Goal: Transaction & Acquisition: Purchase product/service

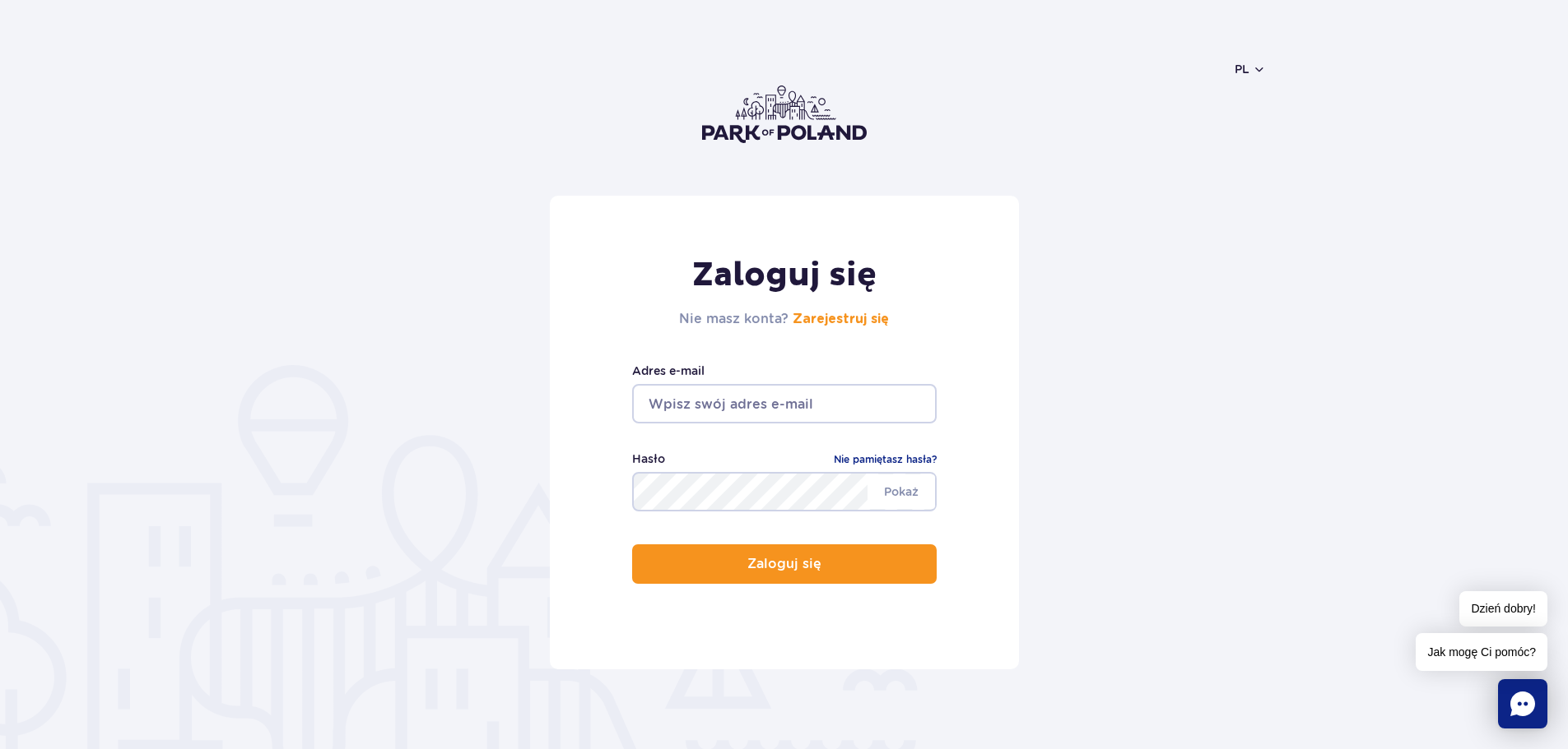
click at [709, 405] on input "email" at bounding box center [784, 403] width 305 height 39
type input "[EMAIL_ADDRESS][DOMAIN_NAME]"
click at [632, 544] on button "Zaloguj się" at bounding box center [784, 564] width 305 height 39
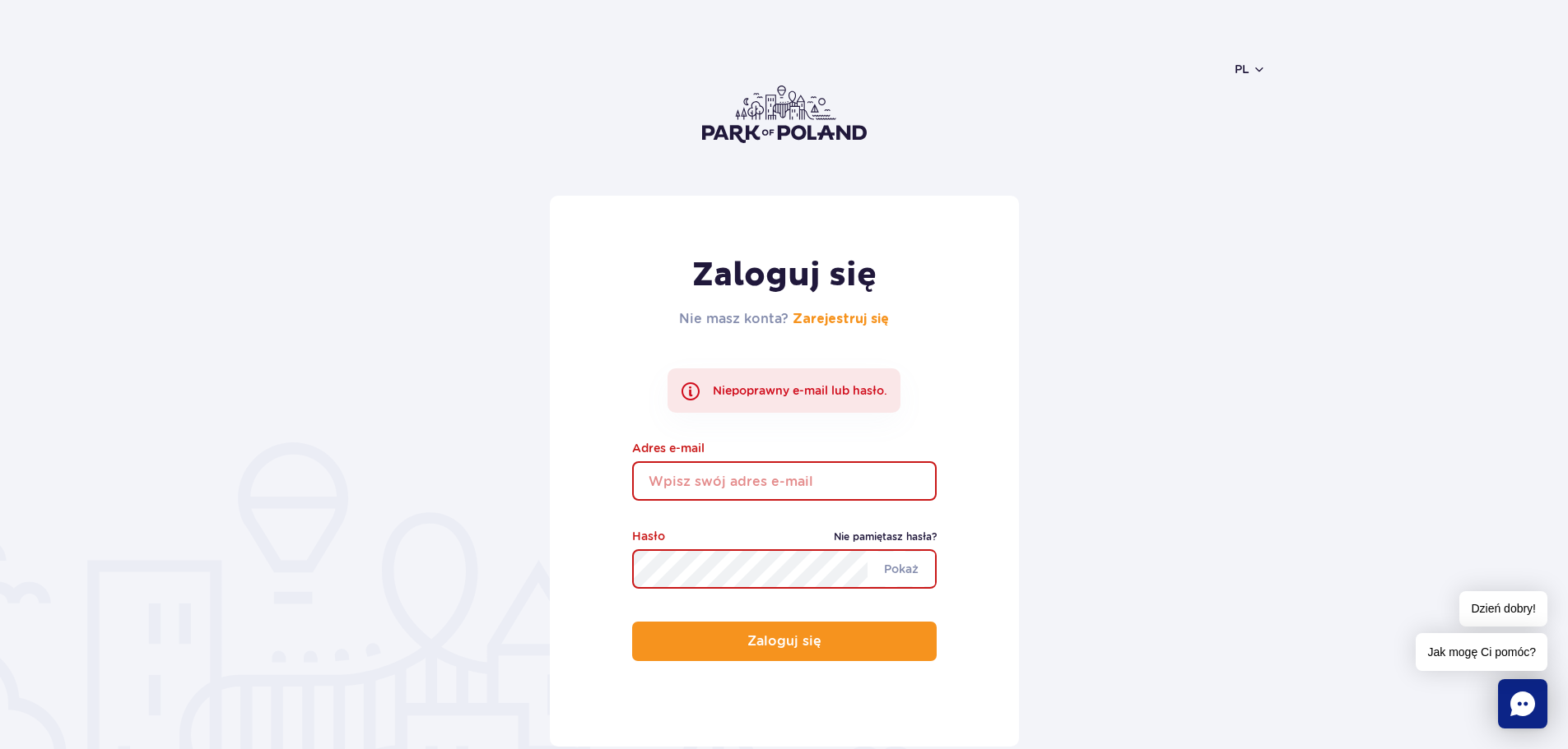
click at [898, 538] on link "Nie pamiętasz hasła?" at bounding box center [885, 537] width 103 height 16
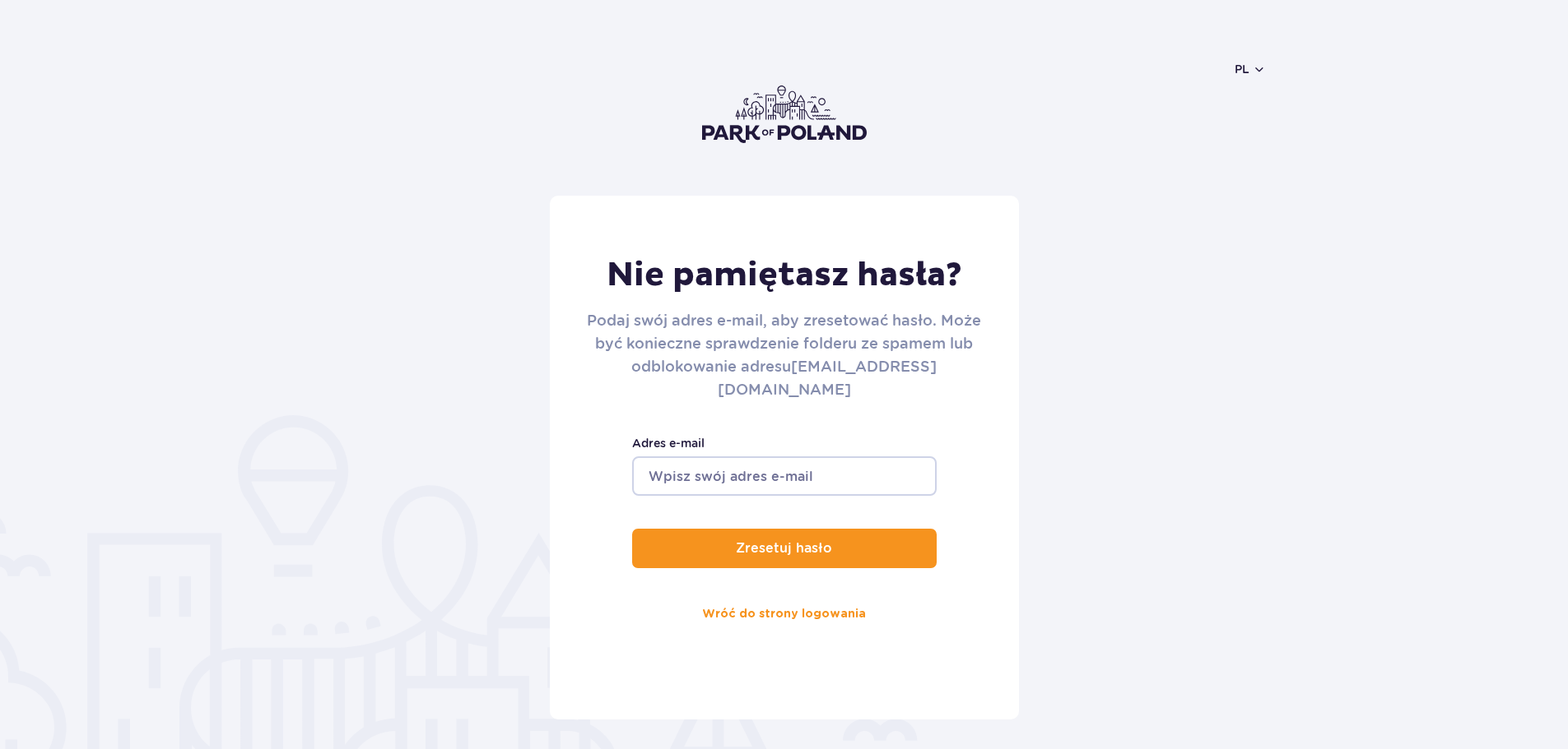
click at [760, 460] on input "Adres e-mail" at bounding box center [784, 475] width 305 height 39
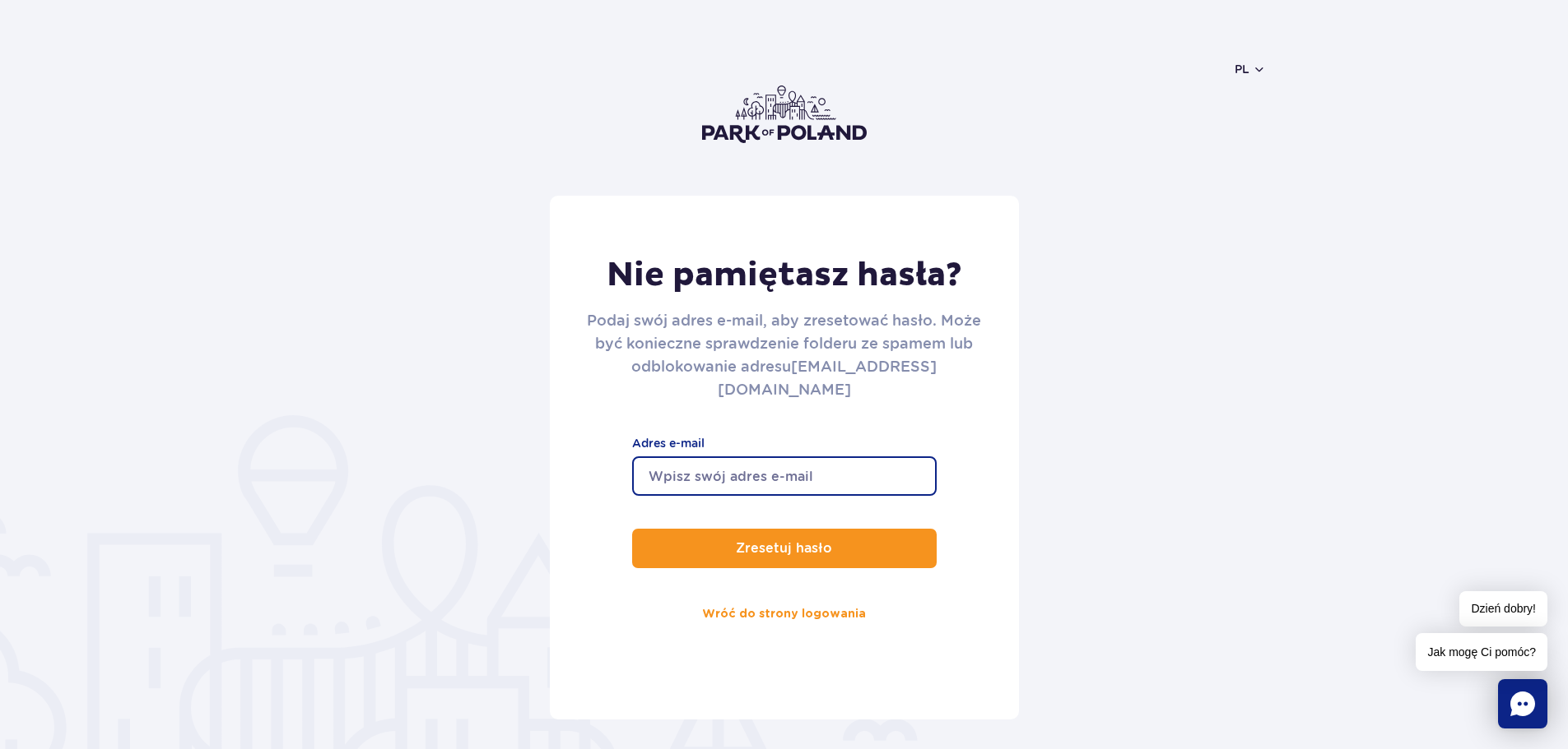
type input "[EMAIL_ADDRESS][DOMAIN_NAME]"
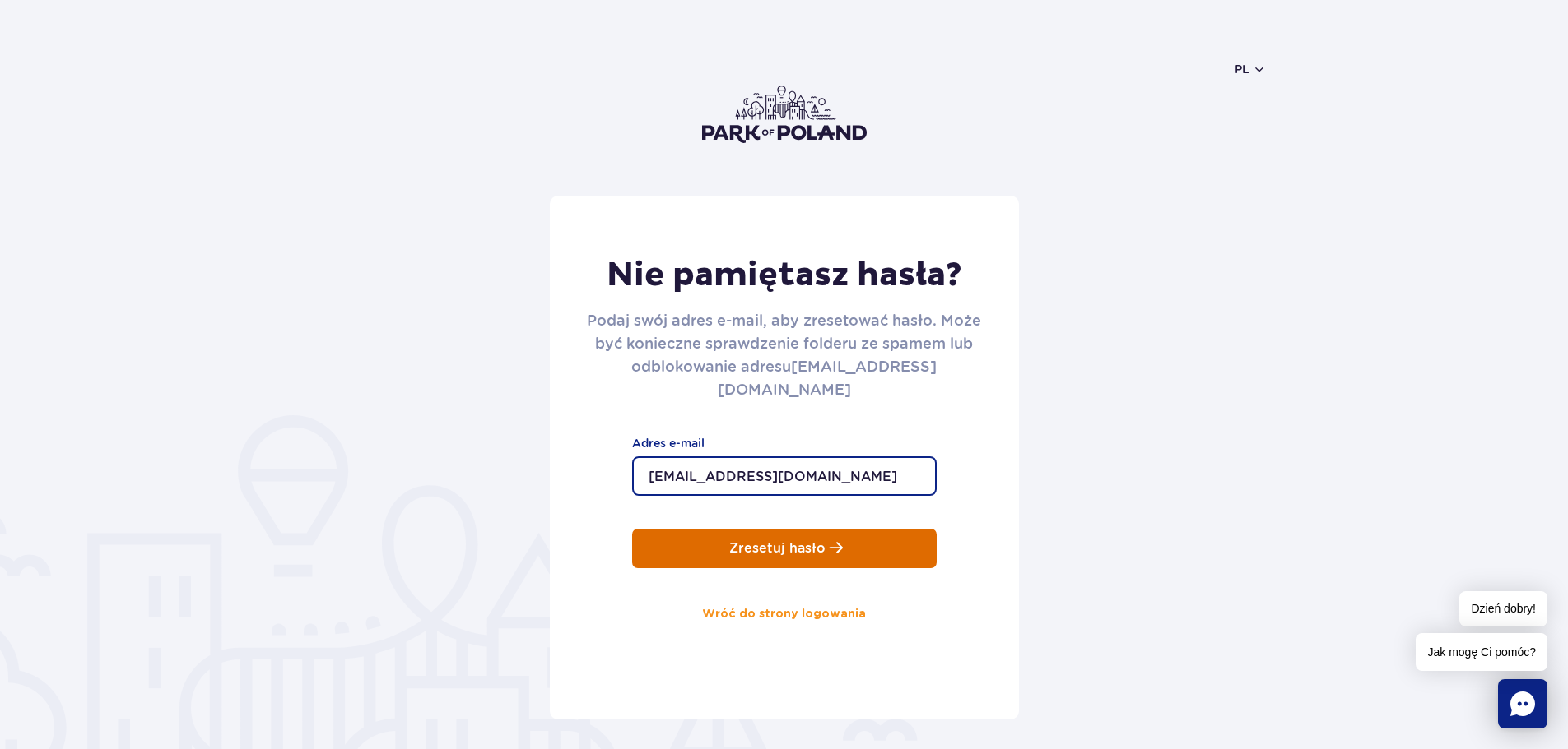
click at [785, 542] on p "Zresetuj hasło" at bounding box center [777, 548] width 96 height 14
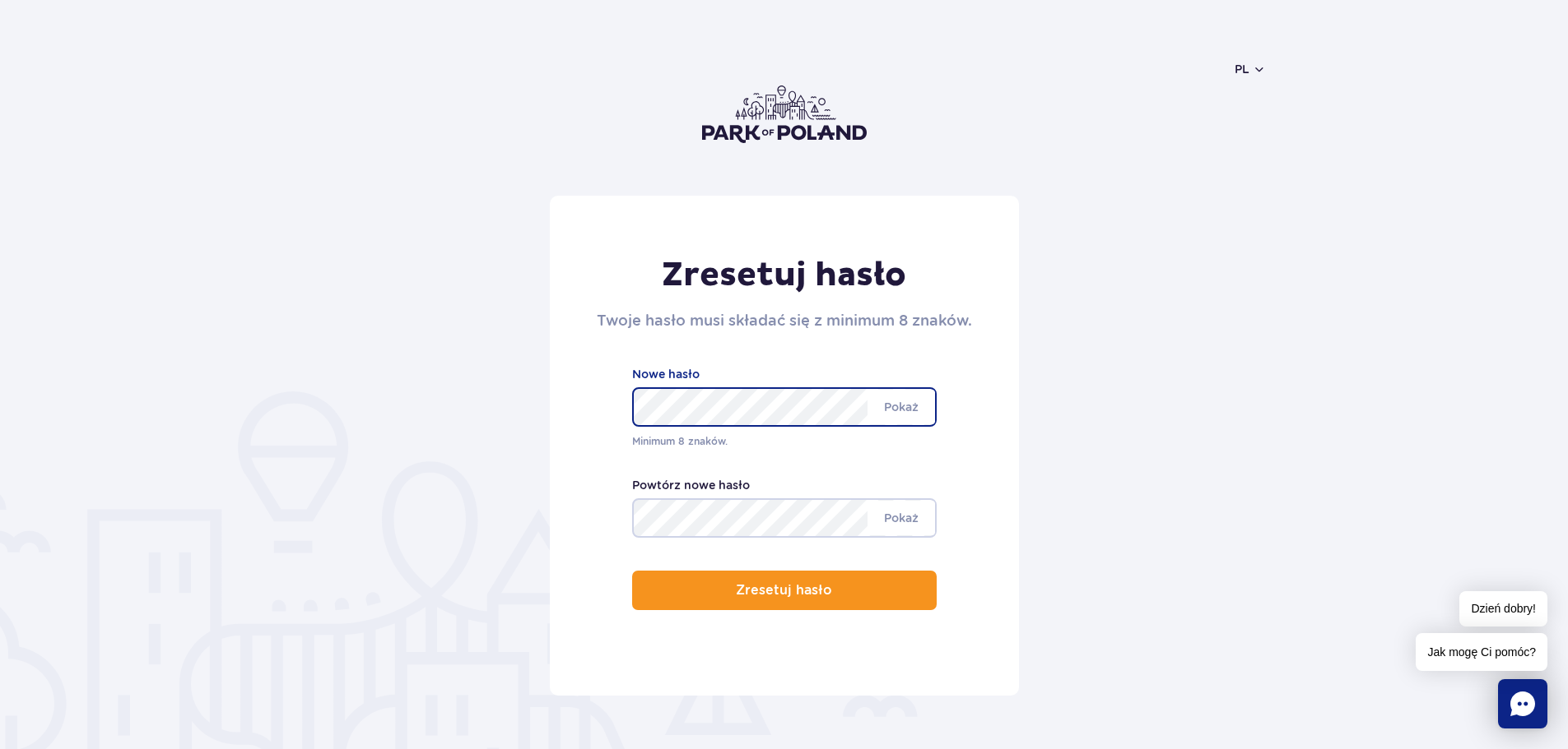
click at [766, 524] on div "Zresetuj hasło Twoje hasło musi składać się z minimum 8 znaków. Minimum 8 znakó…" at bounding box center [784, 446] width 469 height 500
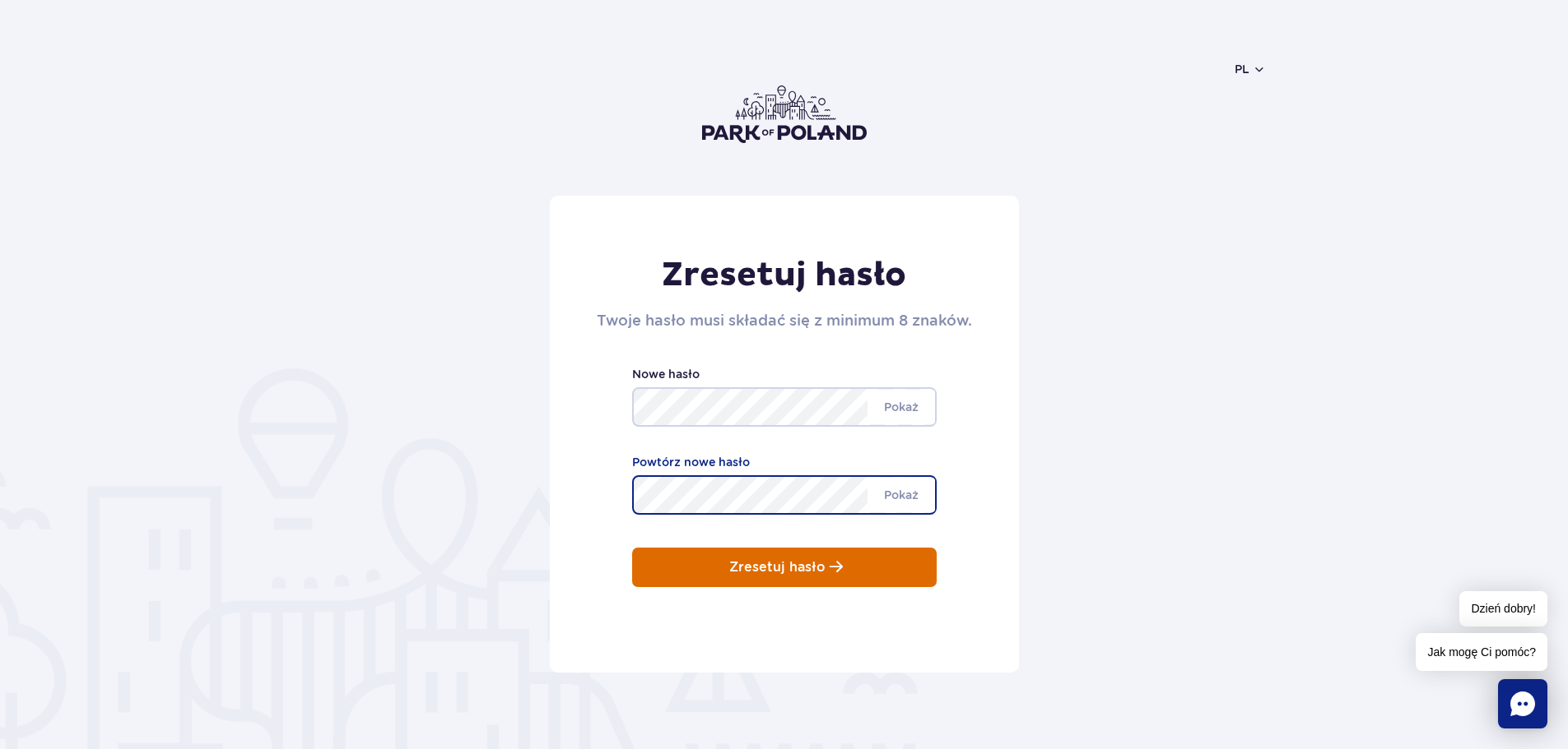
click at [792, 571] on p "Zresetuj hasło" at bounding box center [777, 567] width 96 height 14
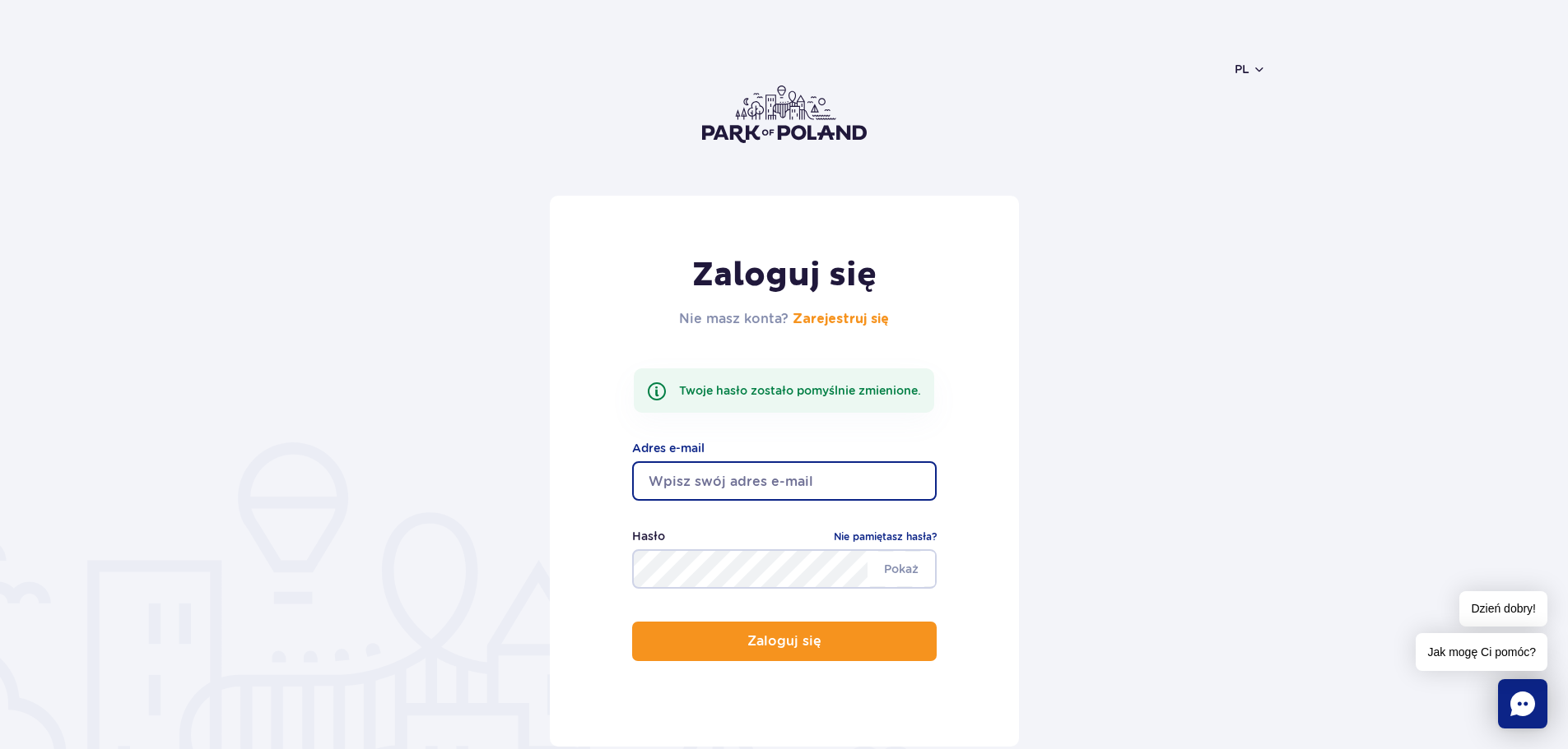
click at [702, 481] on input "email" at bounding box center [784, 481] width 305 height 39
type input "[EMAIL_ADDRESS][DOMAIN_NAME]"
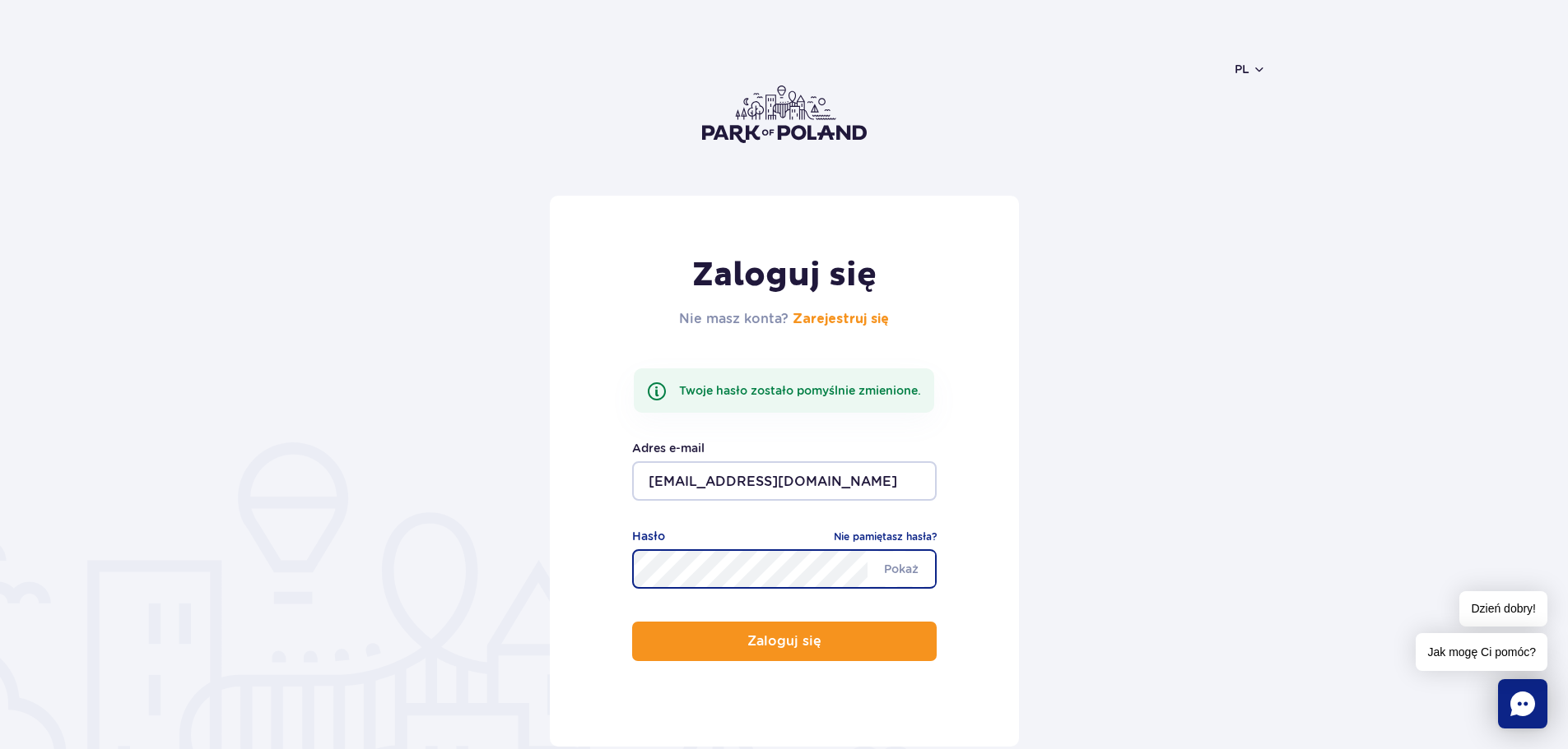
click at [632, 622] on button "Zaloguj się" at bounding box center [784, 641] width 305 height 39
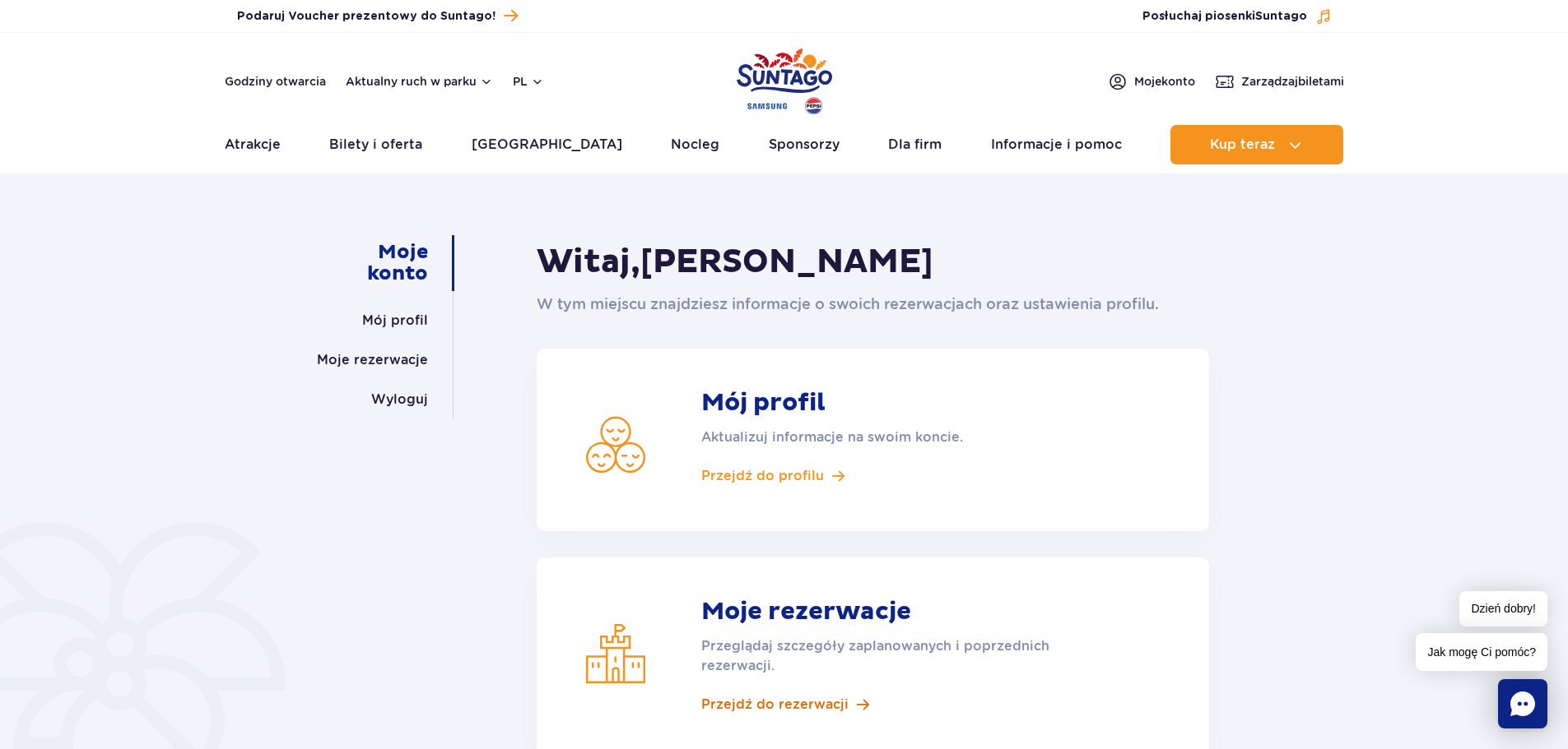
click at [800, 707] on span "Przejdź do rezerwacji" at bounding box center [774, 705] width 147 height 18
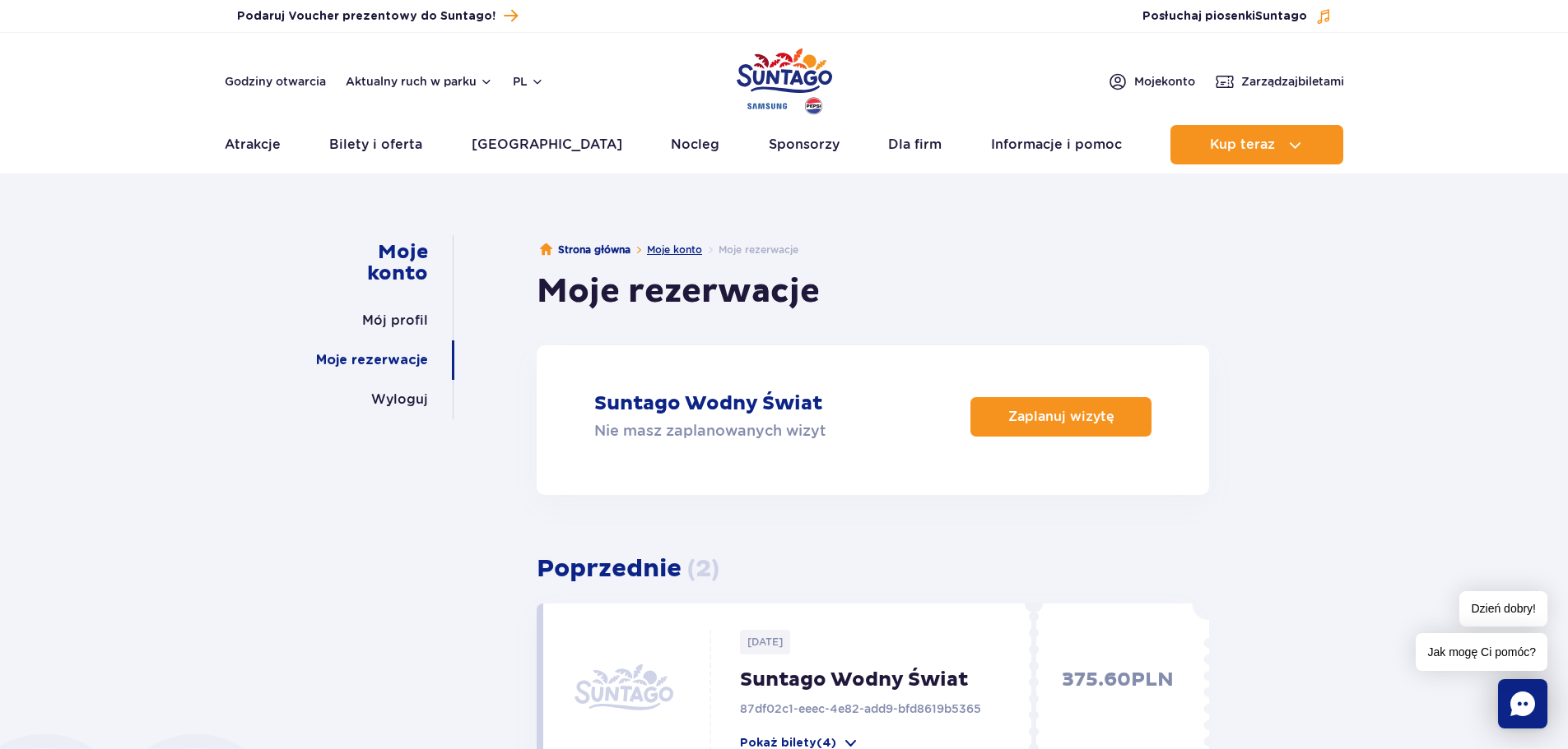
click at [679, 252] on link "Moje konto" at bounding box center [674, 250] width 55 height 12
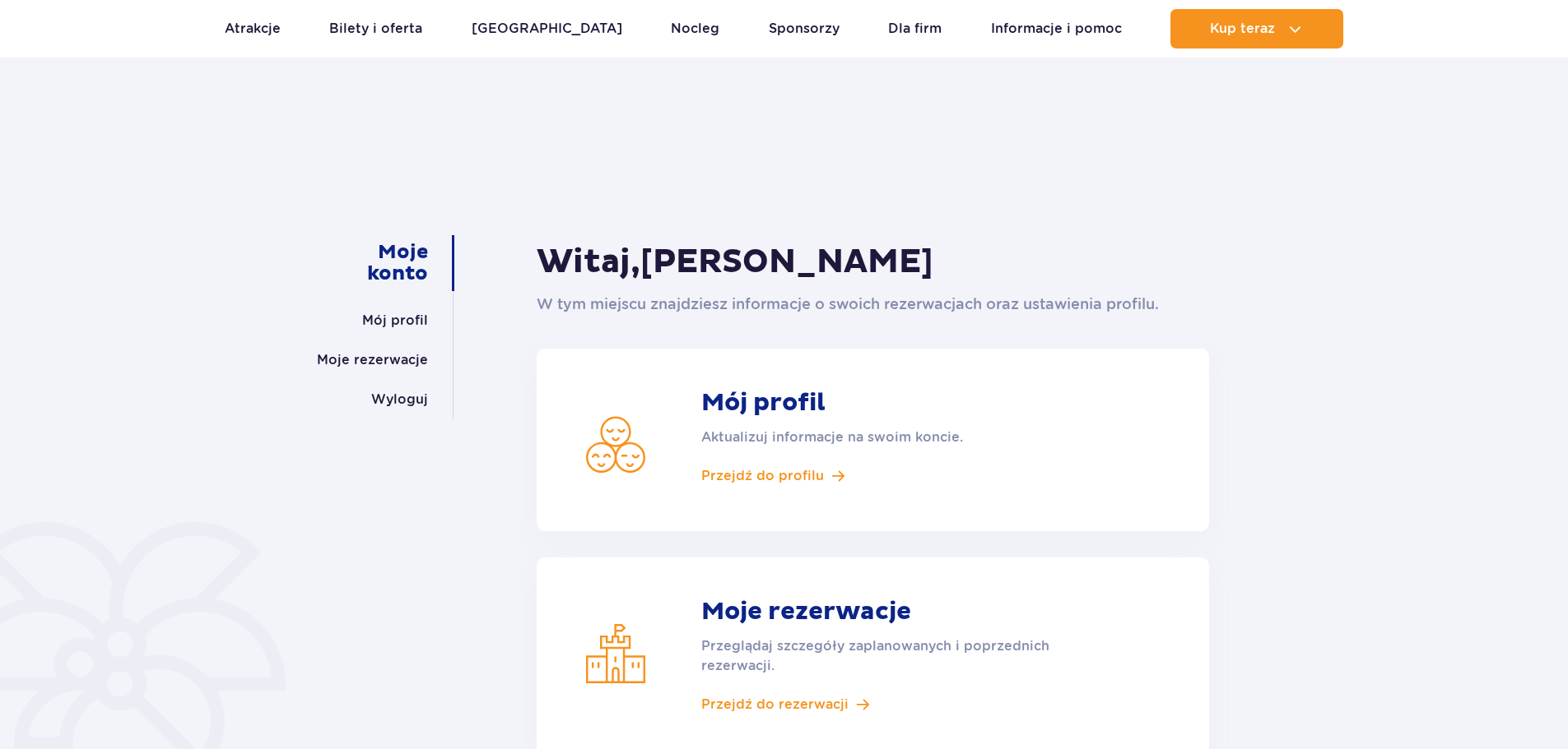
scroll to position [164, 0]
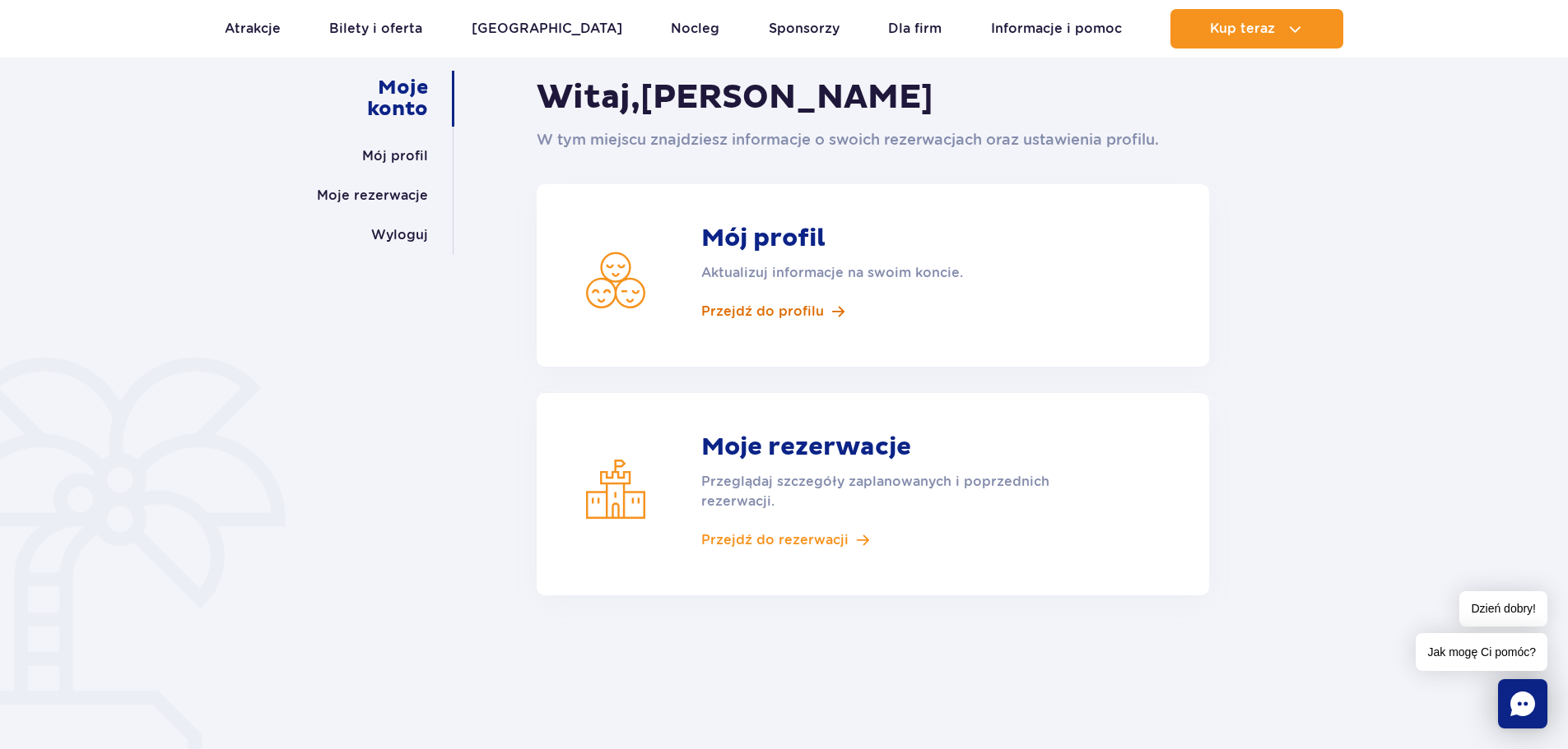
click at [783, 305] on span "Przejdź do profilu" at bounding box center [763, 311] width 123 height 18
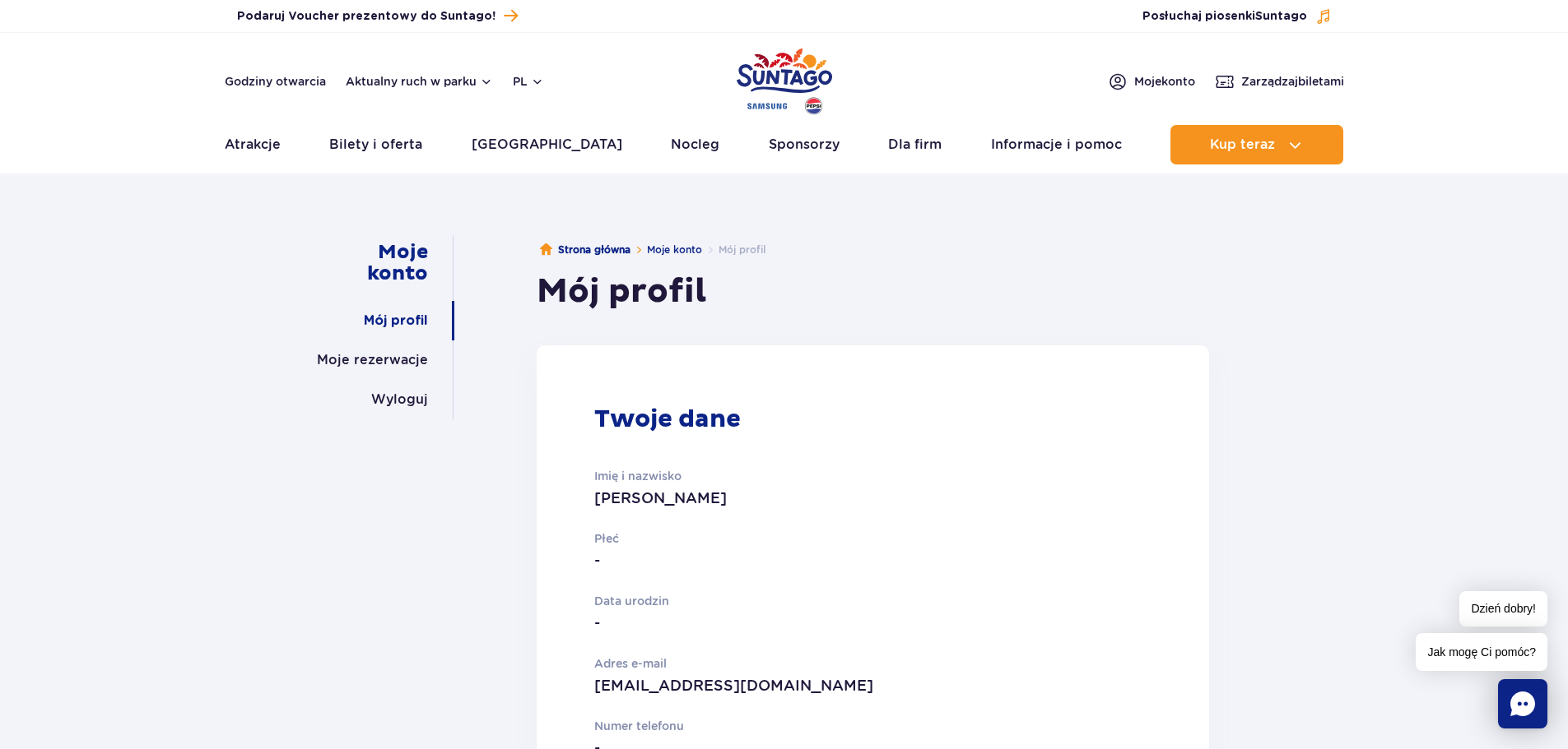
click at [416, 322] on link "Mój profil" at bounding box center [396, 320] width 64 height 39
click at [397, 368] on link "Moje rezerwacje" at bounding box center [373, 360] width 111 height 39
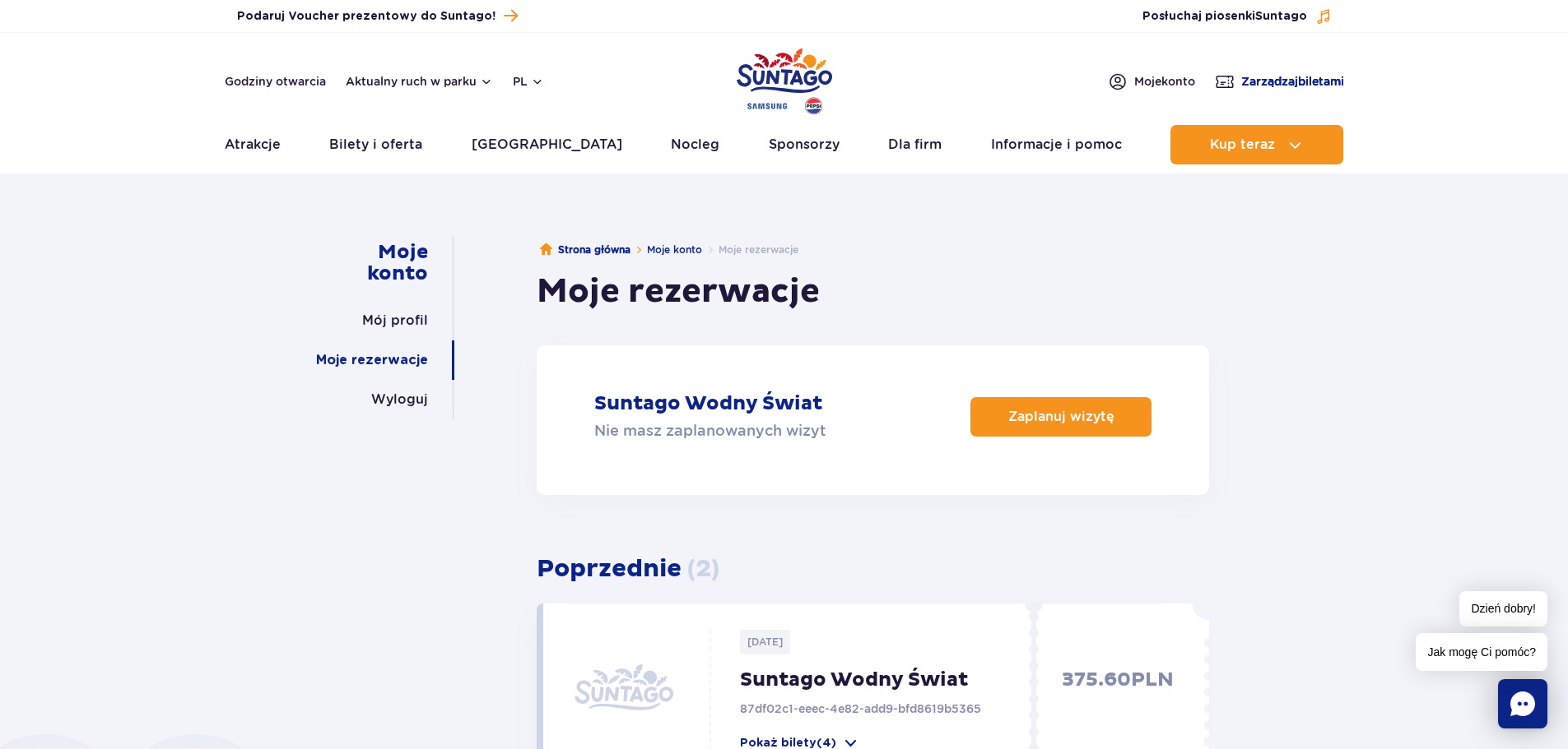
click at [1262, 83] on span "Zarządzaj biletami" at bounding box center [1292, 81] width 103 height 16
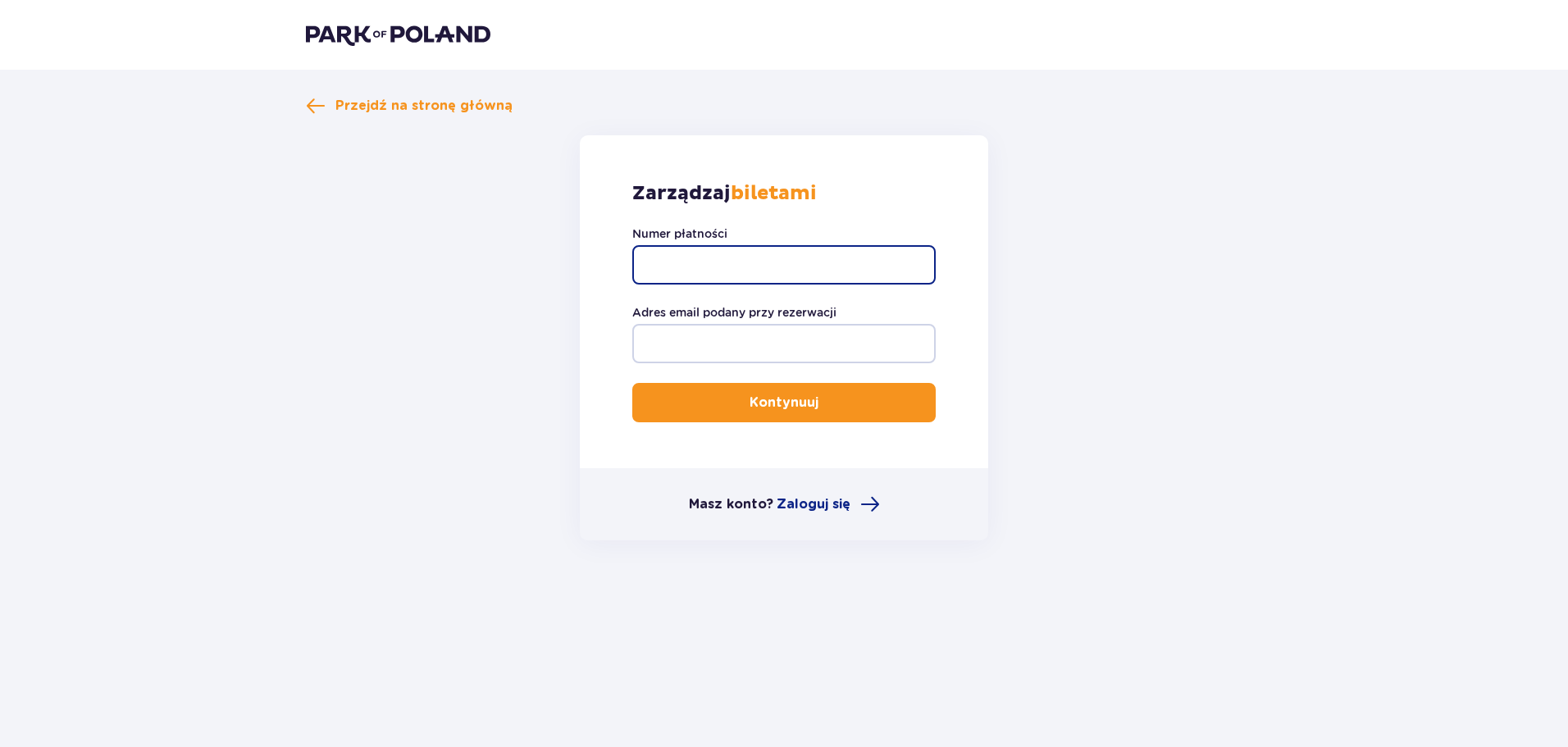
click at [671, 266] on input "Numer płatności" at bounding box center [783, 264] width 303 height 39
paste input "TR-VRC-EM4447X"
type input "TR-VRC-EM4447X"
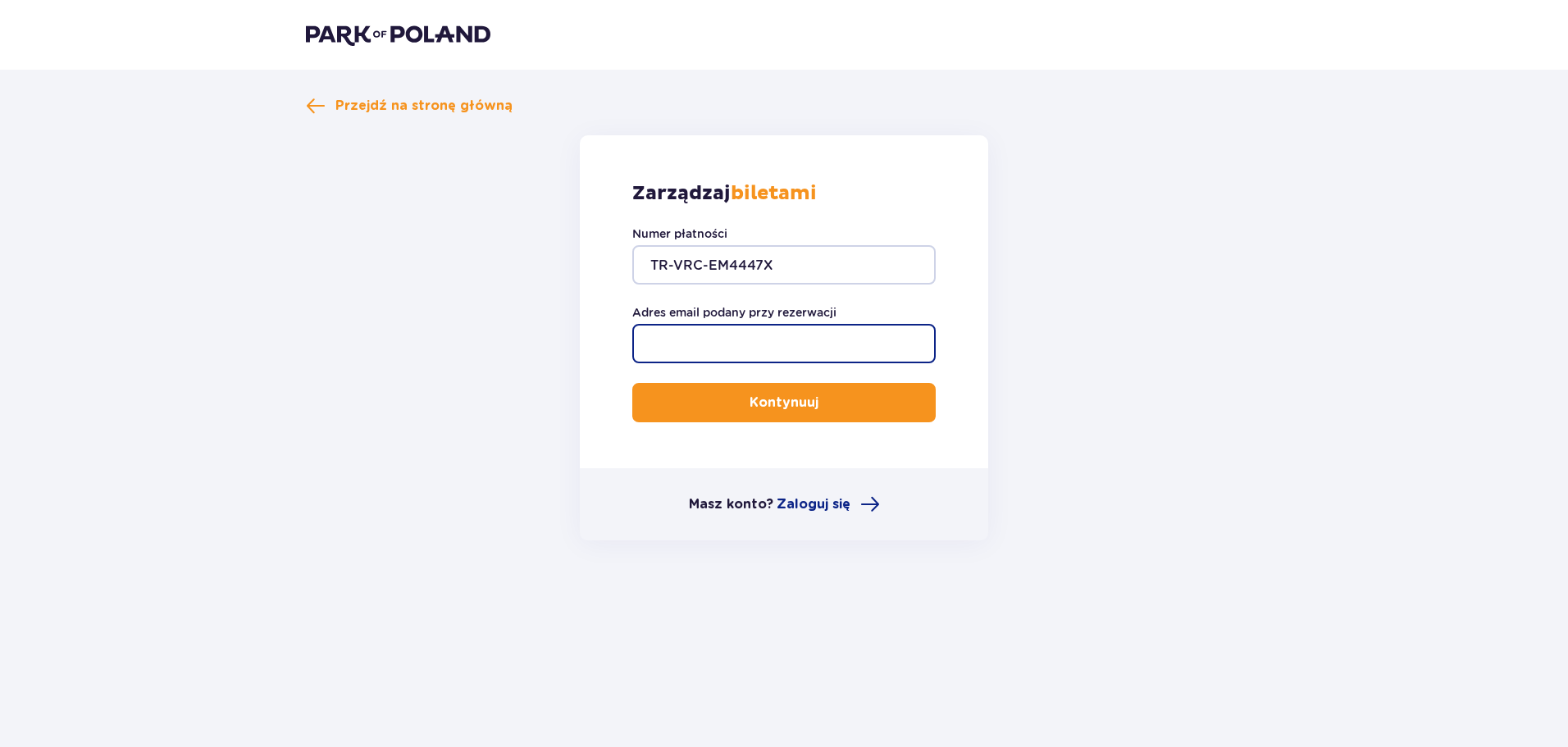
click at [706, 344] on input "Adres email podany przy rezerwacji" at bounding box center [783, 343] width 303 height 39
type input "radek@trzosek.com"
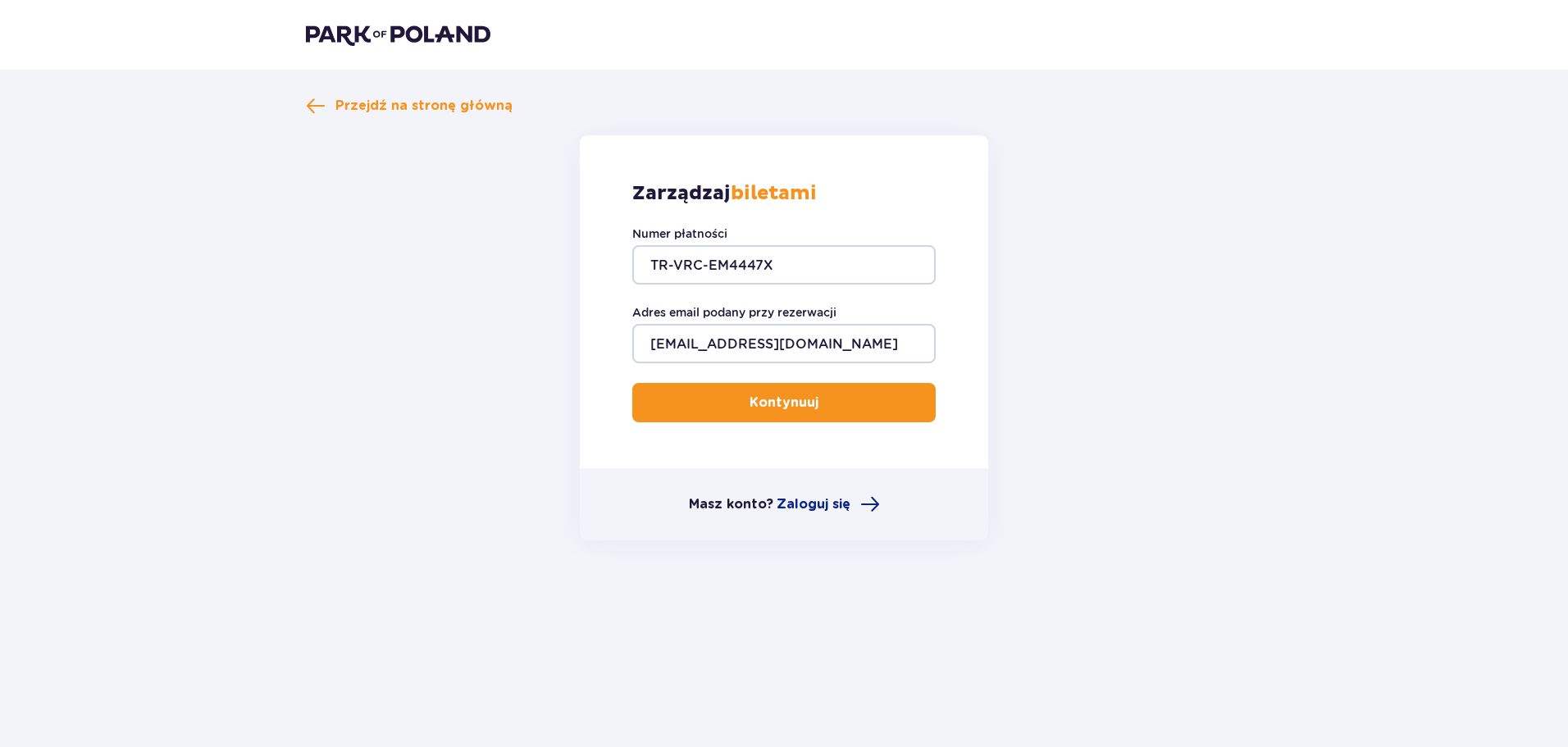
click at [764, 398] on p "Kontynuuj" at bounding box center [784, 402] width 69 height 18
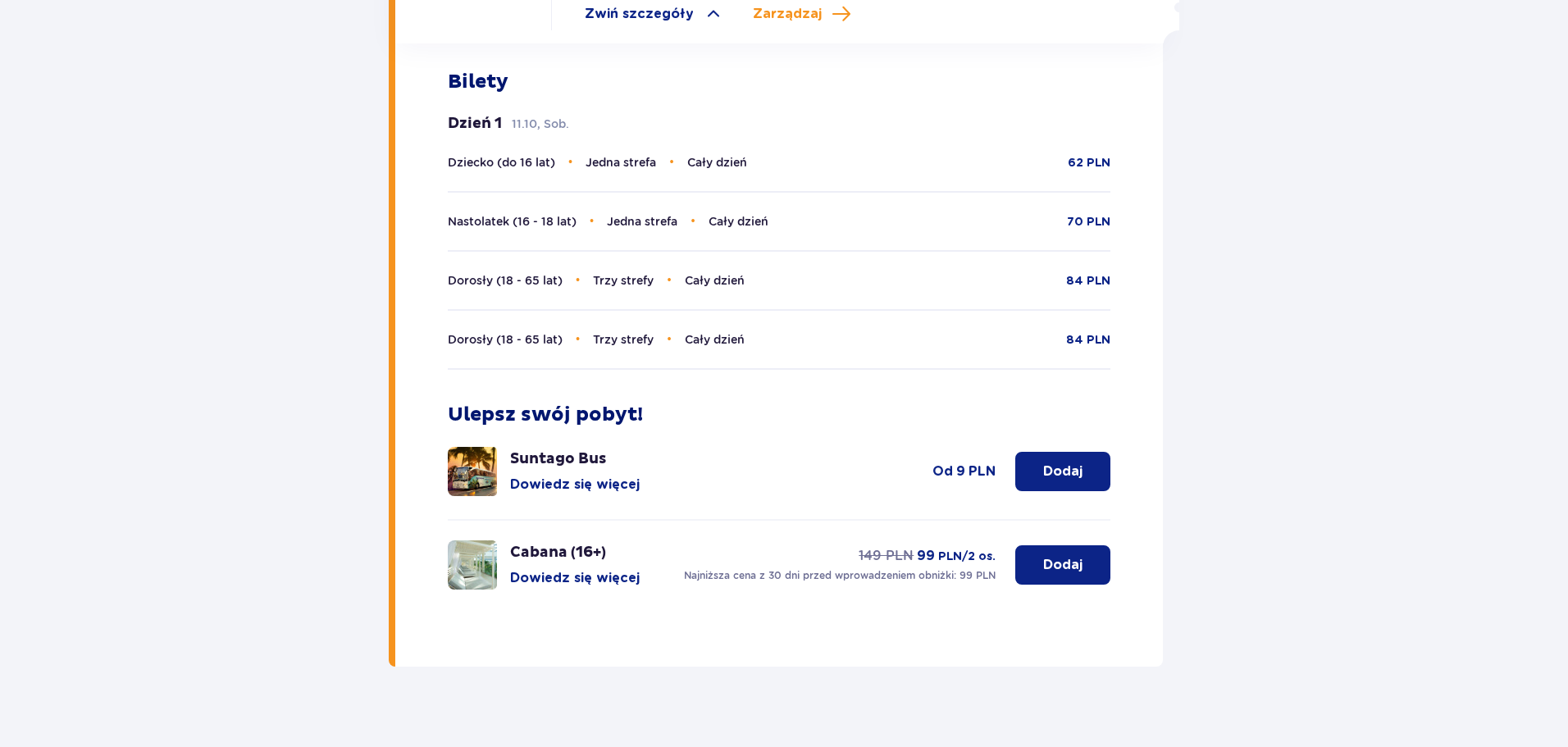
scroll to position [694, 0]
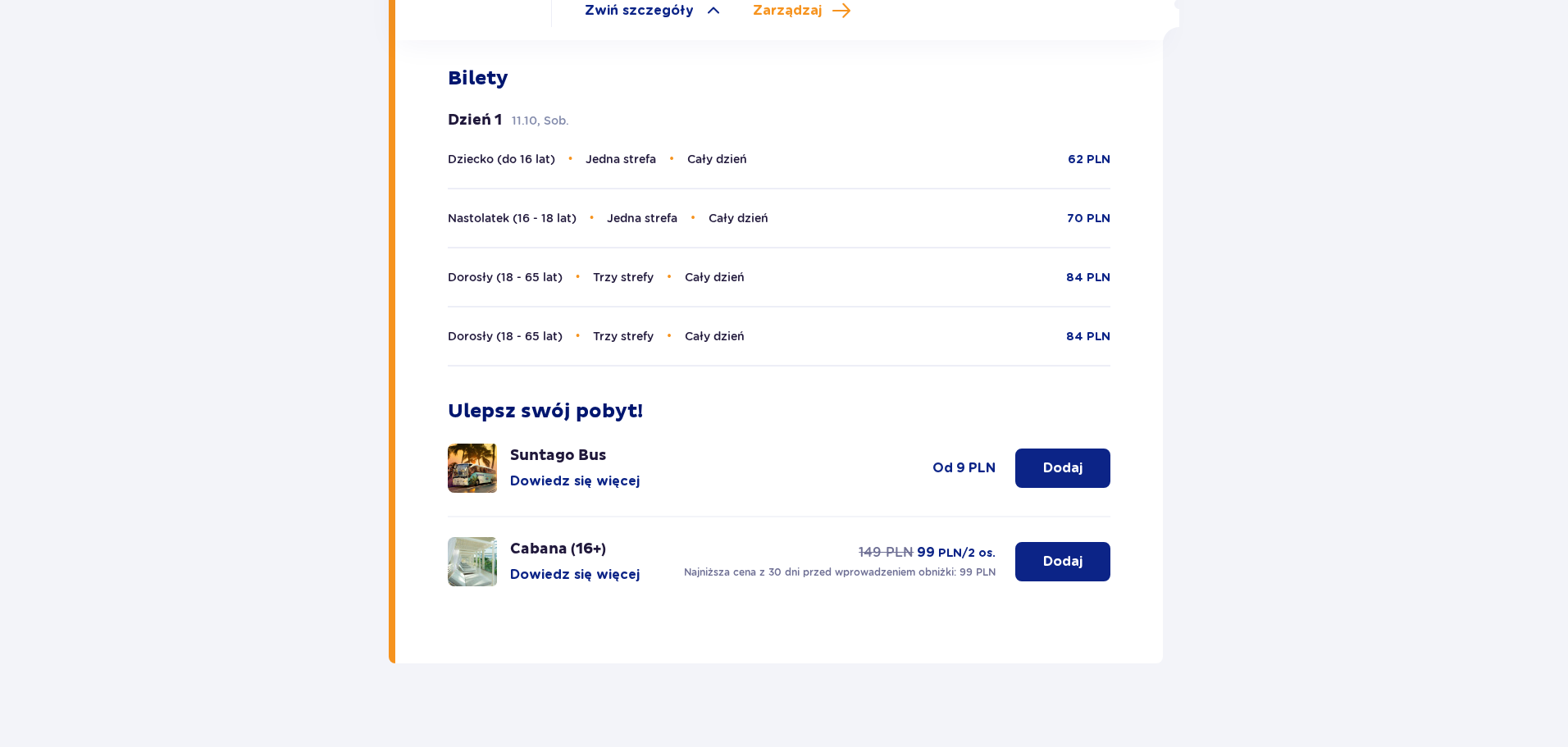
click at [568, 566] on button "Dowiedz się więcej" at bounding box center [574, 575] width 129 height 18
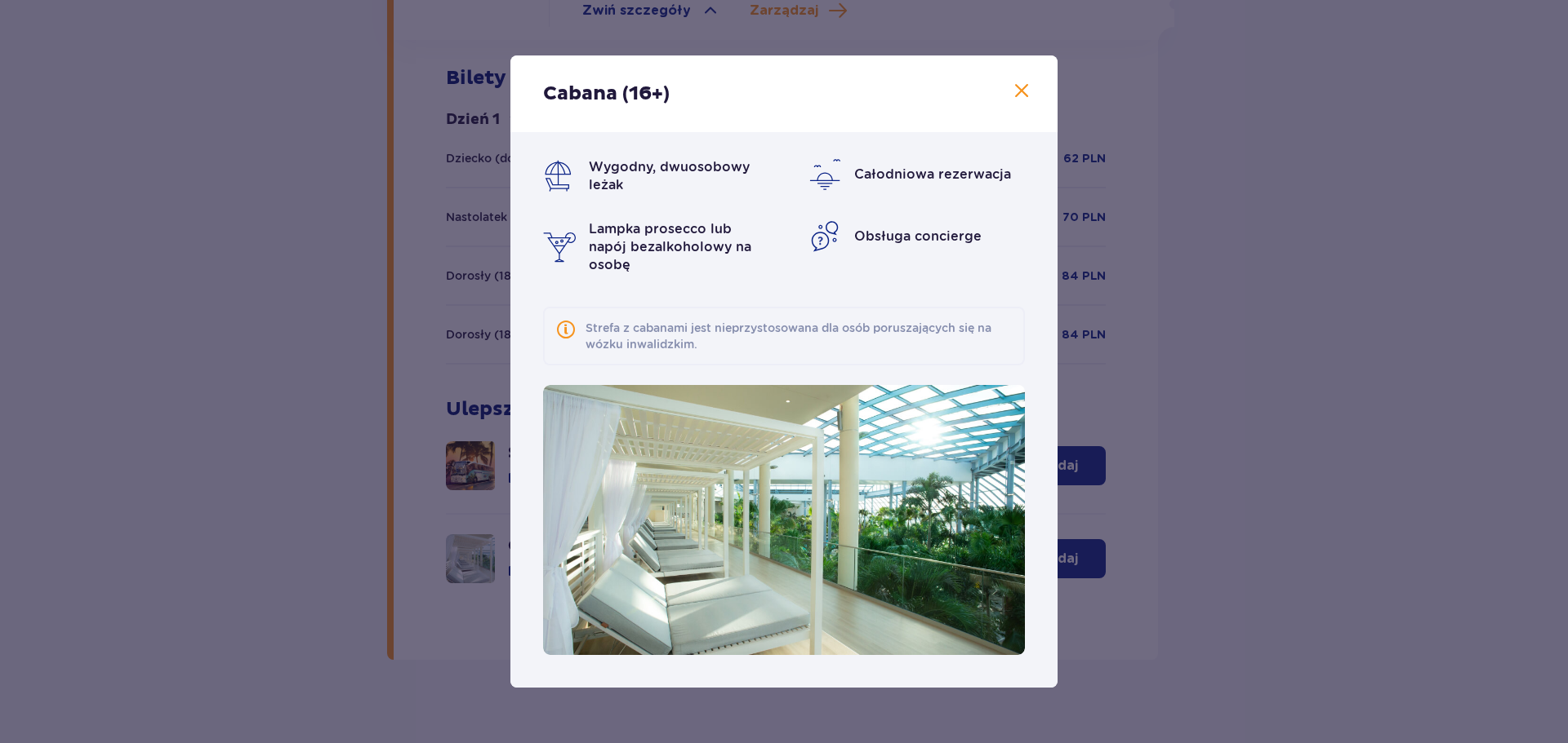
click at [1021, 83] on span at bounding box center [1021, 91] width 20 height 20
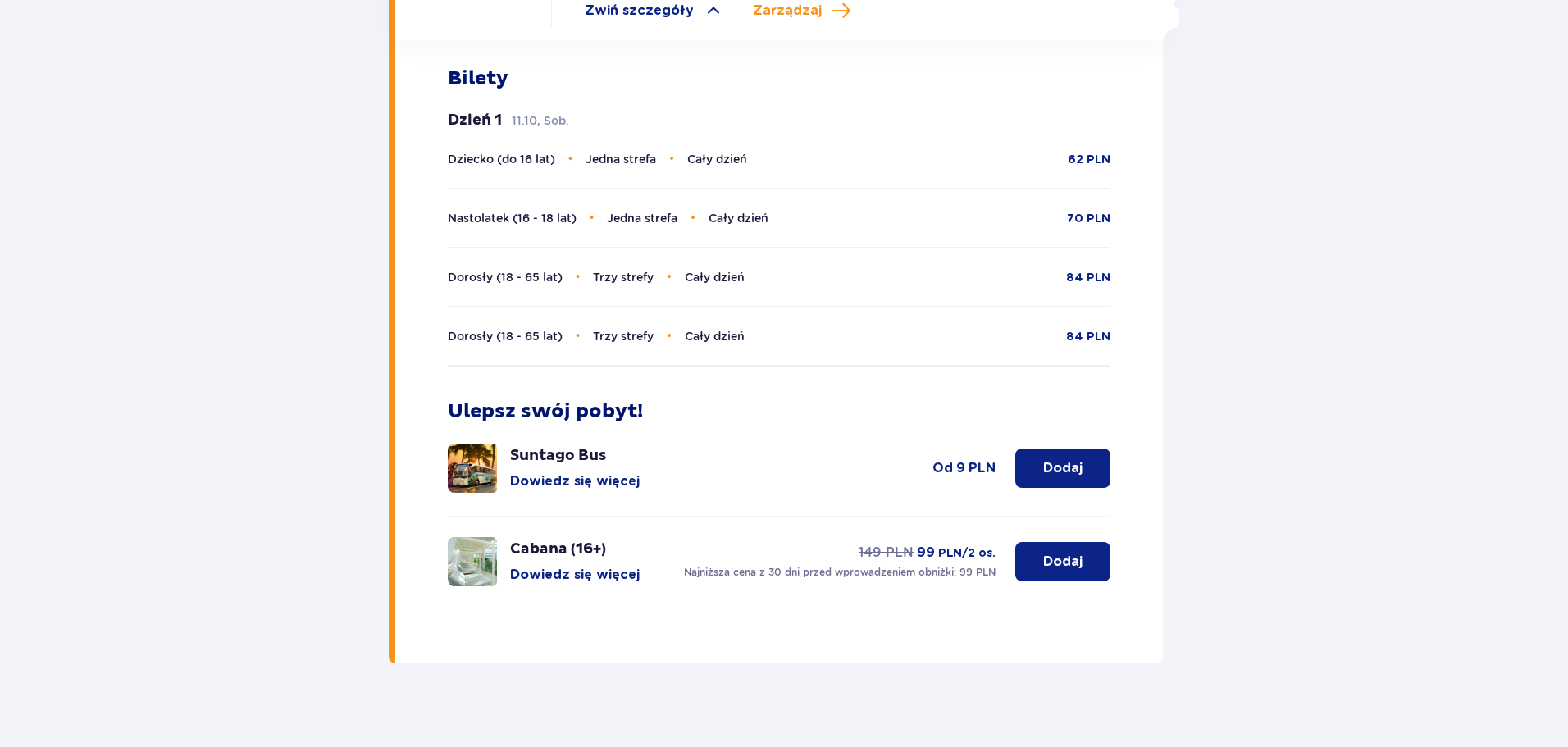
click at [659, 212] on span "Jedna strefa" at bounding box center [642, 218] width 71 height 13
drag, startPoint x: 466, startPoint y: 209, endPoint x: 572, endPoint y: 207, distance: 106.0
click at [467, 212] on span "Nastolatek (16 - 18 lat)" at bounding box center [512, 218] width 128 height 13
click at [646, 212] on span "Jedna strefa" at bounding box center [642, 218] width 71 height 13
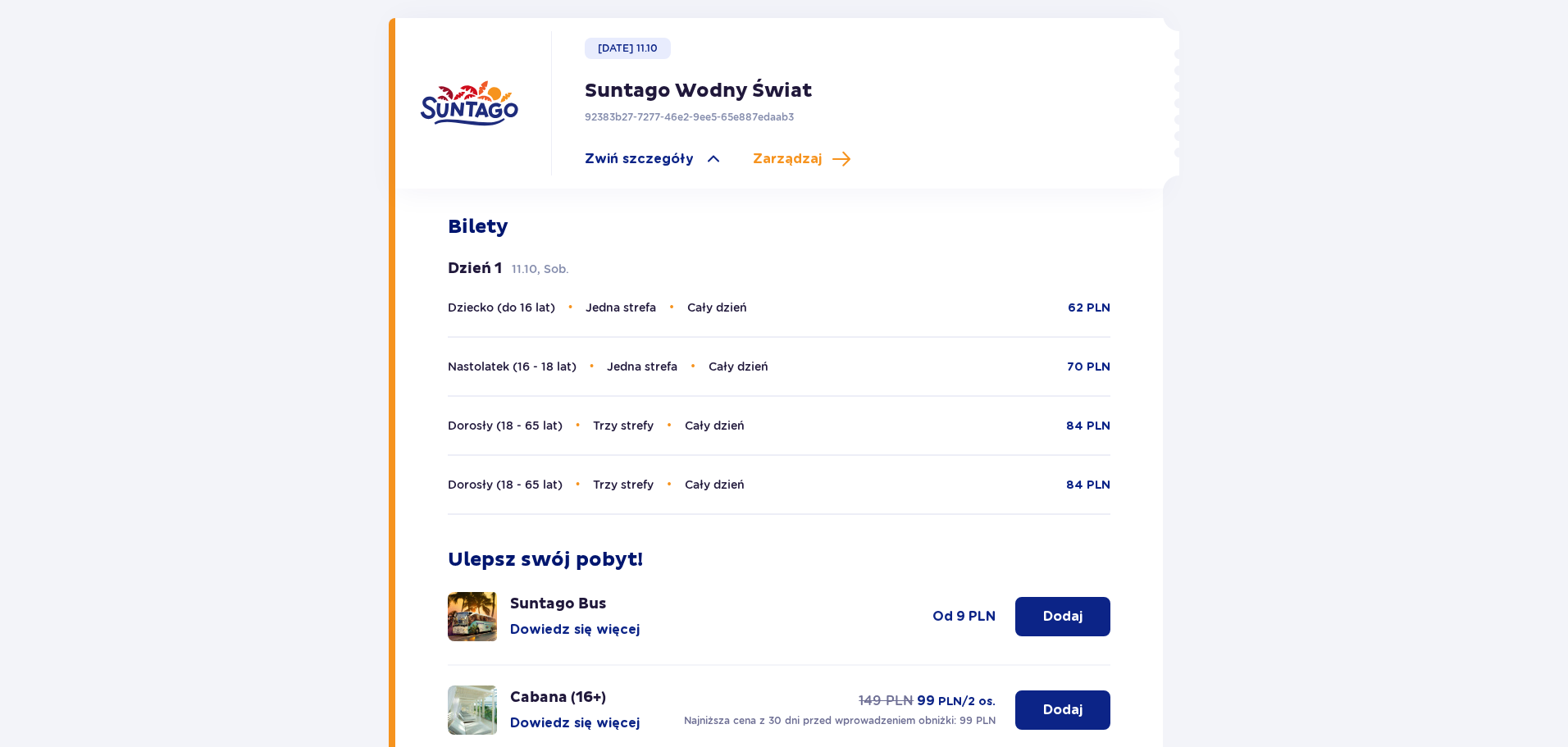
scroll to position [283, 0]
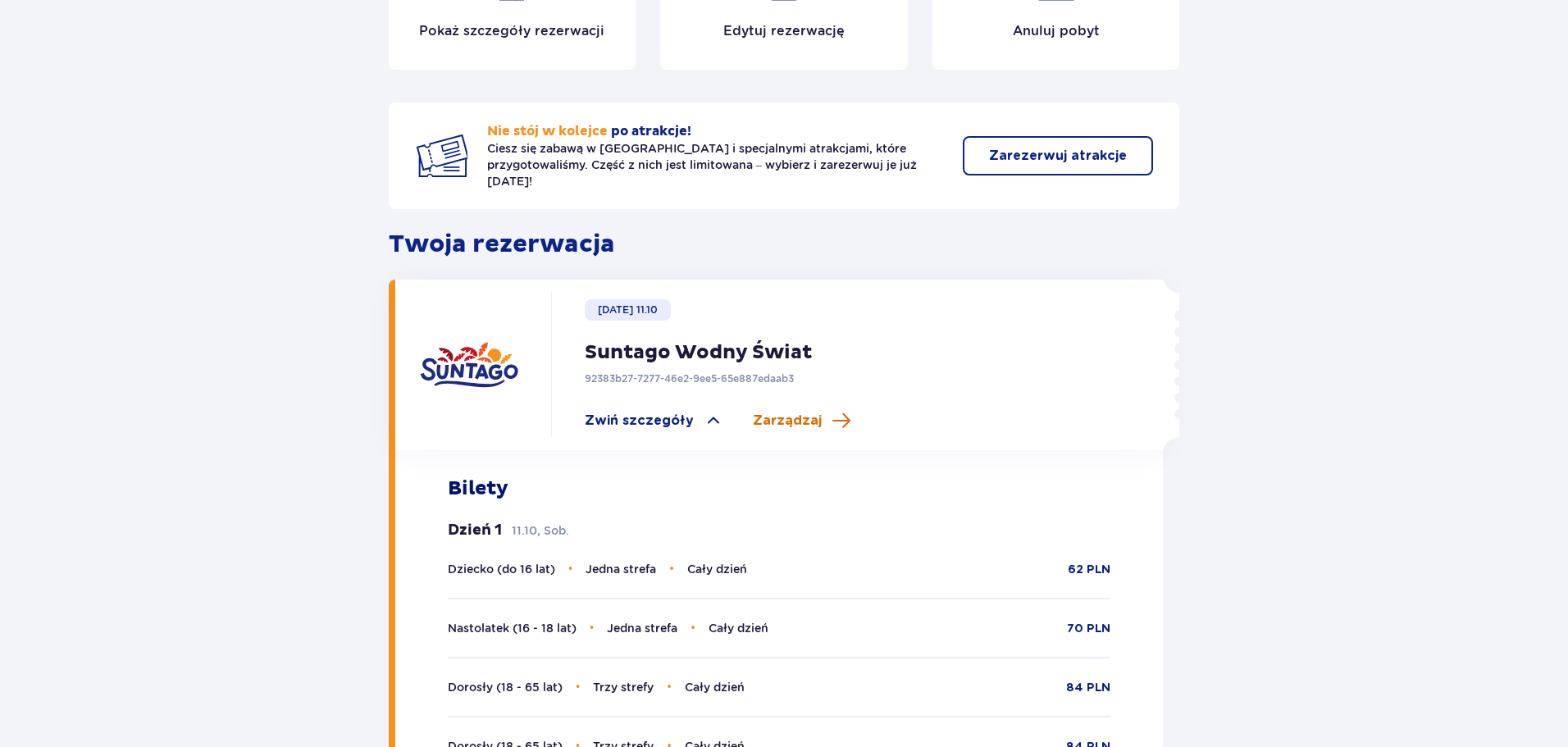
click at [763, 412] on span "Zarządzaj" at bounding box center [787, 420] width 69 height 18
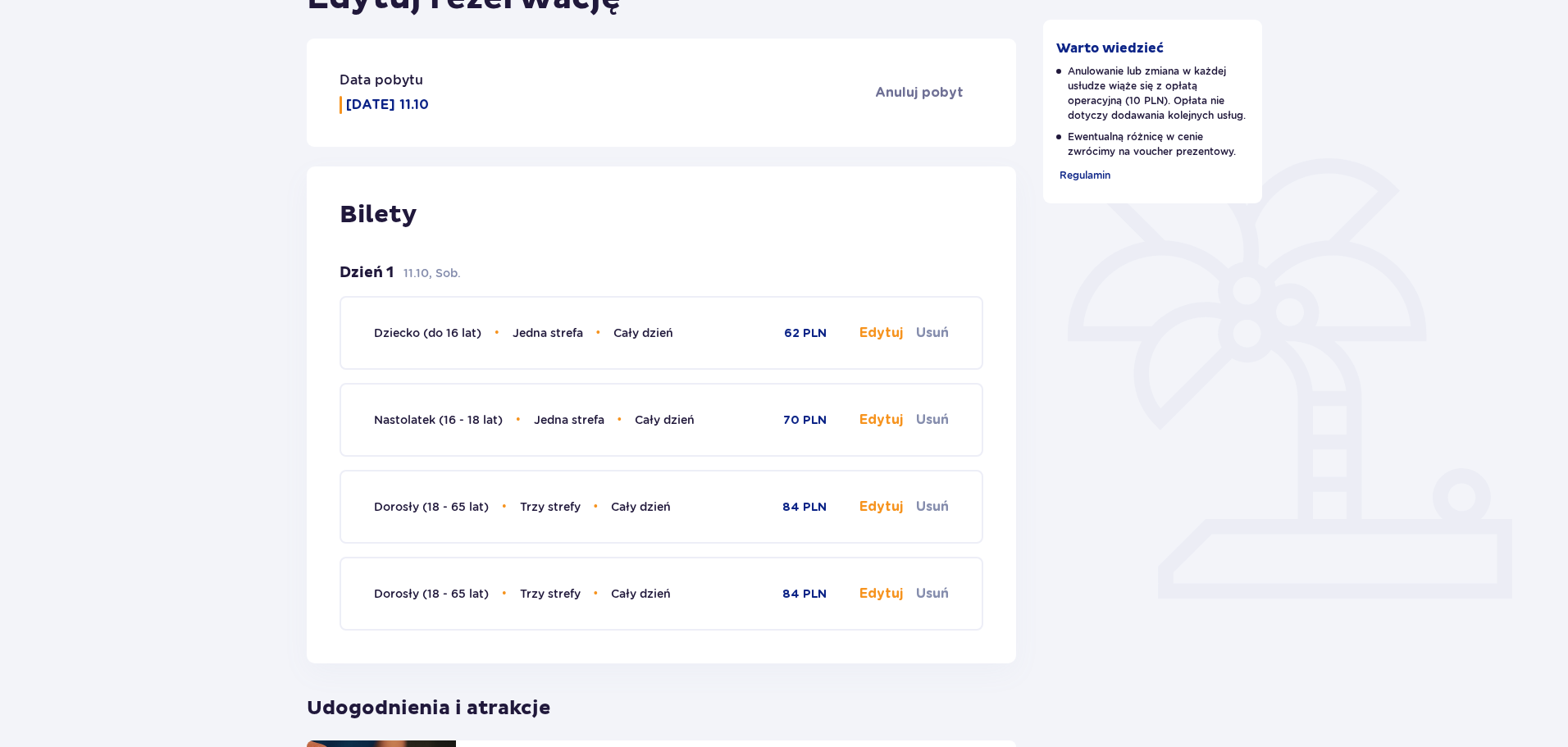
scroll to position [286, 0]
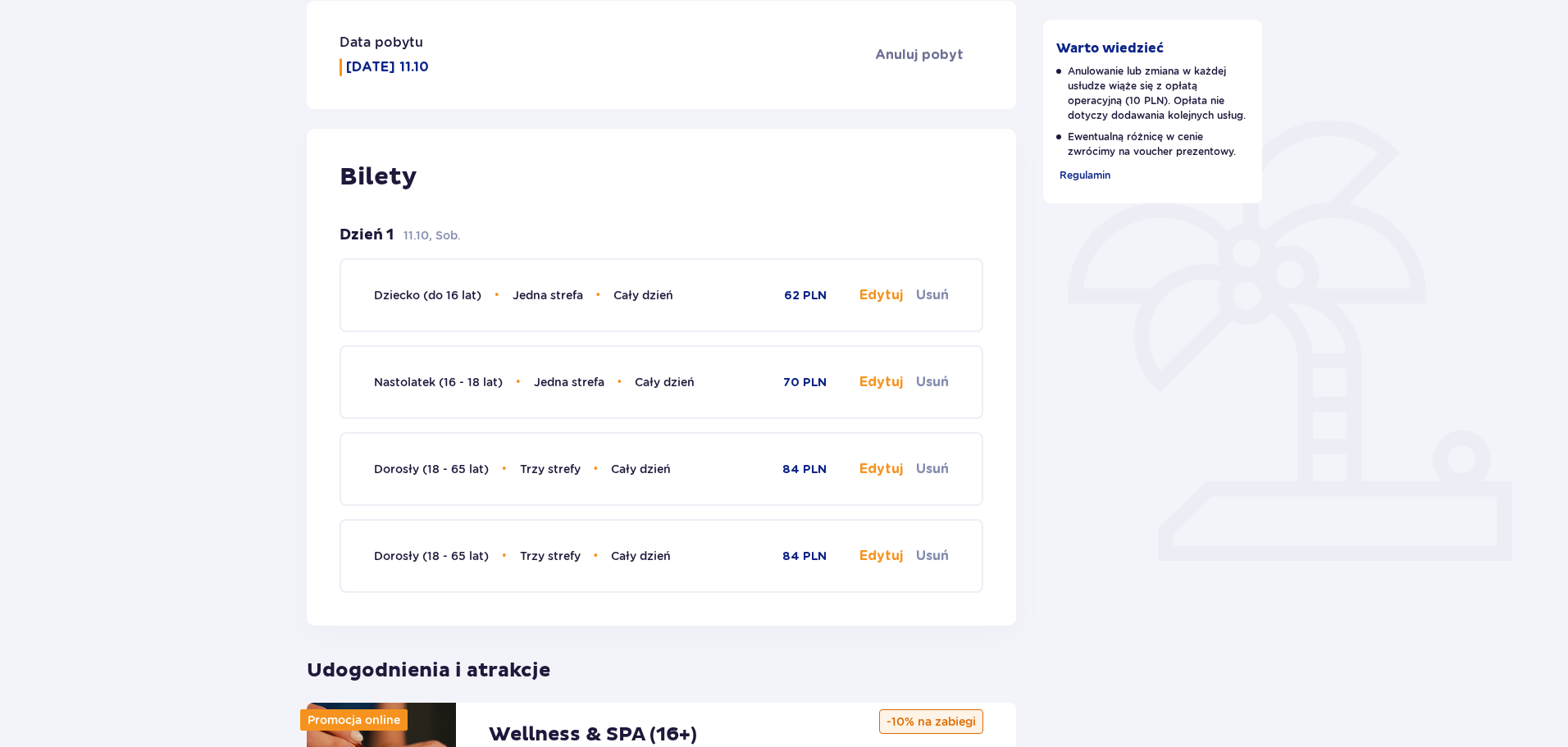
click at [862, 387] on button "Edytuj" at bounding box center [881, 382] width 43 height 18
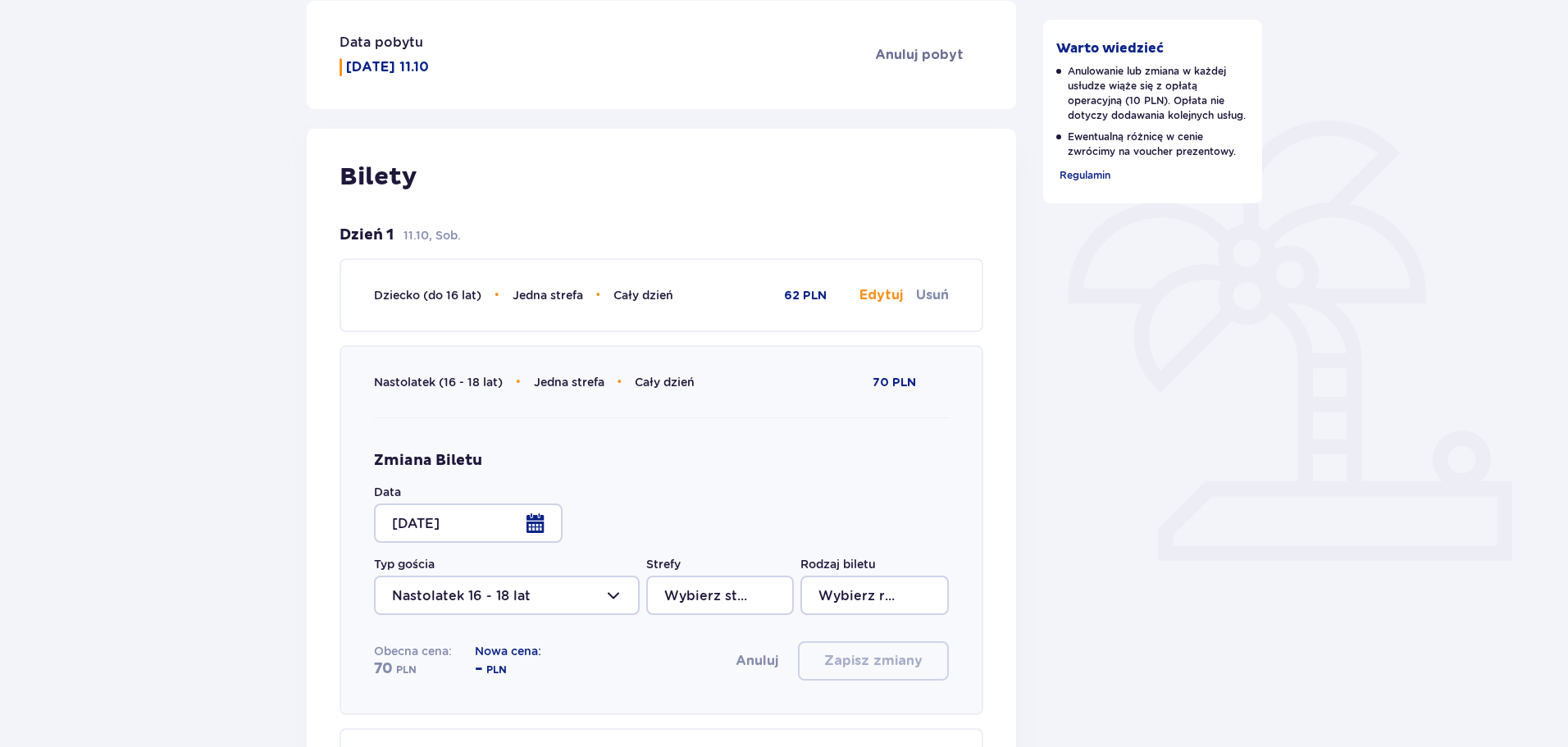
type input "Jedna strefa"
type input "Cały dzień"
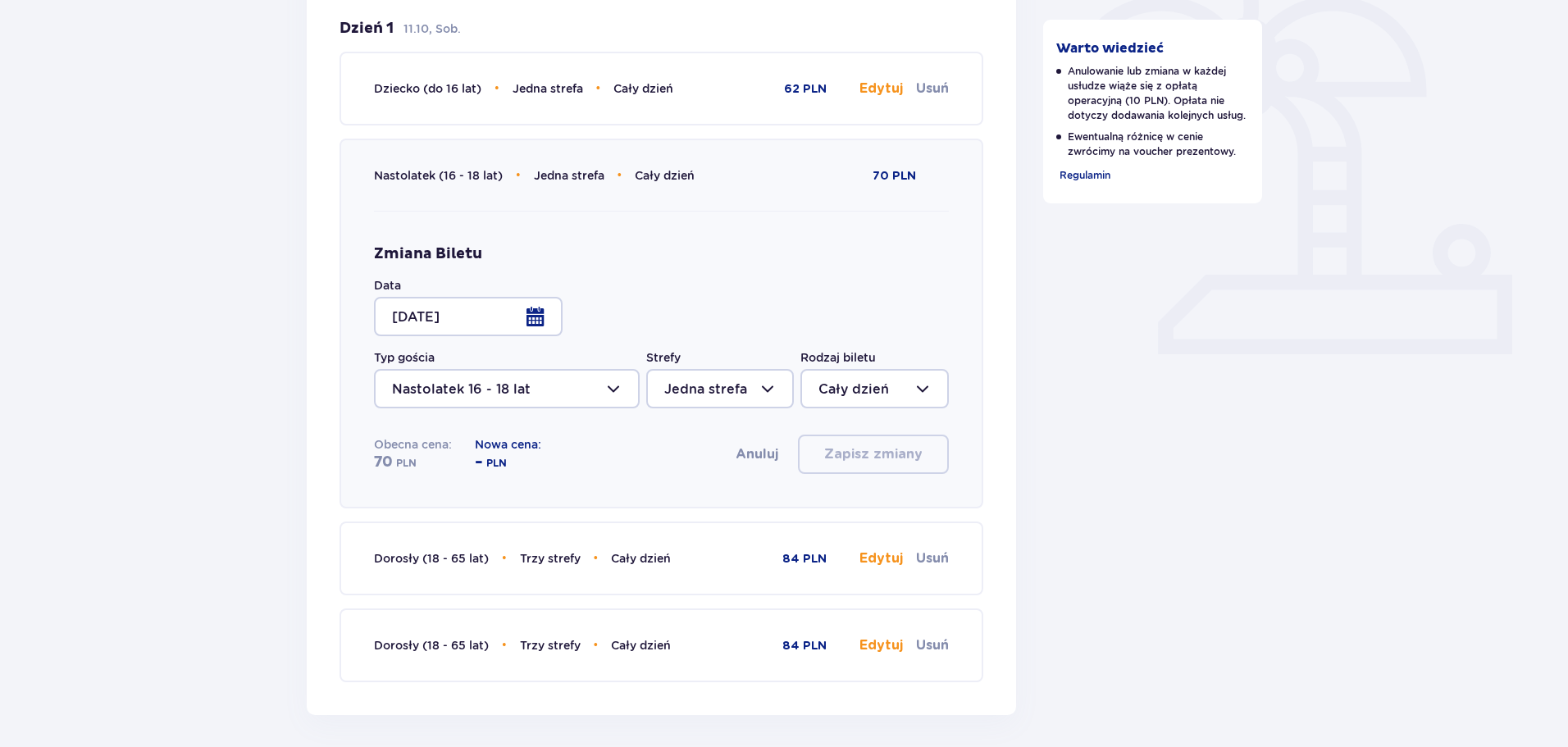
scroll to position [532, 0]
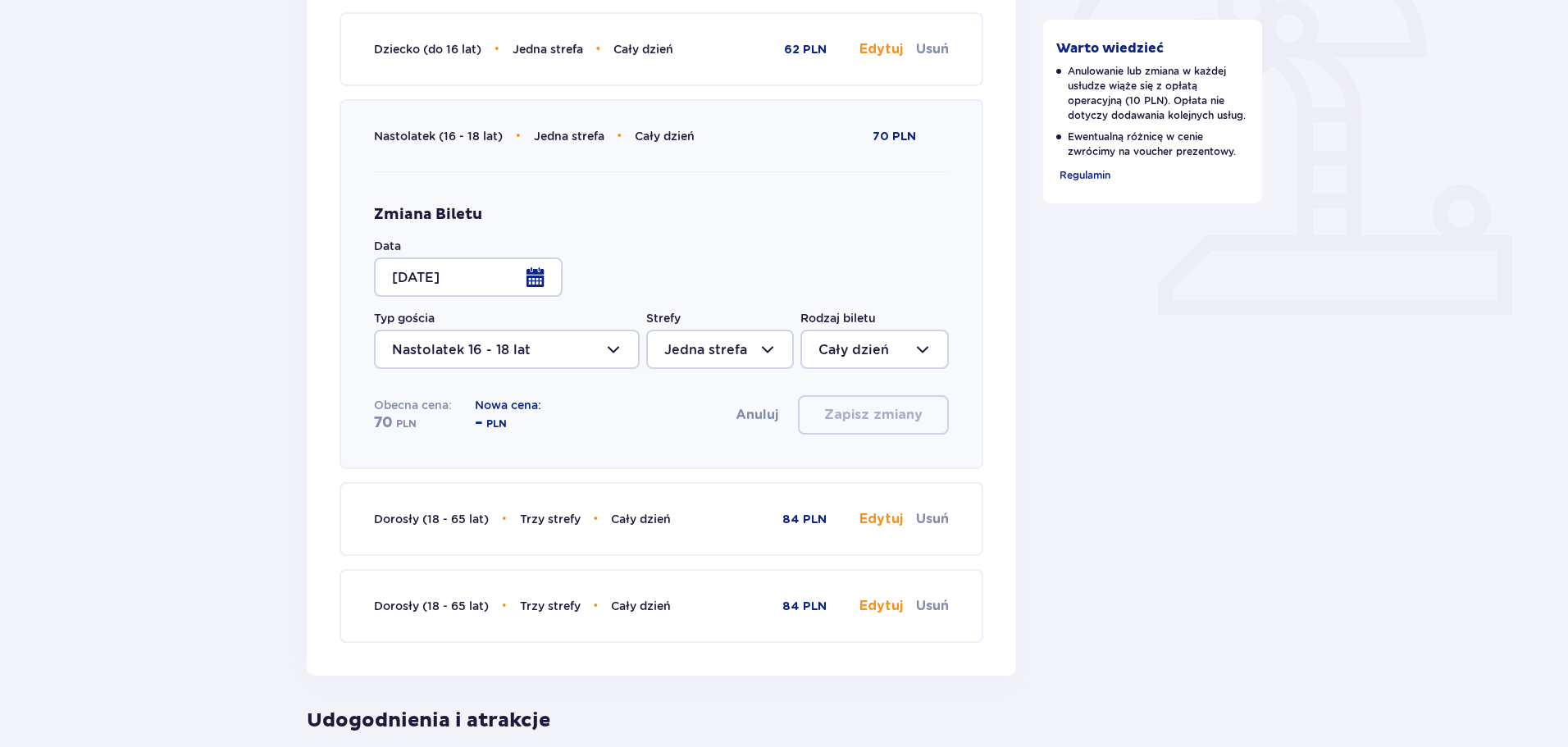
click at [775, 346] on div at bounding box center [720, 349] width 147 height 39
click at [735, 396] on div "Trzy strefy" at bounding box center [720, 399] width 111 height 18
type input "Trzy strefy"
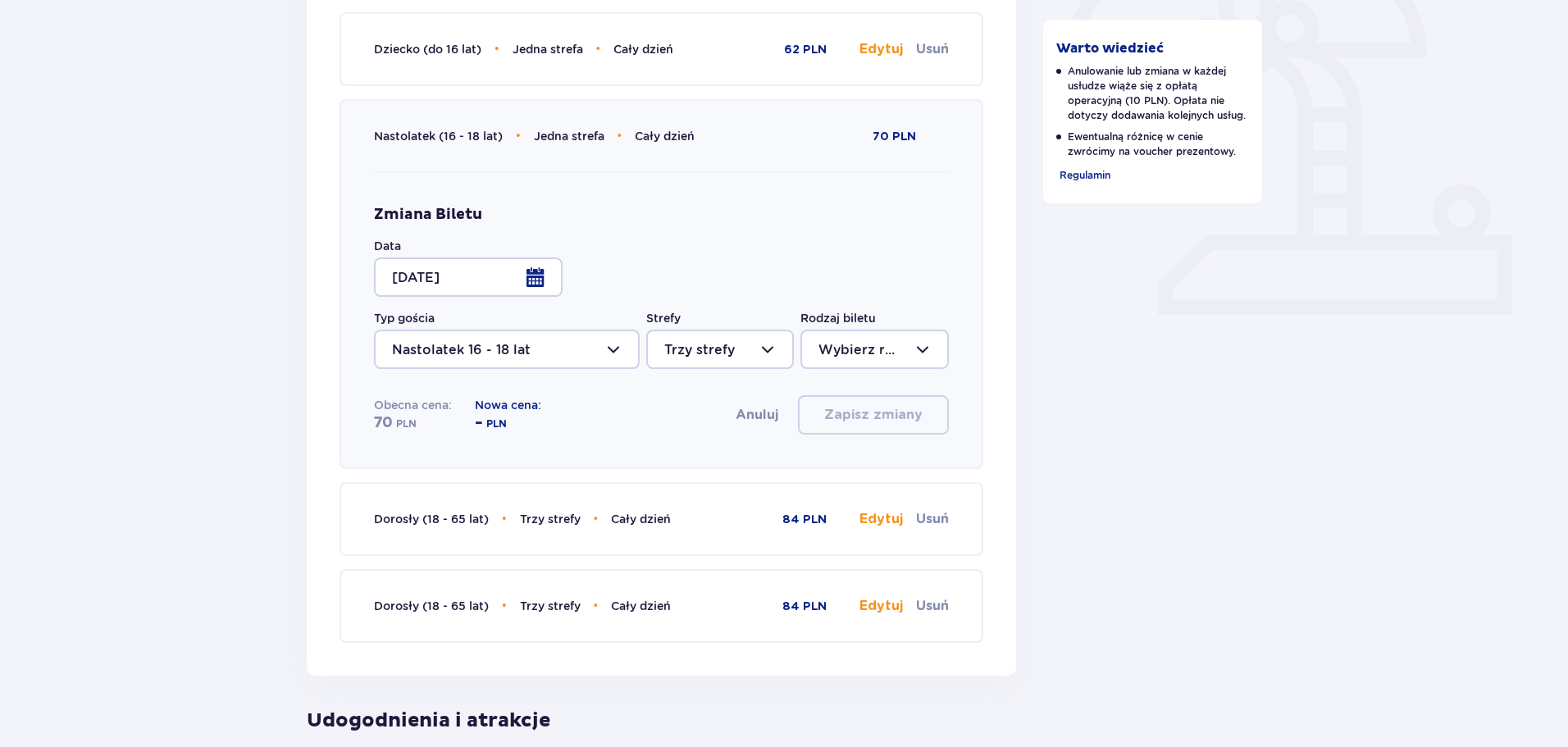
click at [851, 358] on div at bounding box center [874, 349] width 147 height 39
click at [871, 466] on p "Cały dzień" at bounding box center [854, 468] width 71 height 18
type input "Cały dzień"
click at [757, 346] on div at bounding box center [720, 349] width 147 height 39
click at [717, 428] on p "Dwie strefy" at bounding box center [703, 434] width 78 height 18
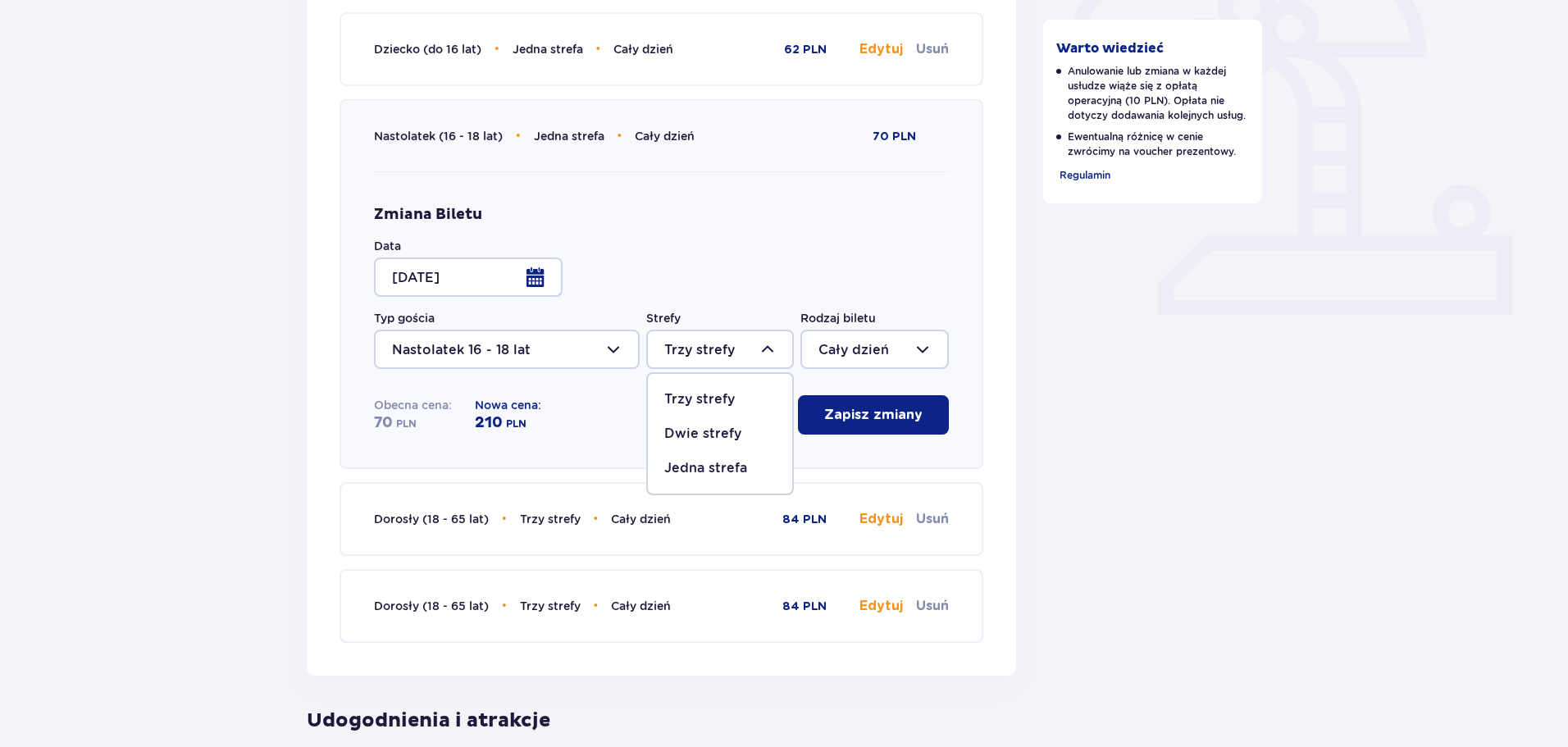
type input "Dwie strefy"
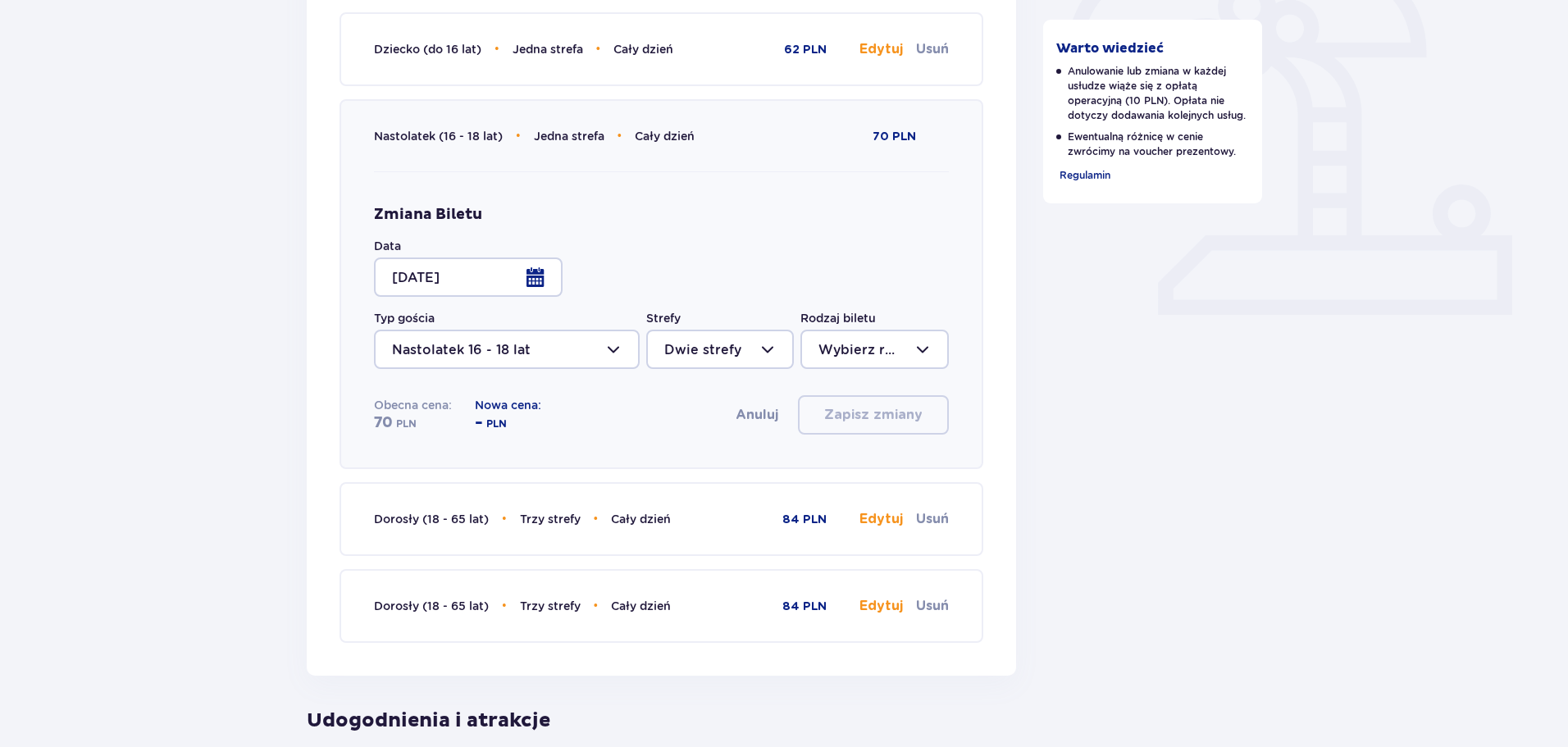
click at [890, 345] on div at bounding box center [874, 349] width 147 height 39
click at [869, 466] on p "Cały dzień" at bounding box center [854, 468] width 71 height 18
type input "Cały dzień"
click at [817, 357] on div at bounding box center [874, 349] width 147 height 39
click at [706, 349] on div at bounding box center [720, 349] width 147 height 39
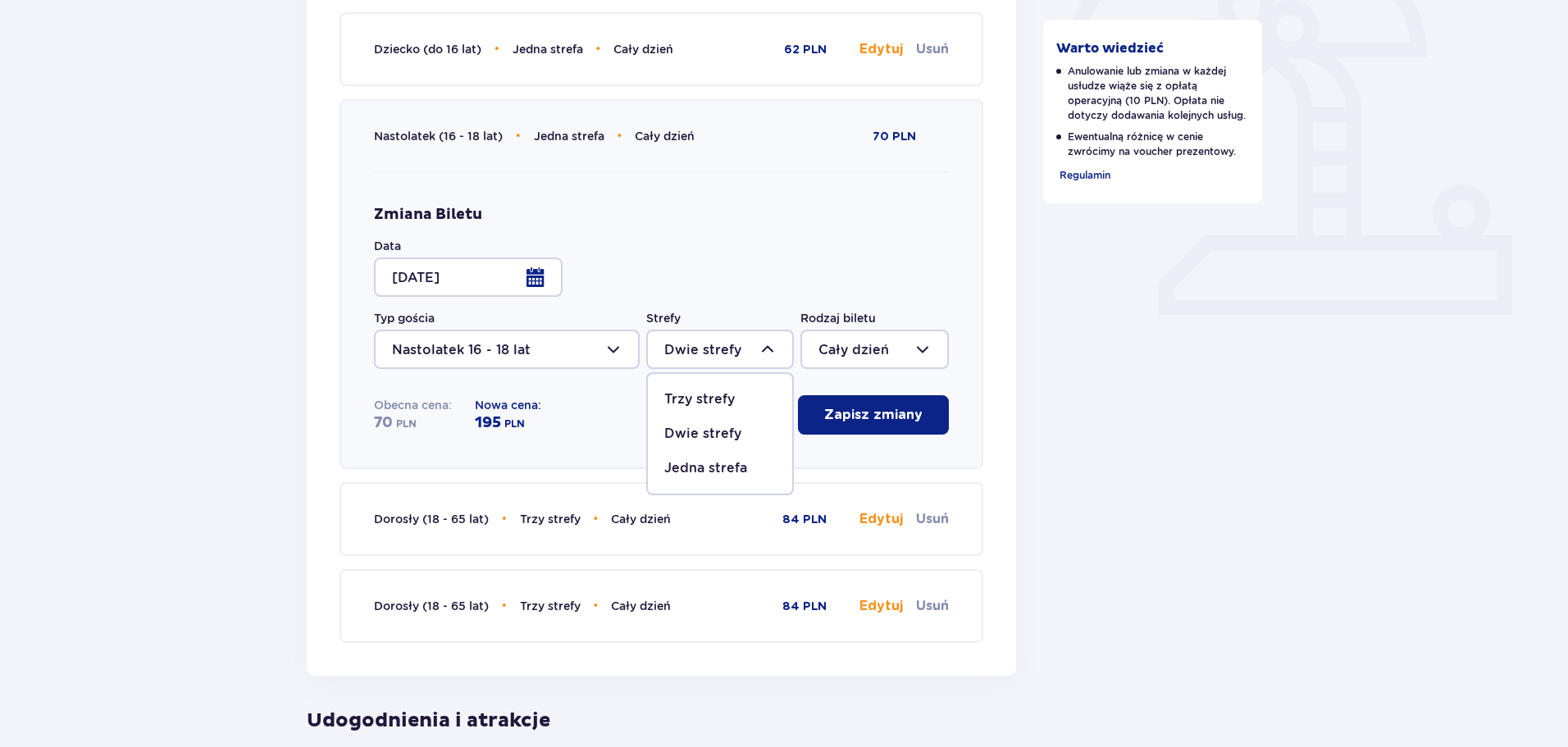
click at [719, 464] on p "Jedna strefa" at bounding box center [706, 468] width 83 height 18
type input "Jedna strefa"
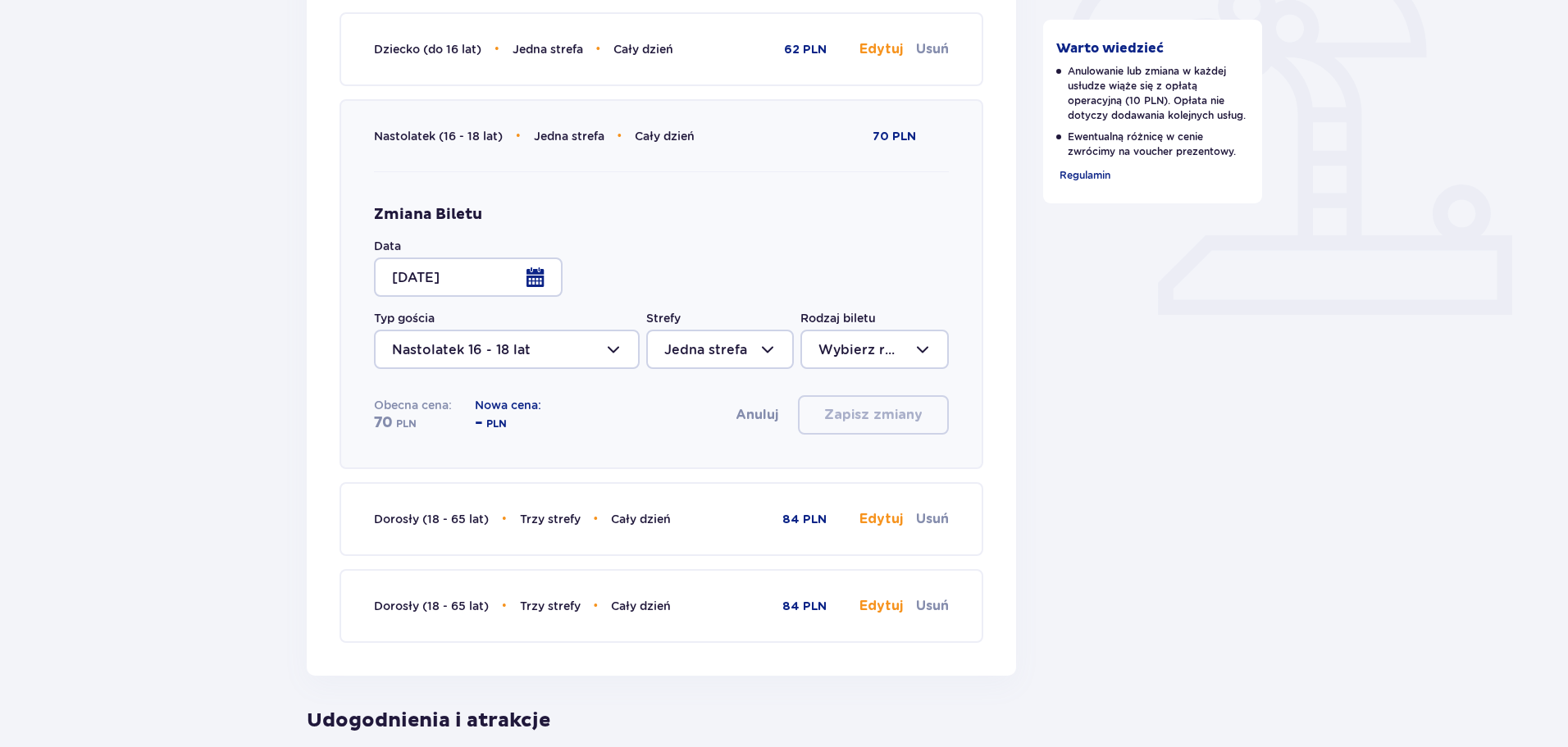
click at [885, 341] on div at bounding box center [874, 349] width 147 height 39
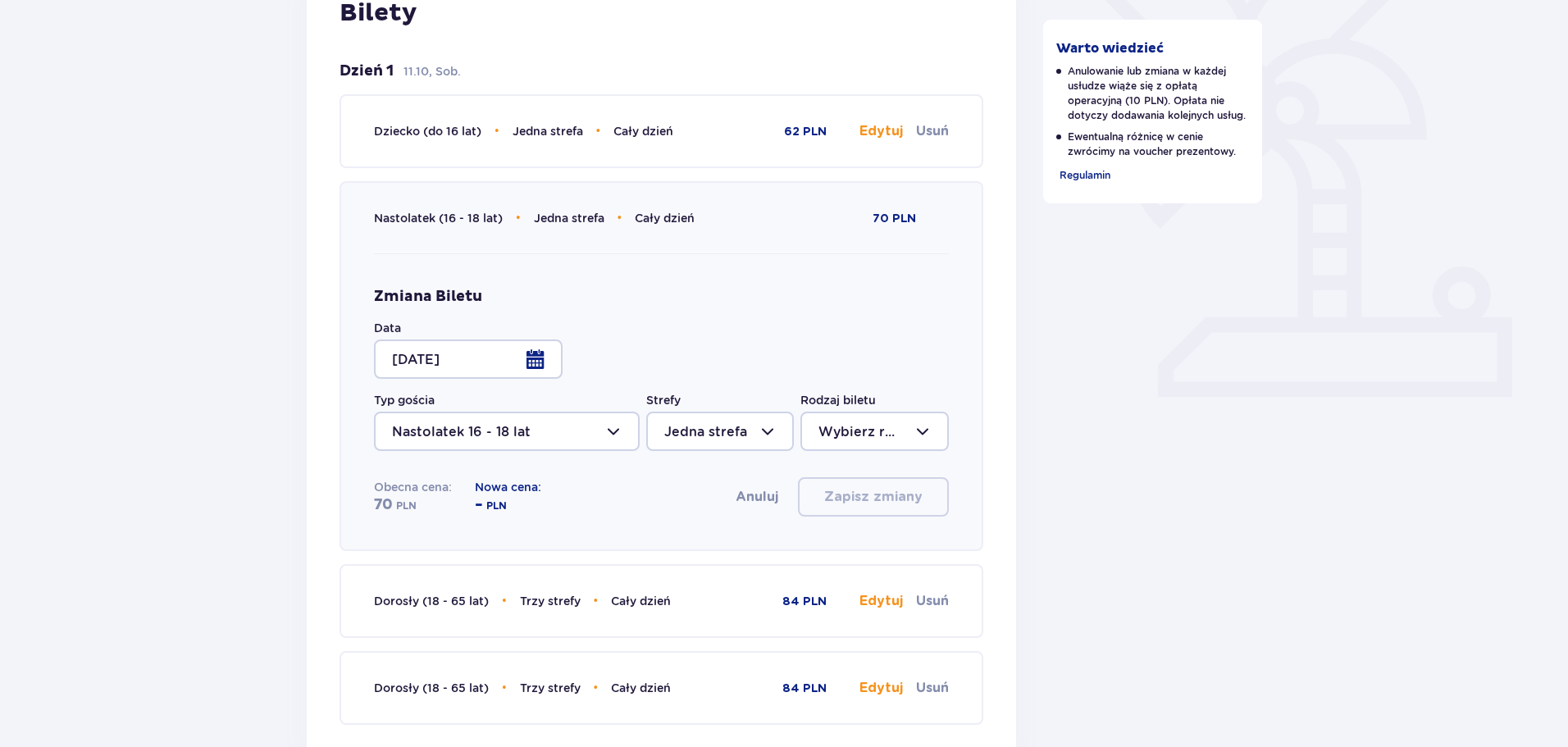
click at [485, 134] on p "Dziecko (do 16 lat) • Jedna strefa • Cały dzień" at bounding box center [524, 131] width 300 height 18
click at [880, 130] on button "Edytuj" at bounding box center [881, 131] width 43 height 18
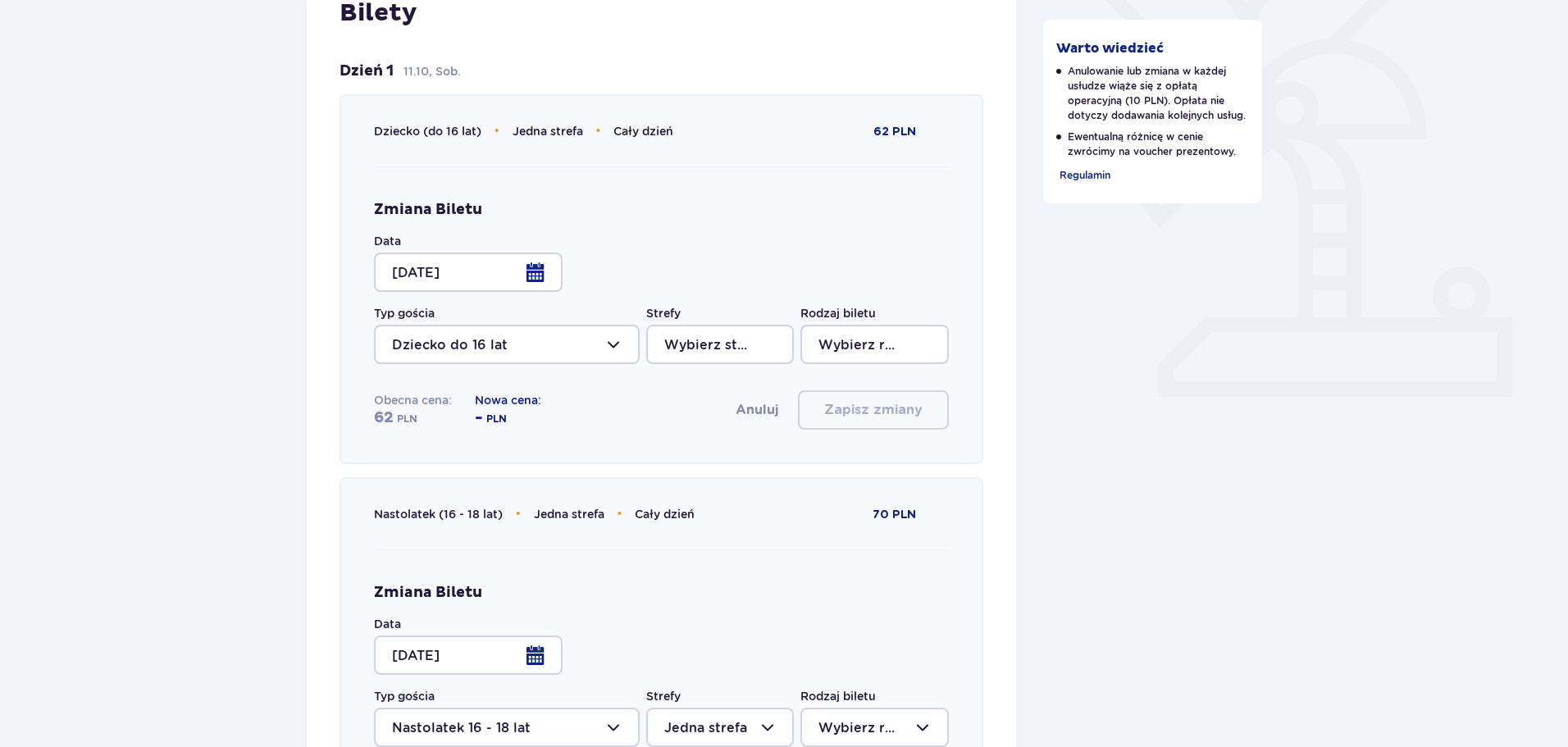
type input "Jedna strefa"
type input "Cały dzień"
click at [519, 350] on div at bounding box center [507, 344] width 266 height 39
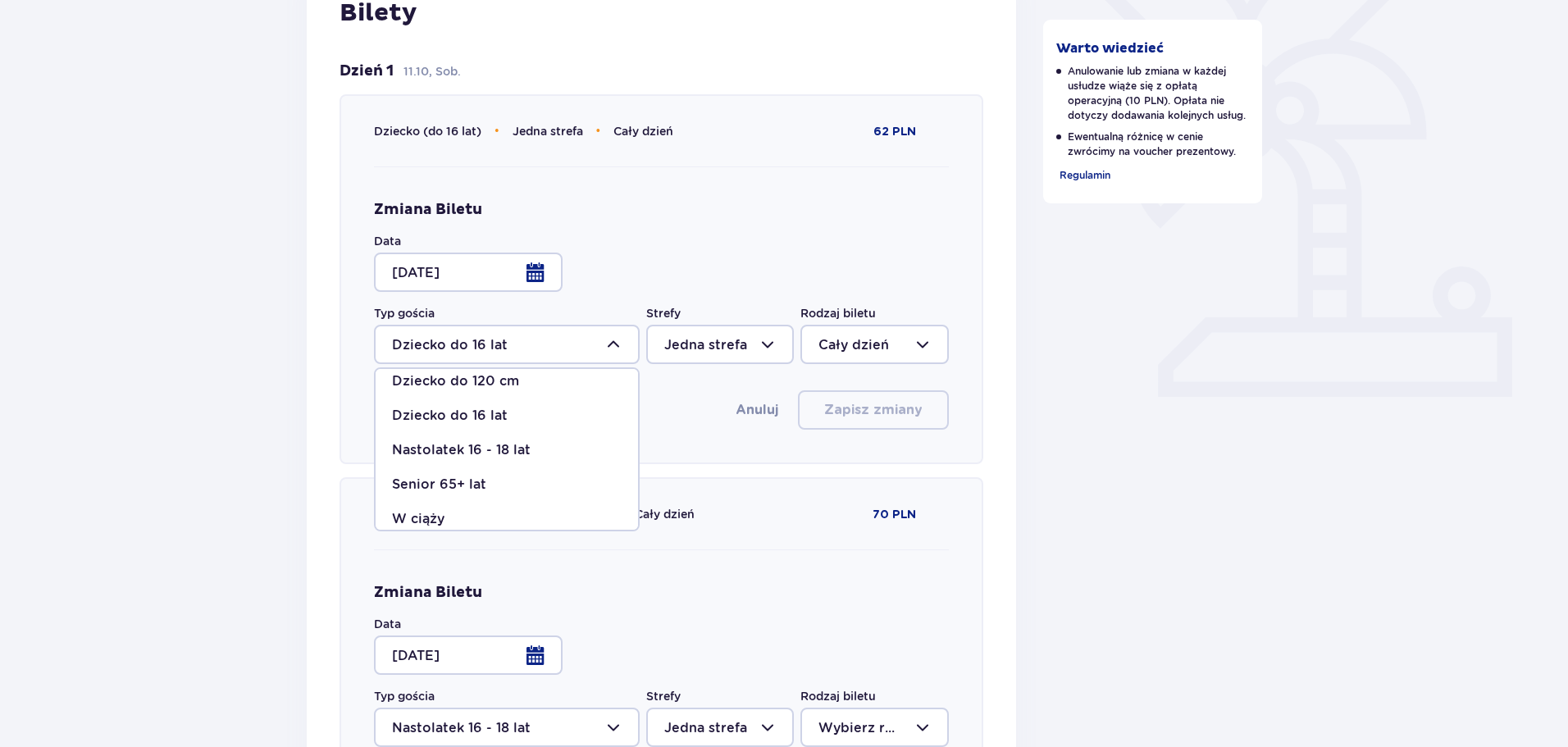
click at [500, 451] on p "Nastolatek 16 - 18 lat" at bounding box center [460, 450] width 139 height 18
type input "Nastolatek 16 - 18 lat"
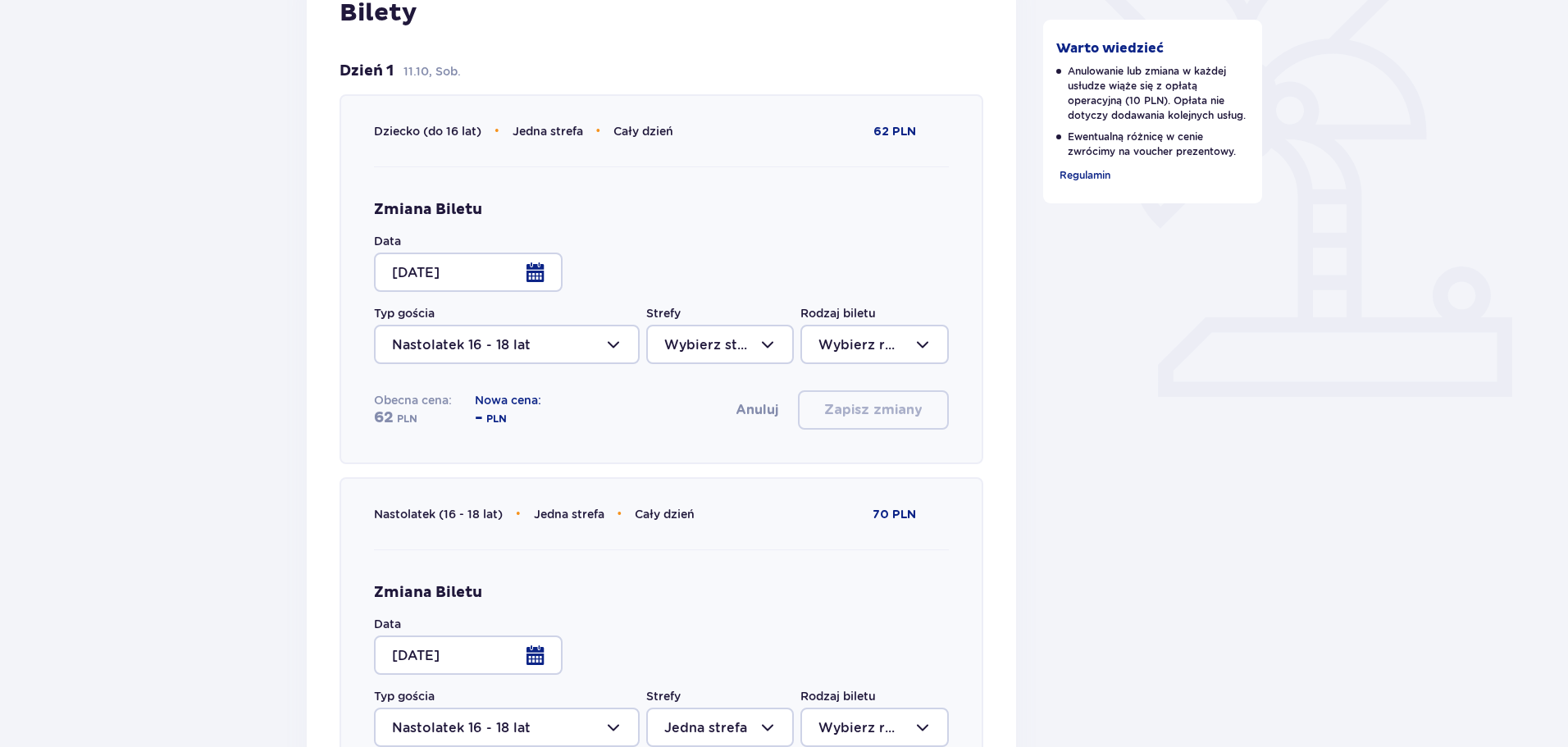
click at [756, 345] on div at bounding box center [720, 344] width 147 height 39
click at [723, 461] on p "Jedna strefa" at bounding box center [706, 464] width 83 height 18
type input "Jedna strefa"
click at [831, 352] on div at bounding box center [874, 344] width 147 height 39
click at [827, 458] on p "Cały dzień" at bounding box center [854, 464] width 71 height 18
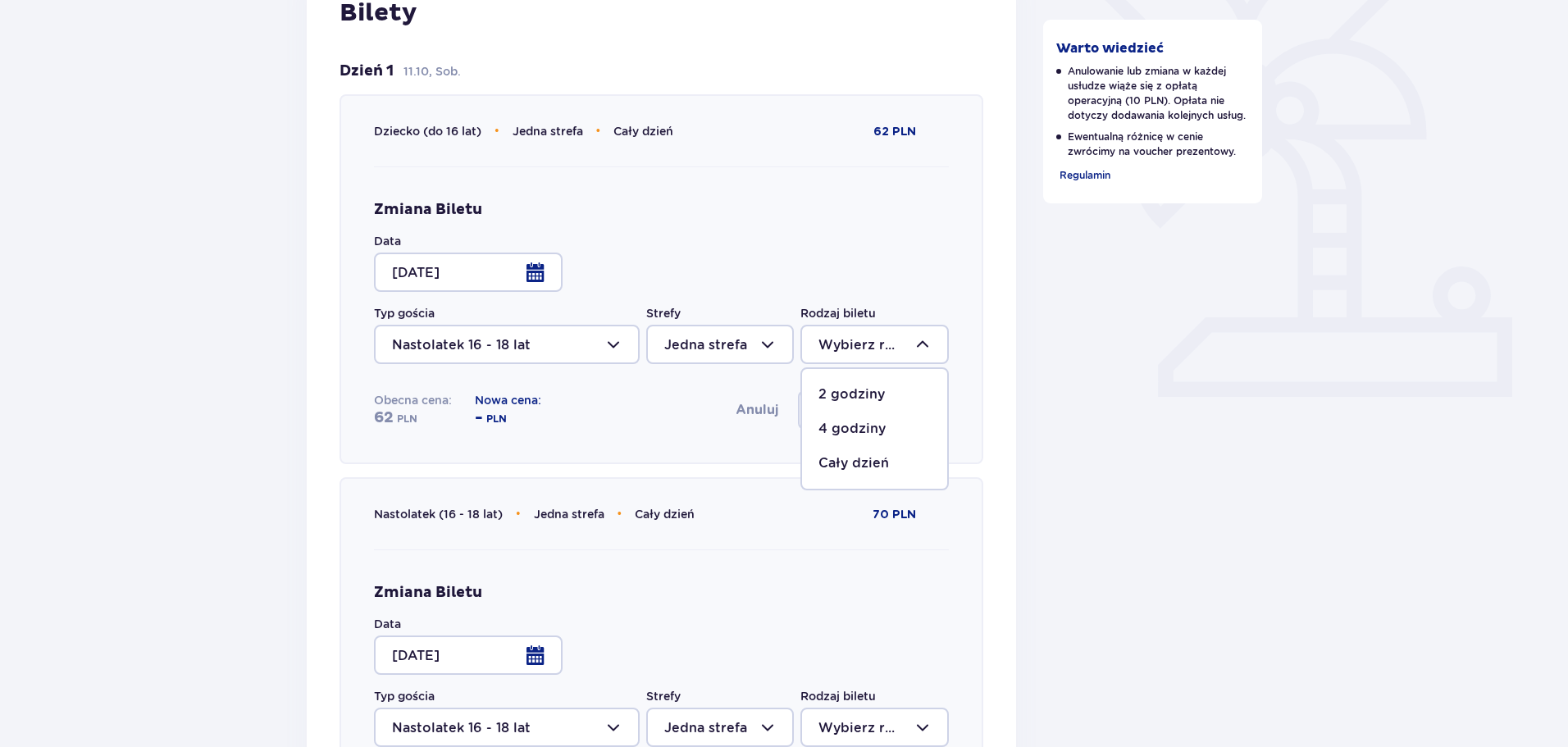
type input "Cały dzień"
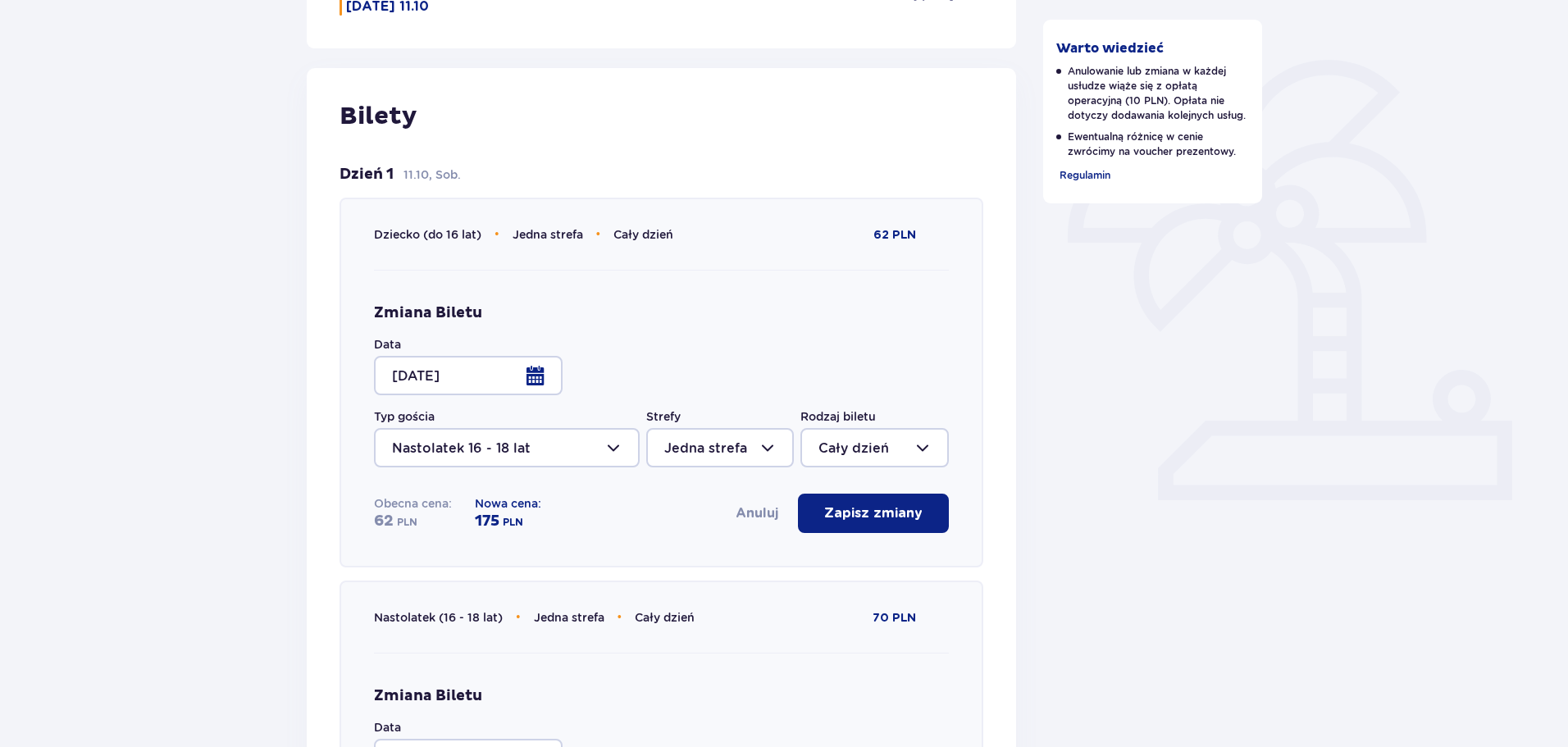
scroll to position [369, 0]
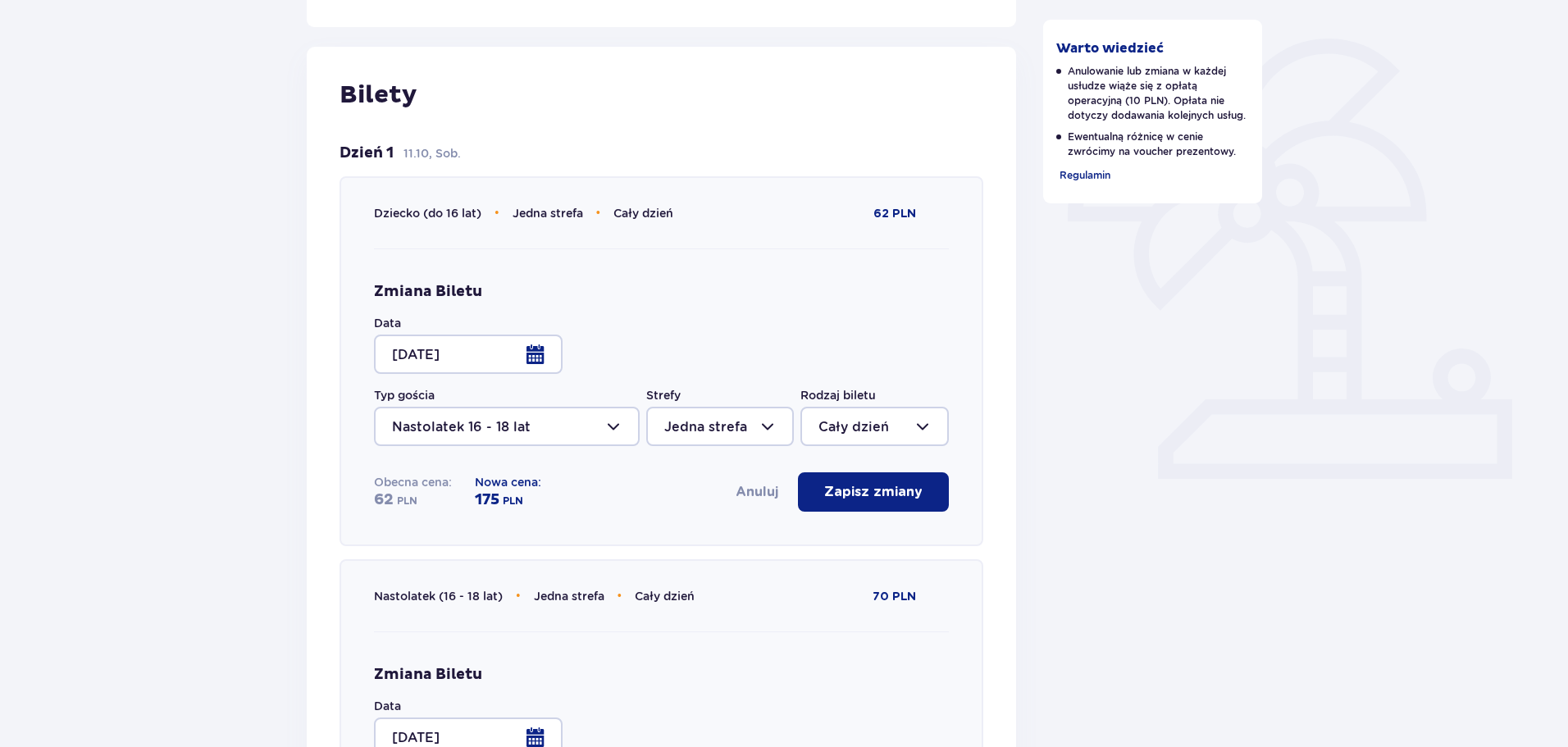
click at [757, 419] on div at bounding box center [720, 426] width 147 height 39
click at [724, 479] on p "Trzy strefy" at bounding box center [700, 476] width 71 height 18
type input "Trzy strefy"
click at [835, 426] on div at bounding box center [874, 426] width 147 height 39
click at [864, 552] on p "Cały dzień" at bounding box center [854, 545] width 71 height 18
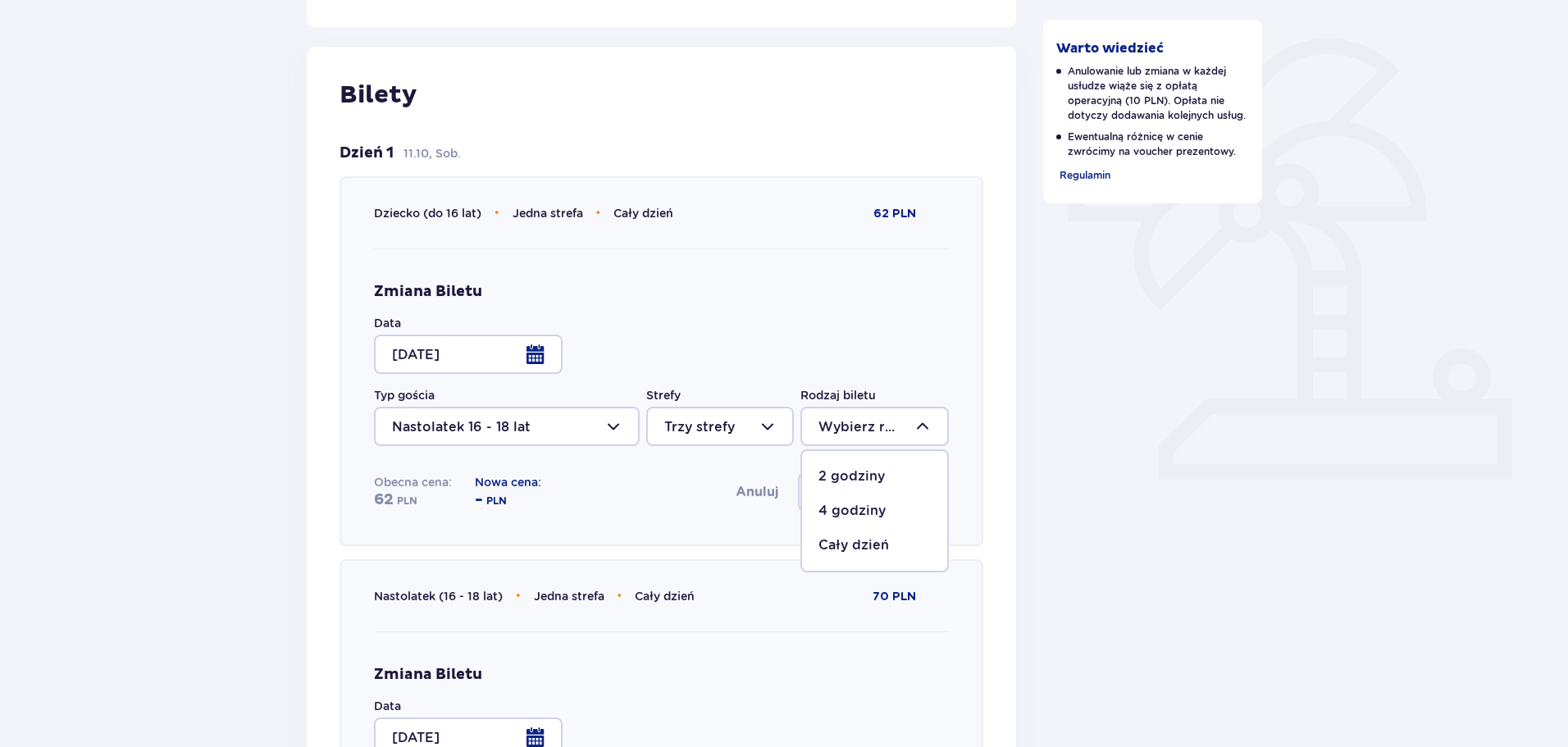
type input "Cały dzień"
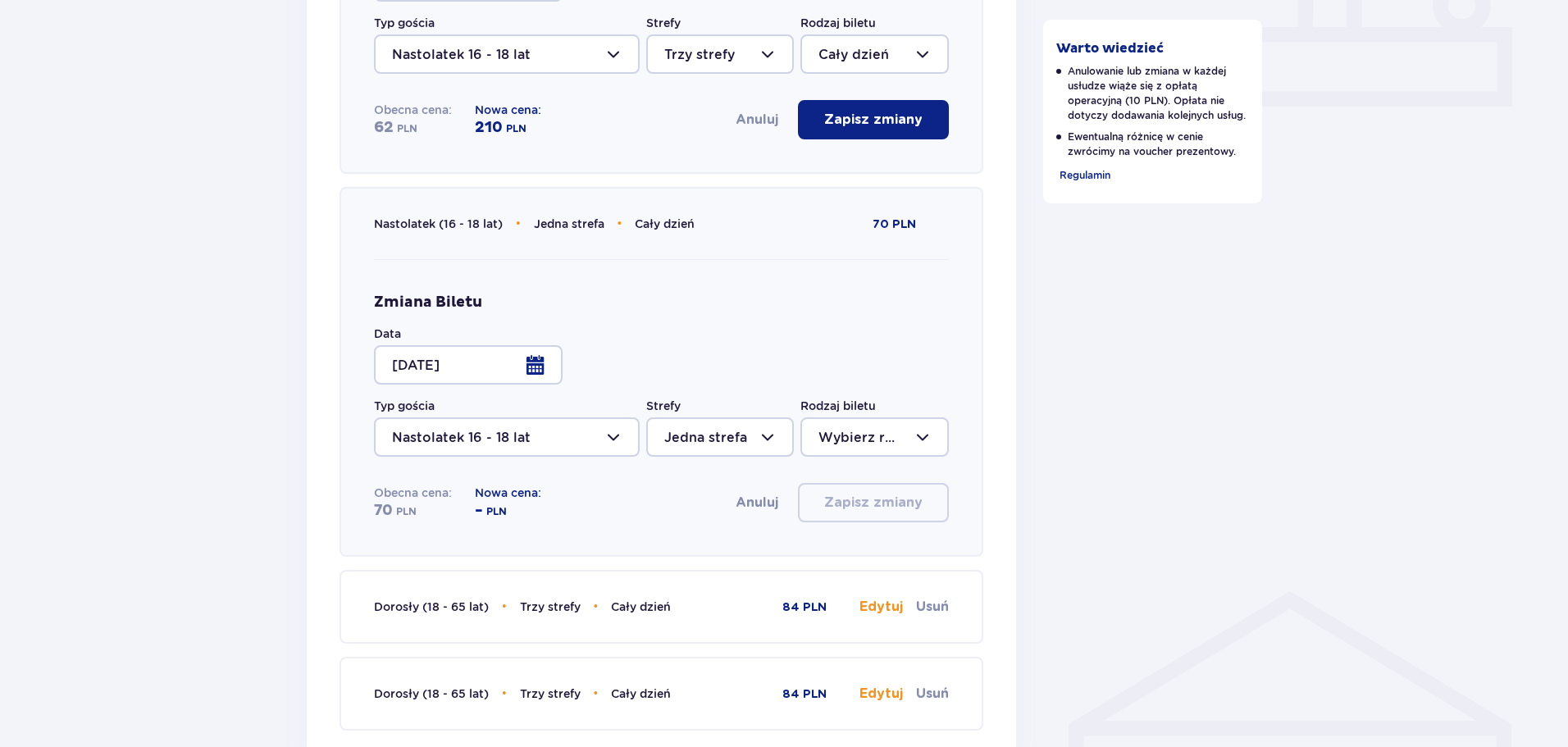
scroll to position [659, 0]
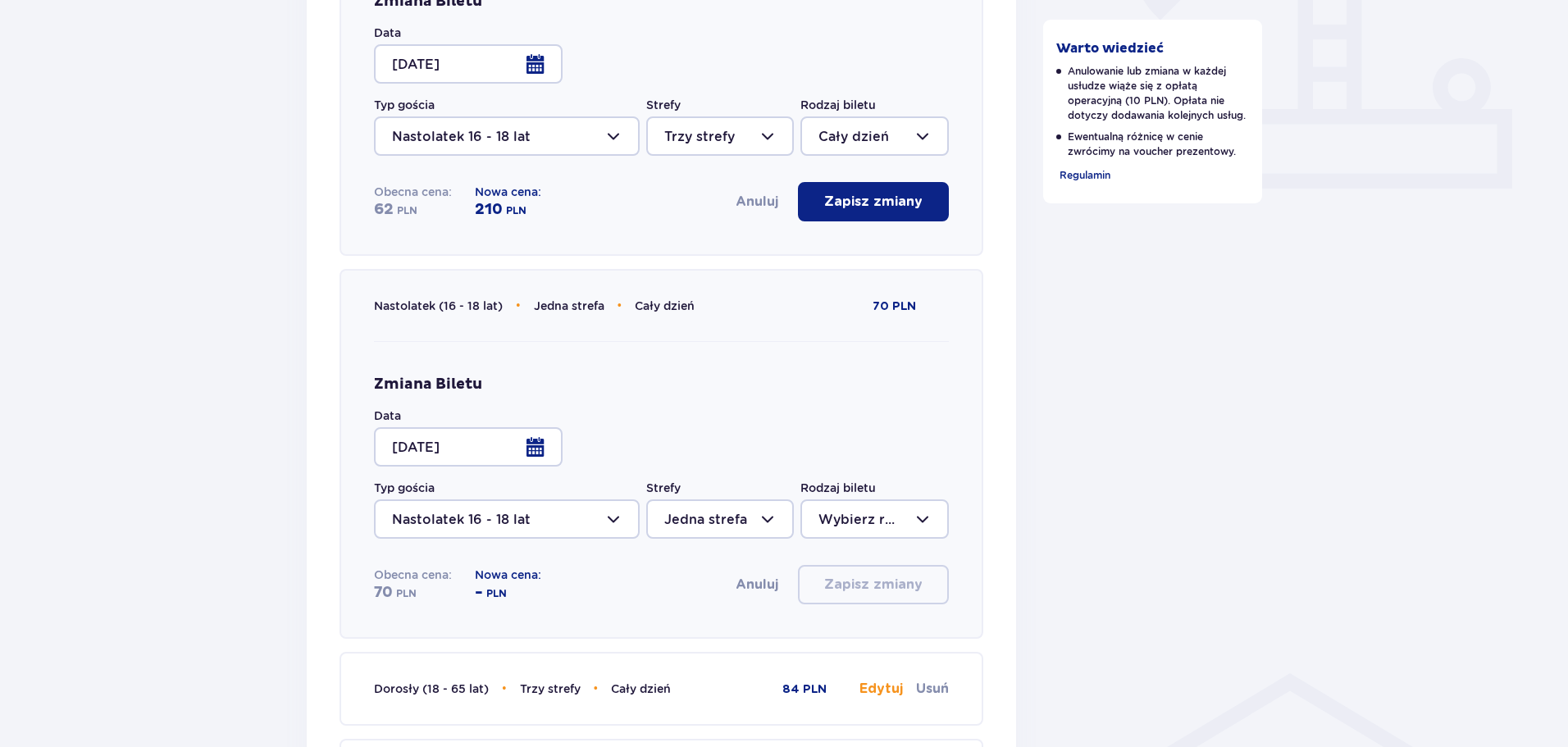
click at [696, 144] on div at bounding box center [720, 136] width 147 height 39
click at [714, 246] on p "Jedna strefa" at bounding box center [706, 255] width 83 height 18
type input "Jedna strefa"
click at [873, 140] on div at bounding box center [874, 136] width 147 height 39
click at [873, 259] on p "Cały dzień" at bounding box center [854, 255] width 71 height 18
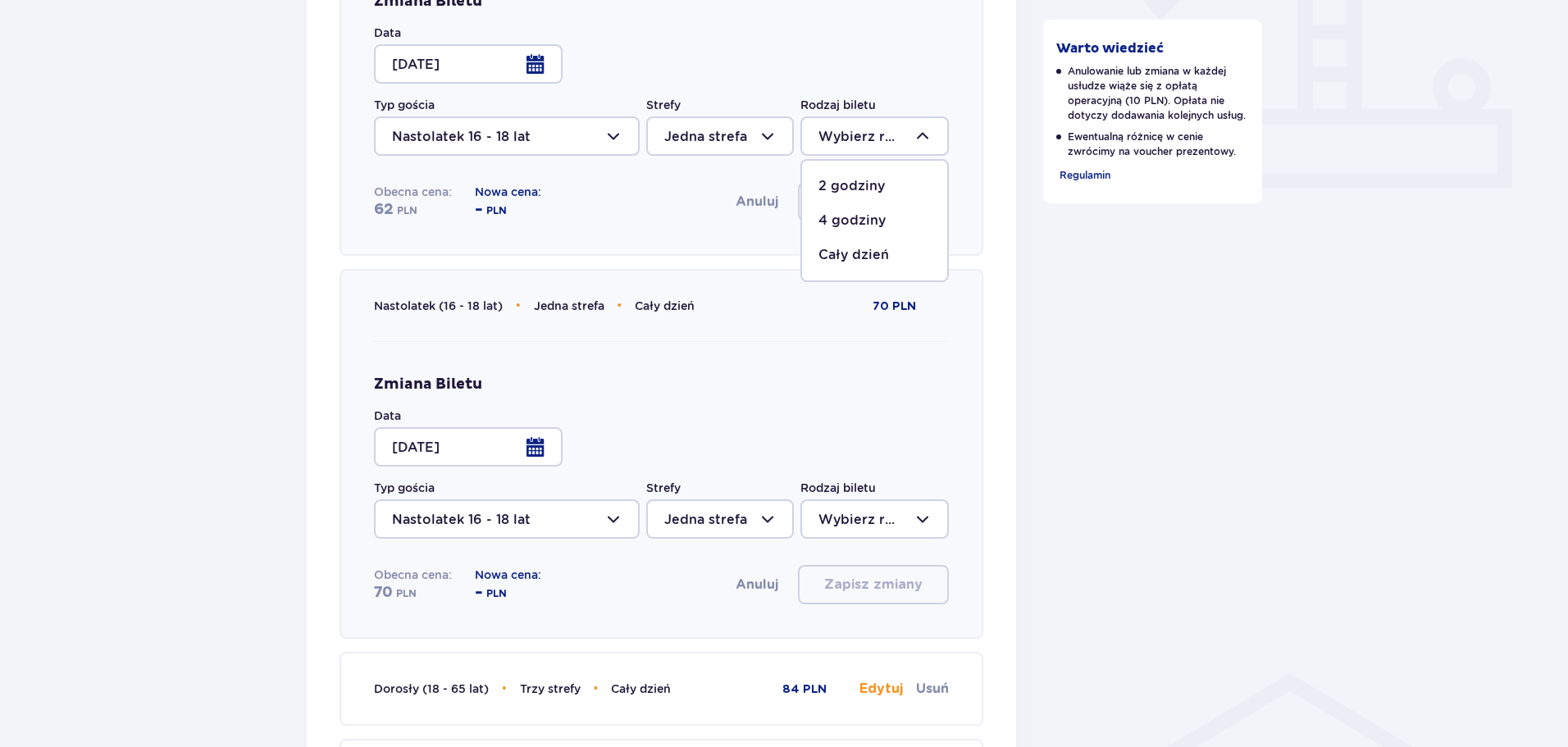
type input "Cały dzień"
click at [702, 126] on div at bounding box center [720, 136] width 147 height 39
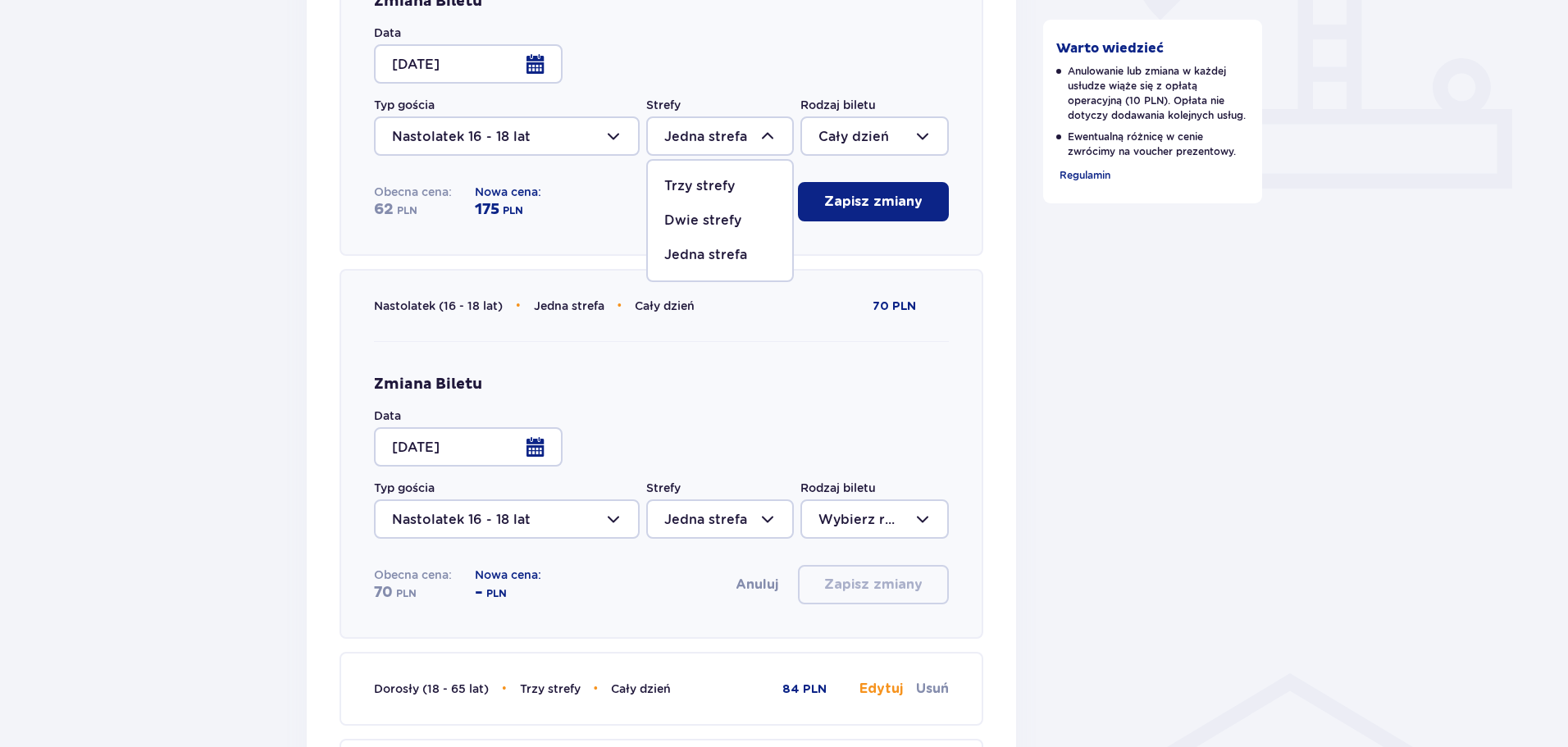
click at [715, 214] on p "Dwie strefy" at bounding box center [703, 220] width 78 height 18
type input "Dwie strefy"
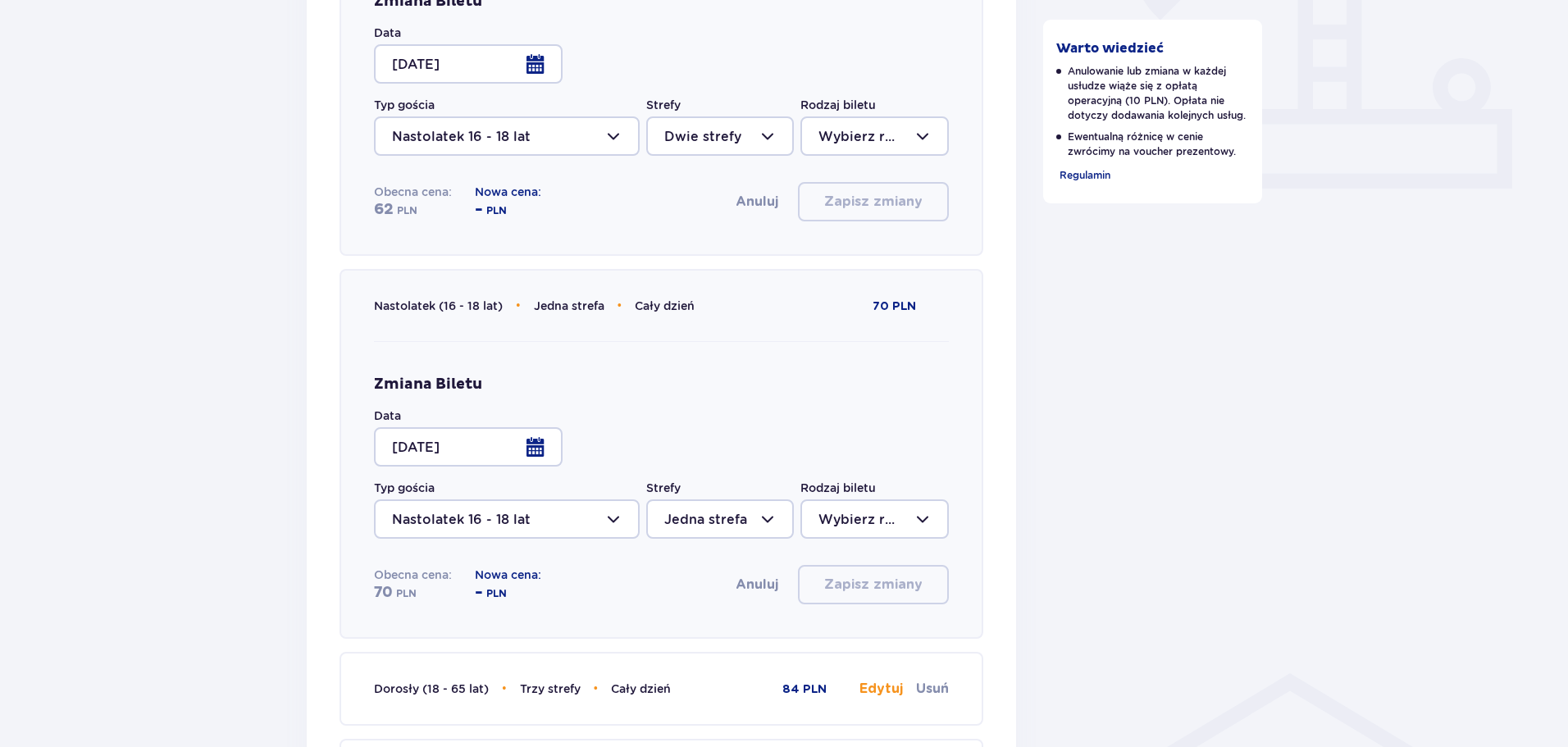
click at [868, 139] on div at bounding box center [874, 136] width 147 height 39
click at [891, 256] on div "Cały dzień" at bounding box center [874, 255] width 111 height 18
type input "Cały dzień"
click at [690, 136] on div at bounding box center [720, 136] width 147 height 39
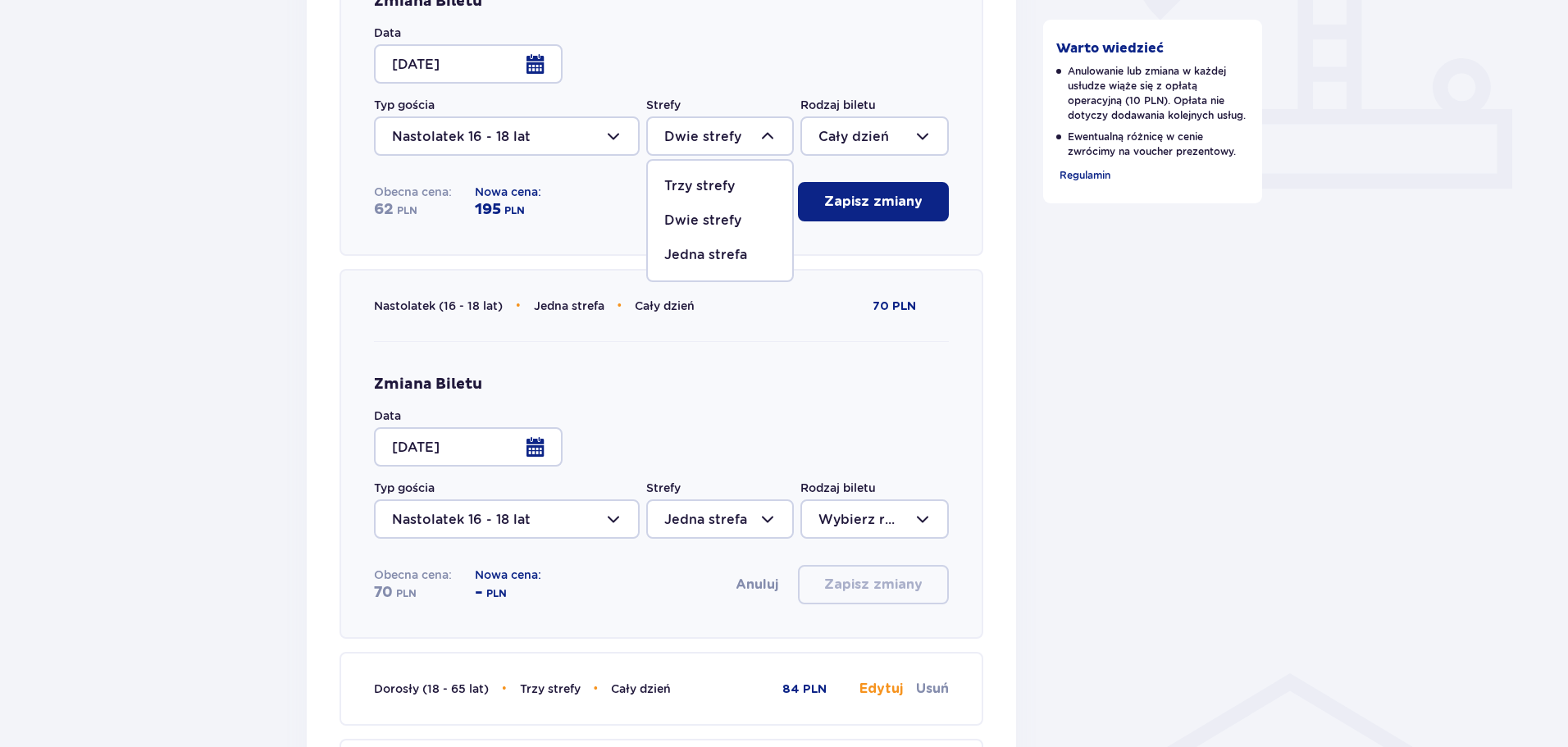
click at [726, 180] on p "Trzy strefy" at bounding box center [700, 186] width 71 height 18
type input "Trzy strefy"
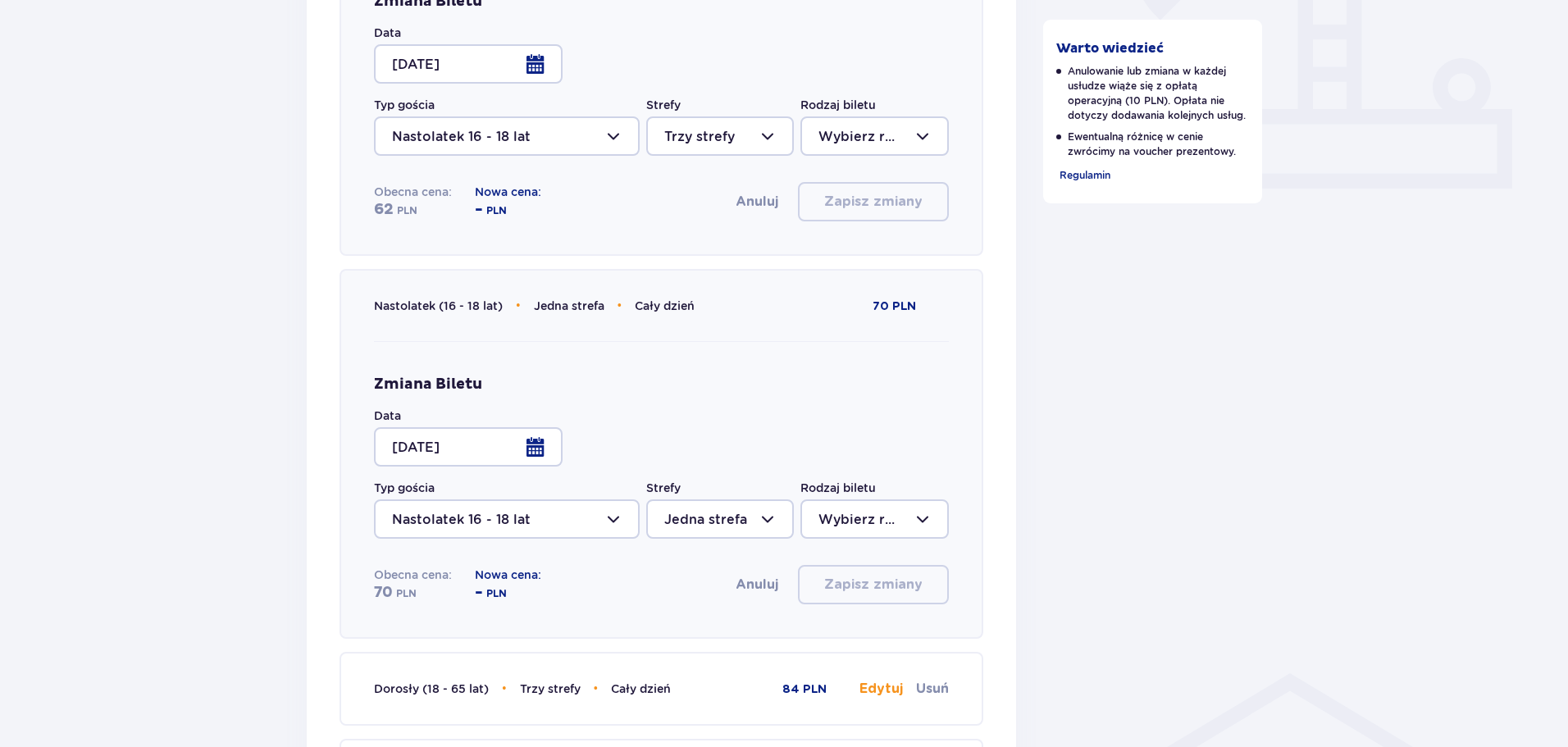
click at [906, 140] on div at bounding box center [874, 136] width 147 height 39
click at [905, 253] on div "Cały dzień" at bounding box center [874, 255] width 111 height 18
type input "Cały dzień"
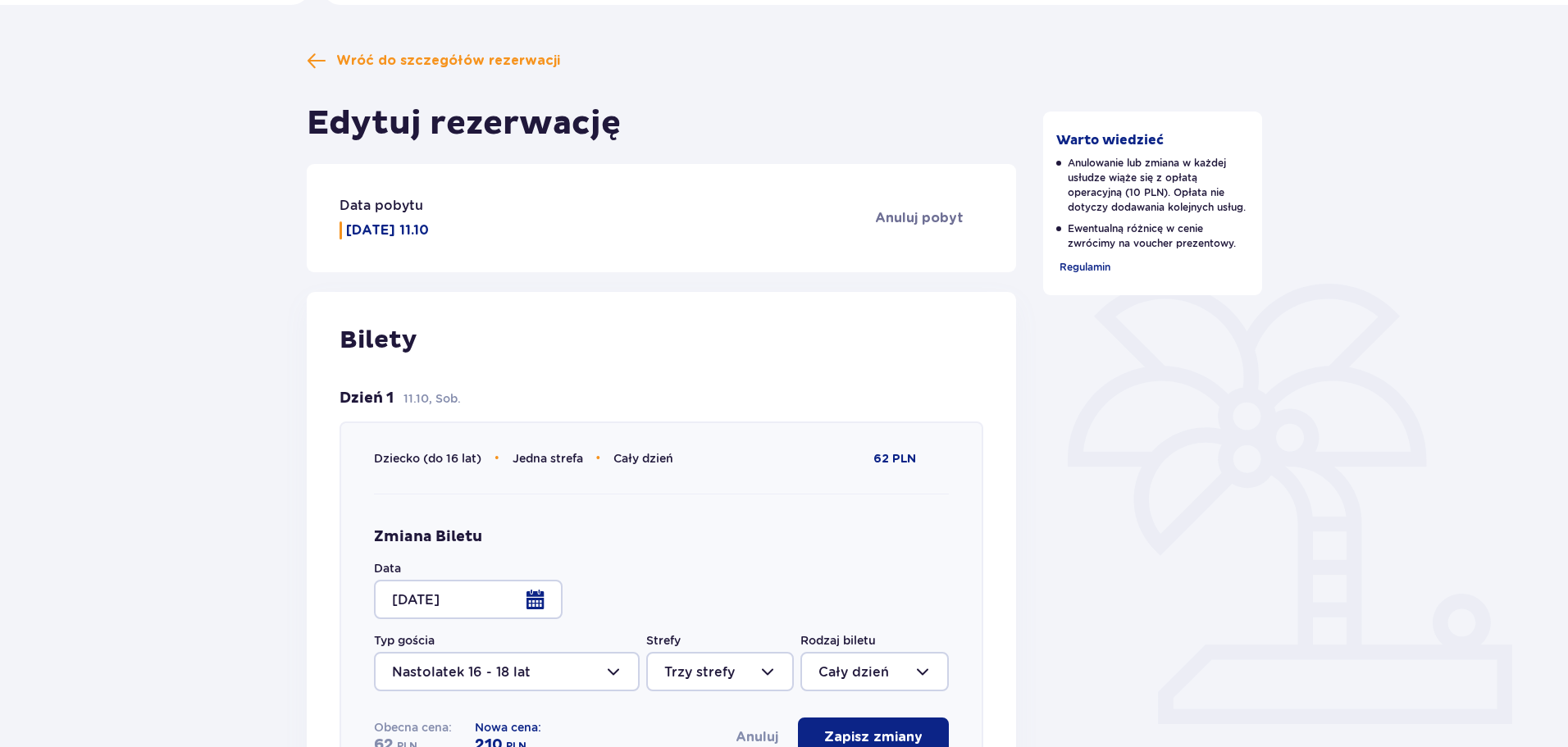
scroll to position [0, 0]
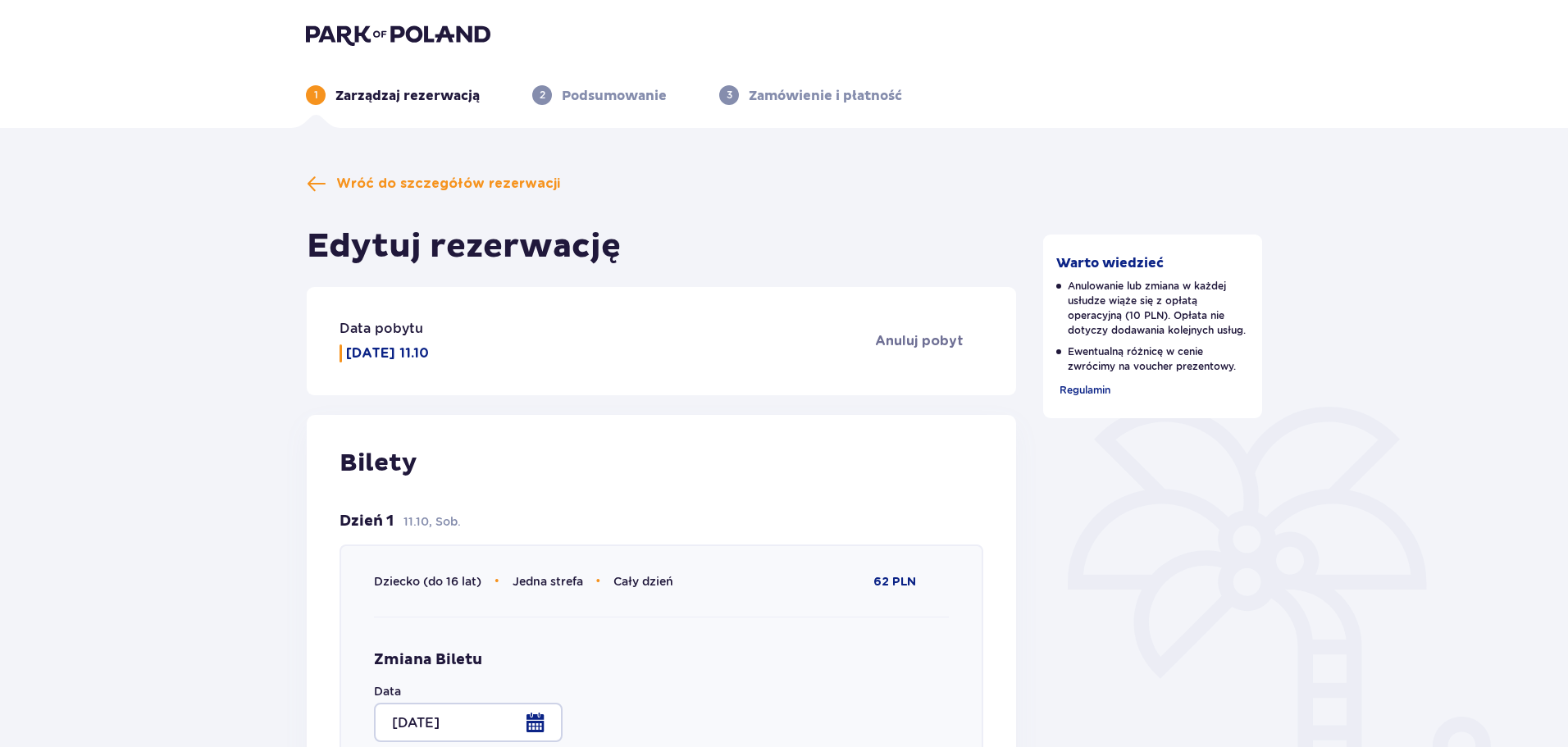
click at [422, 17] on header "1 Zarządzaj rezerwacją 2 Podsumowanie 3 Zamówienie i płatność" at bounding box center [784, 64] width 1568 height 128
click at [422, 28] on img at bounding box center [397, 34] width 185 height 23
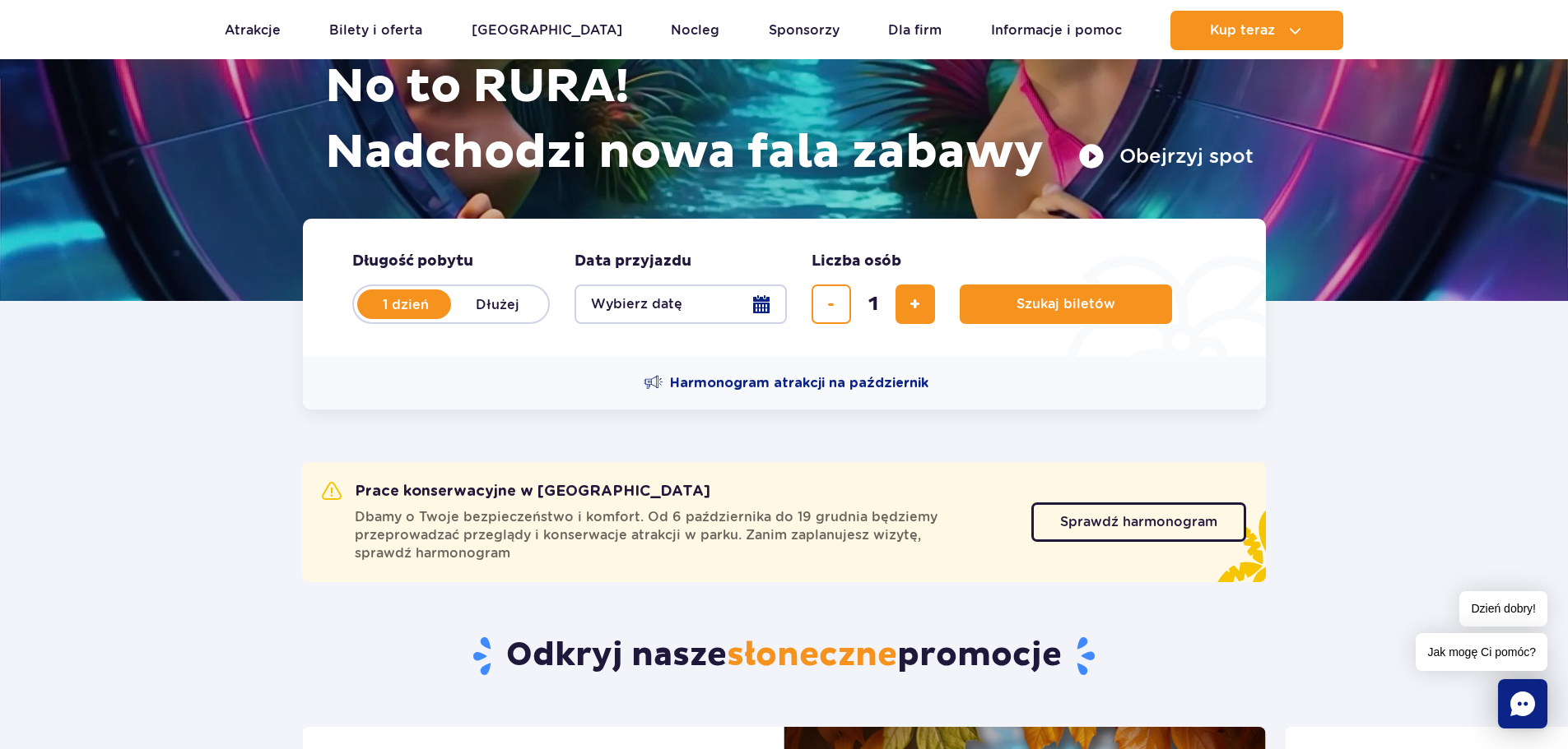
scroll to position [247, 0]
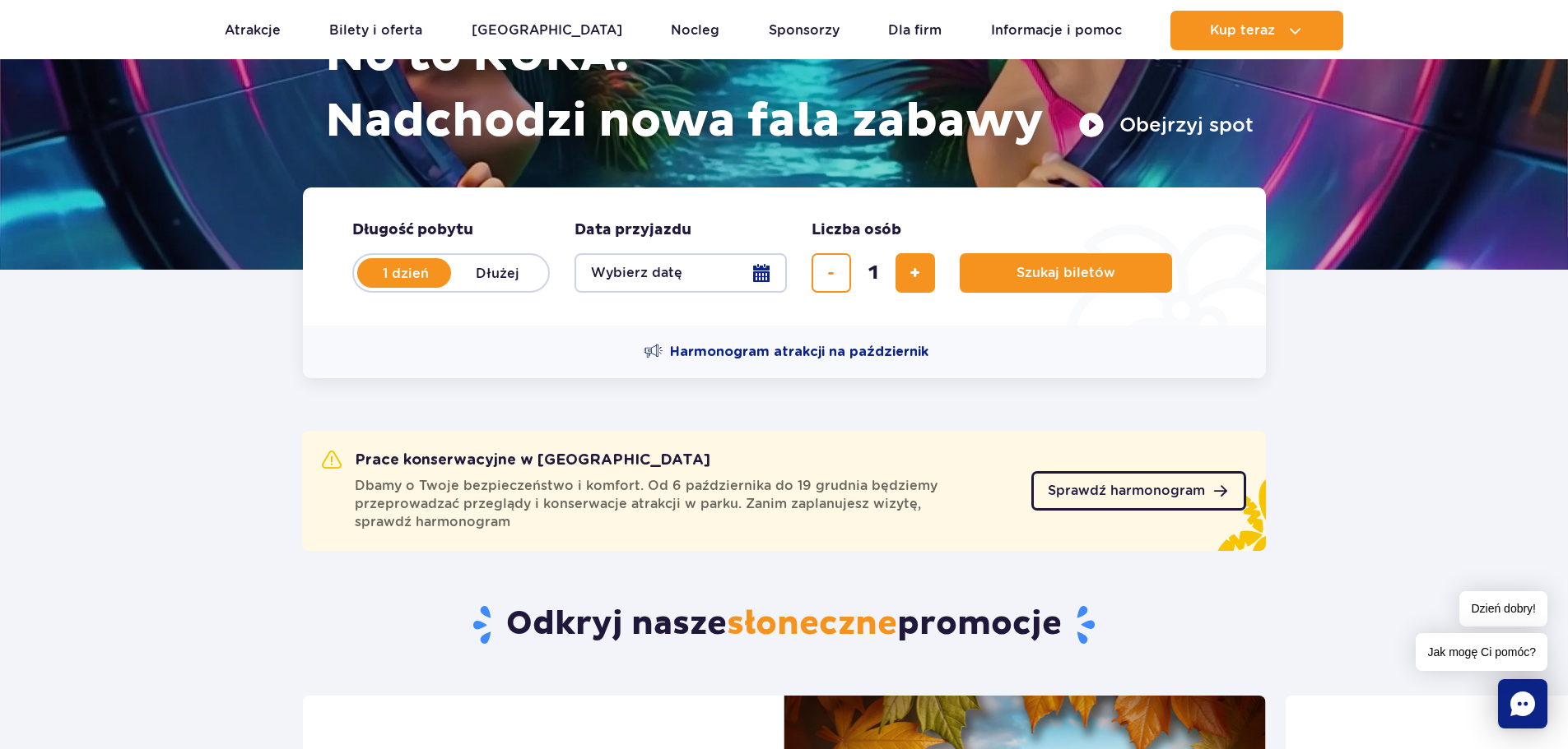
click at [1113, 490] on span "Sprawdź harmonogram" at bounding box center [1126, 491] width 158 height 13
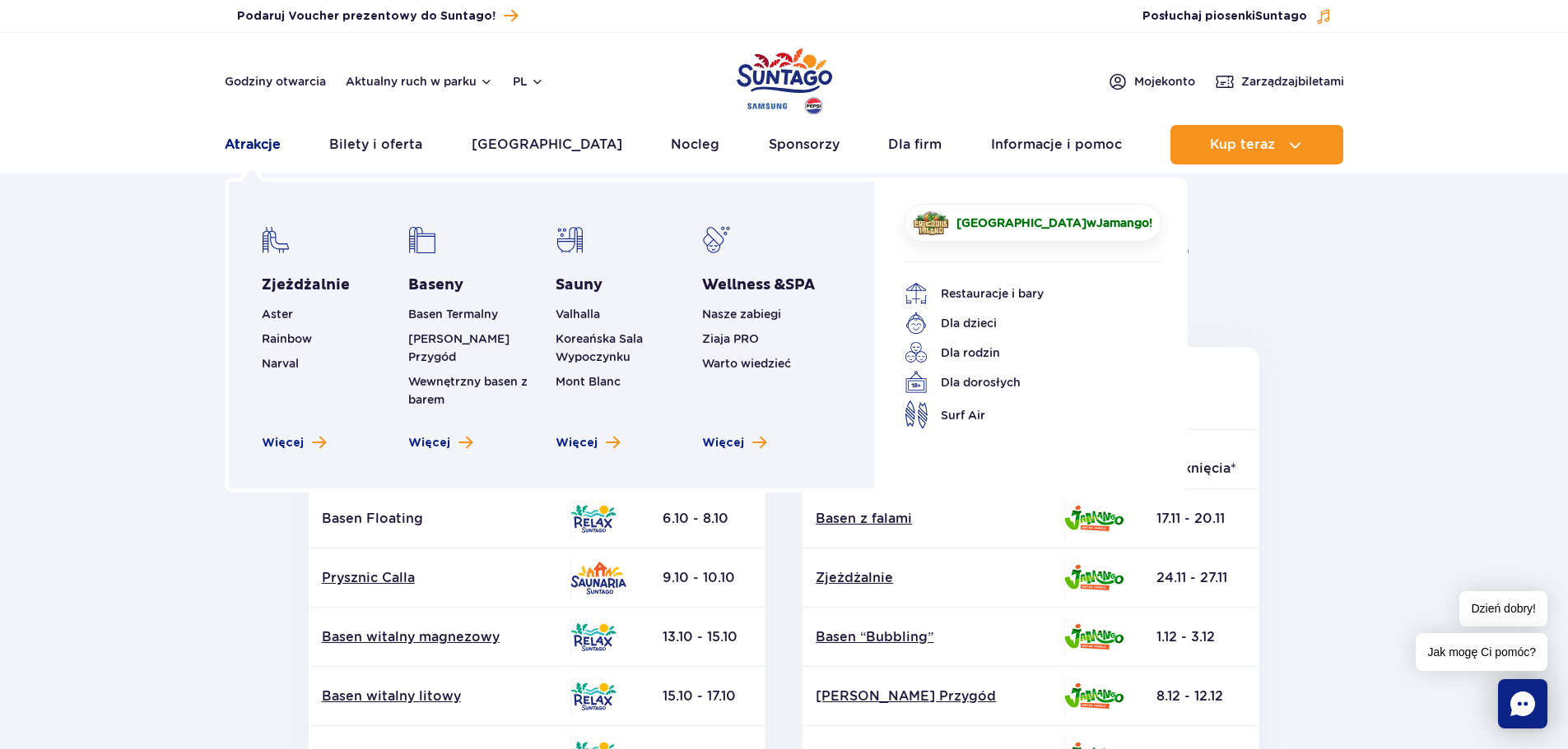
click at [264, 146] on link "Atrakcje" at bounding box center [253, 144] width 56 height 39
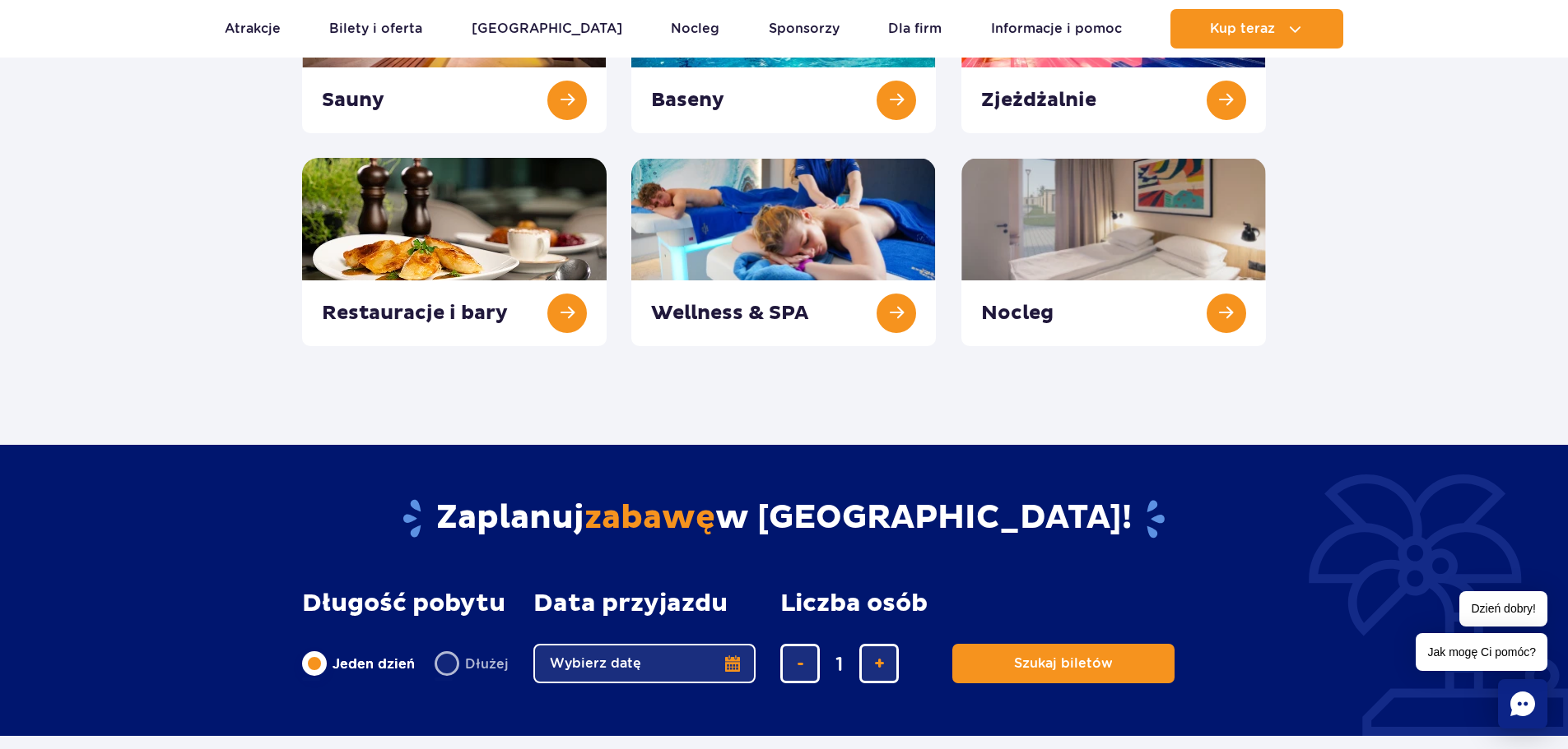
scroll to position [411, 0]
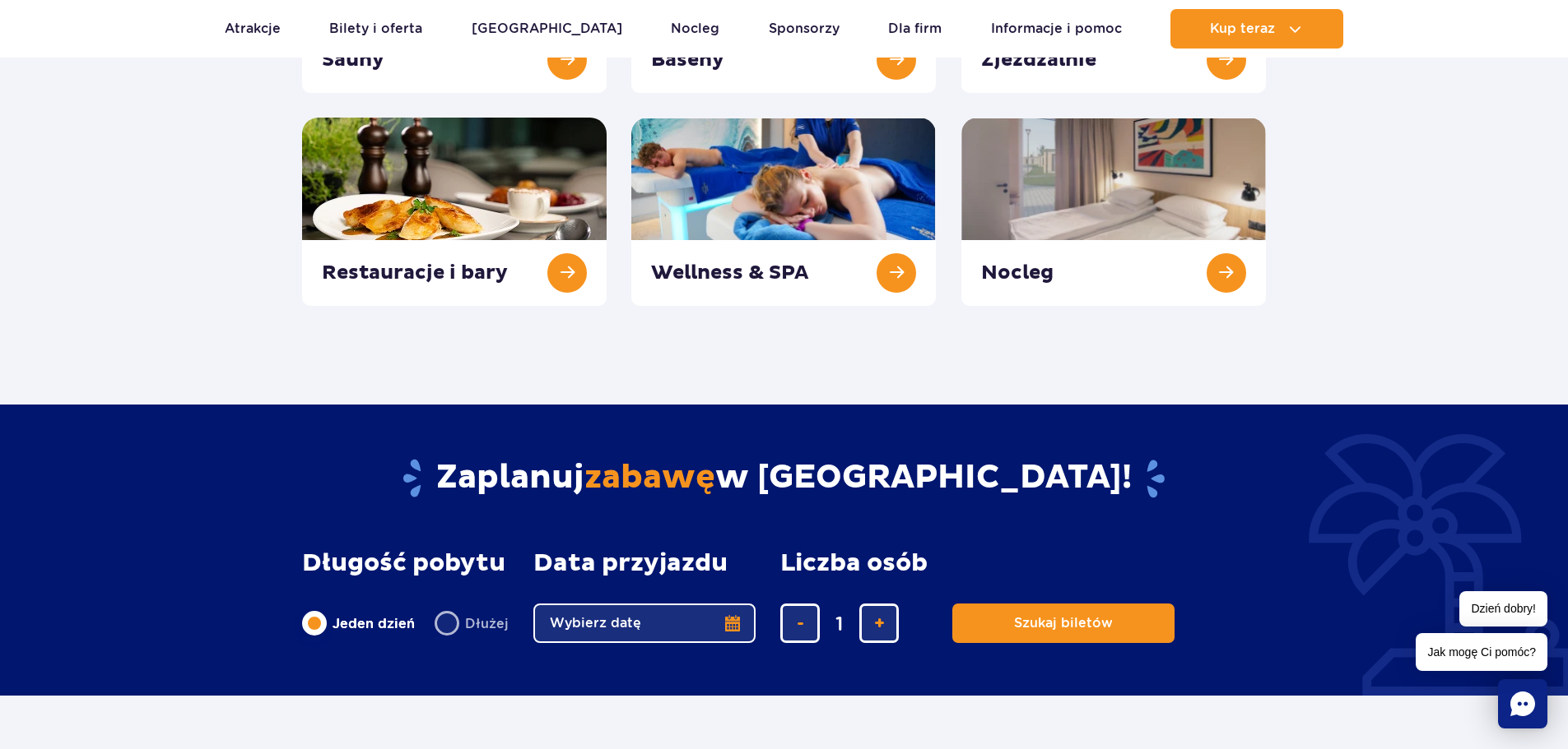
click at [578, 629] on button "Wybierz datę" at bounding box center [644, 623] width 222 height 39
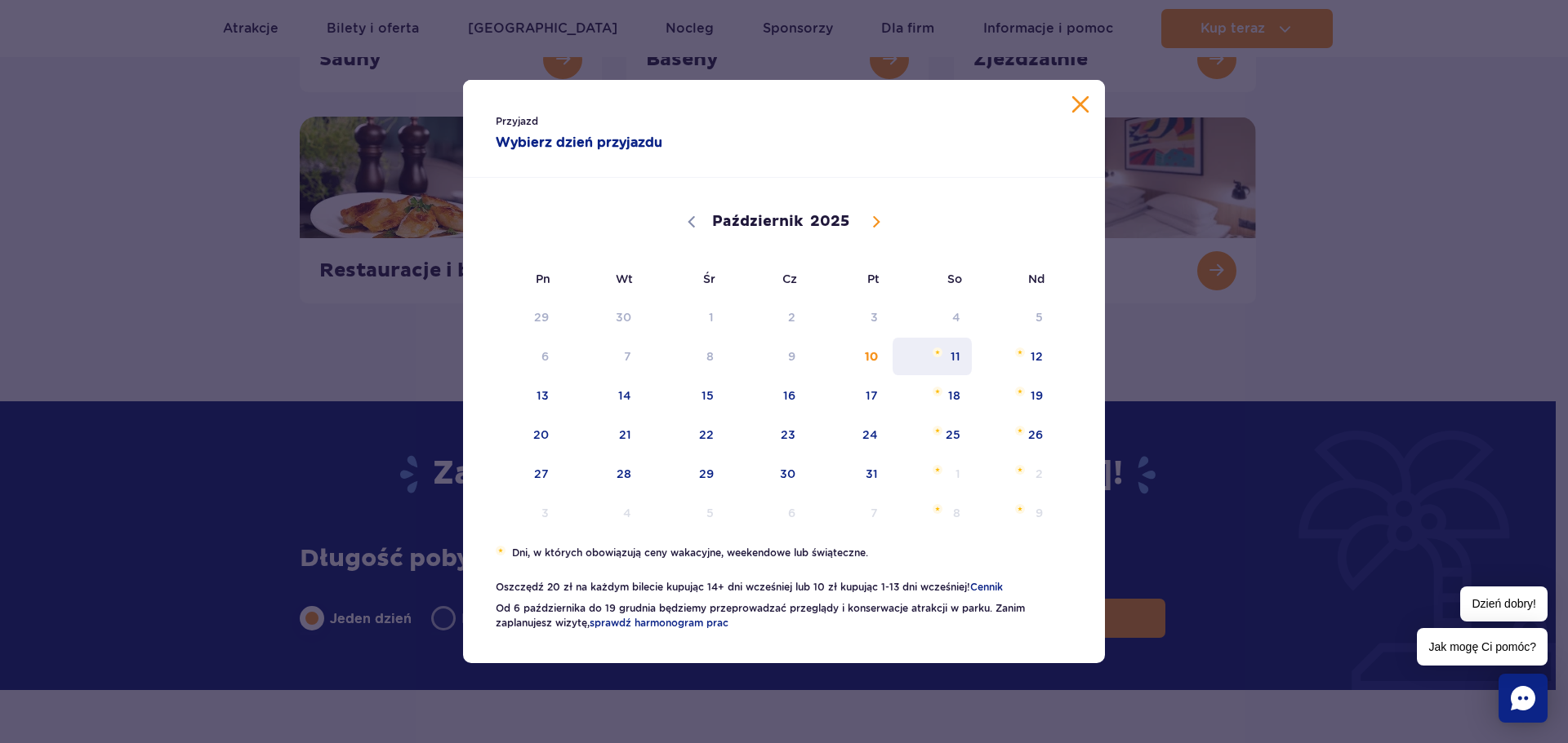
click at [958, 354] on span "11" at bounding box center [931, 356] width 83 height 37
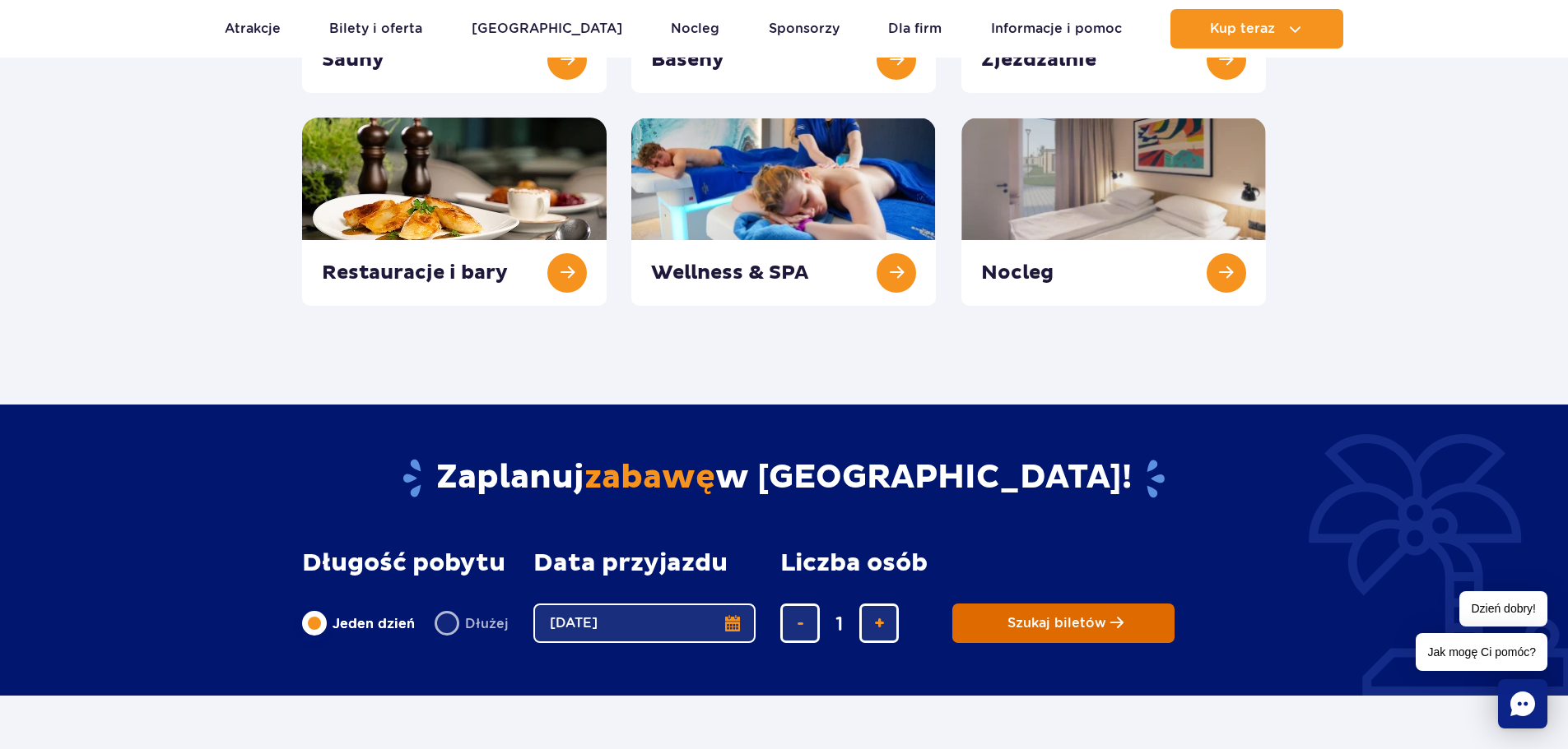
click at [986, 621] on button "Szukaj biletów" at bounding box center [1063, 623] width 222 height 39
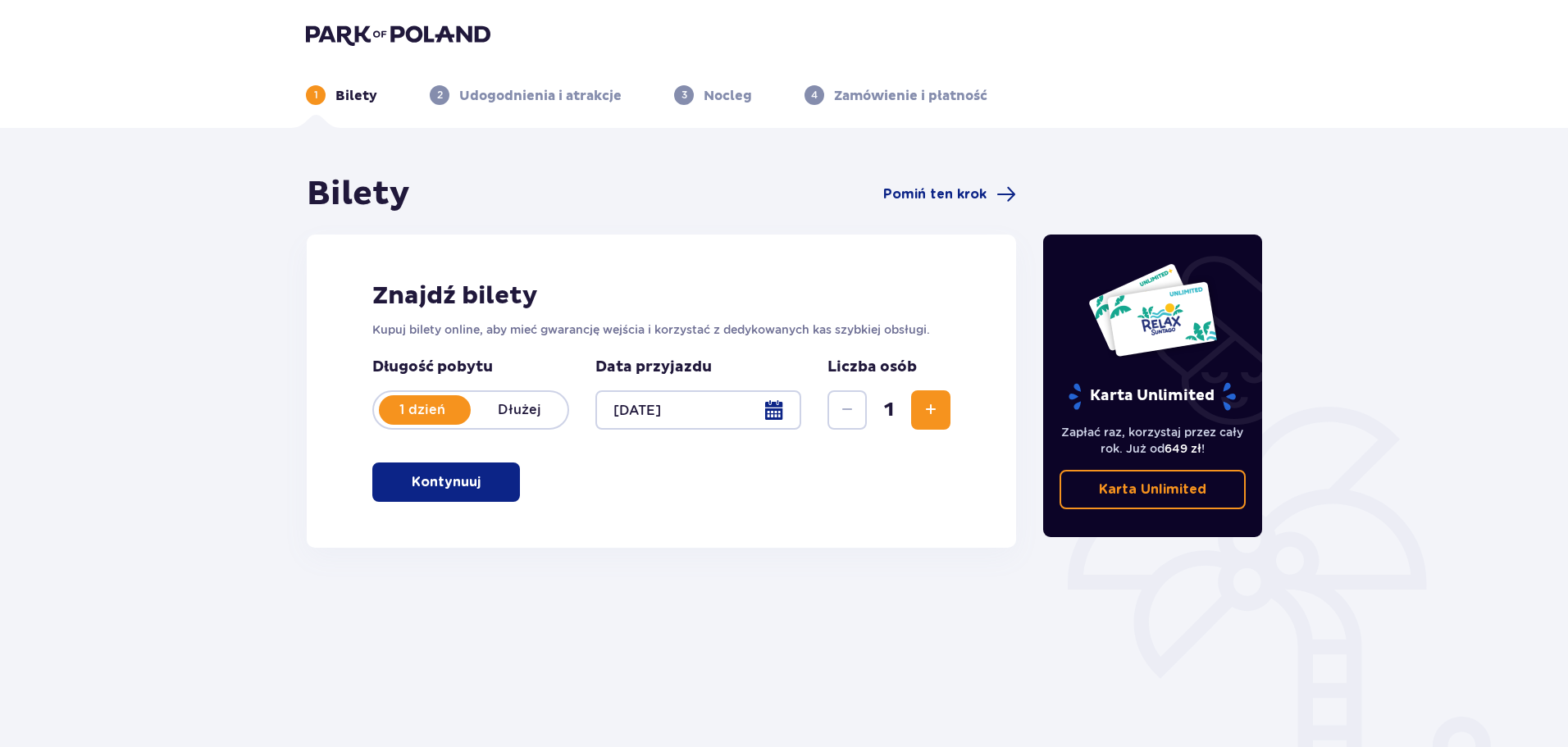
click at [482, 480] on span "button" at bounding box center [483, 482] width 20 height 20
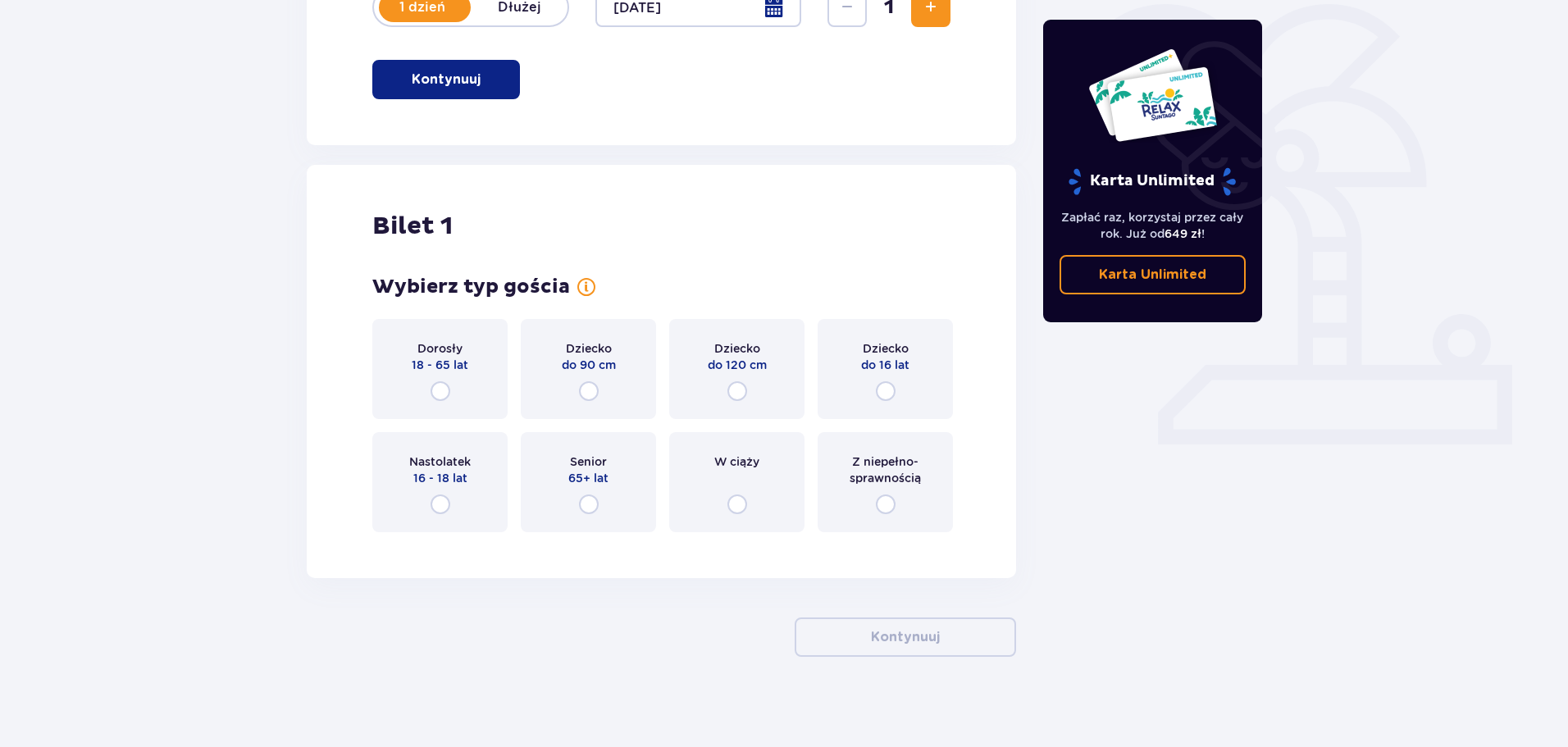
scroll to position [411, 0]
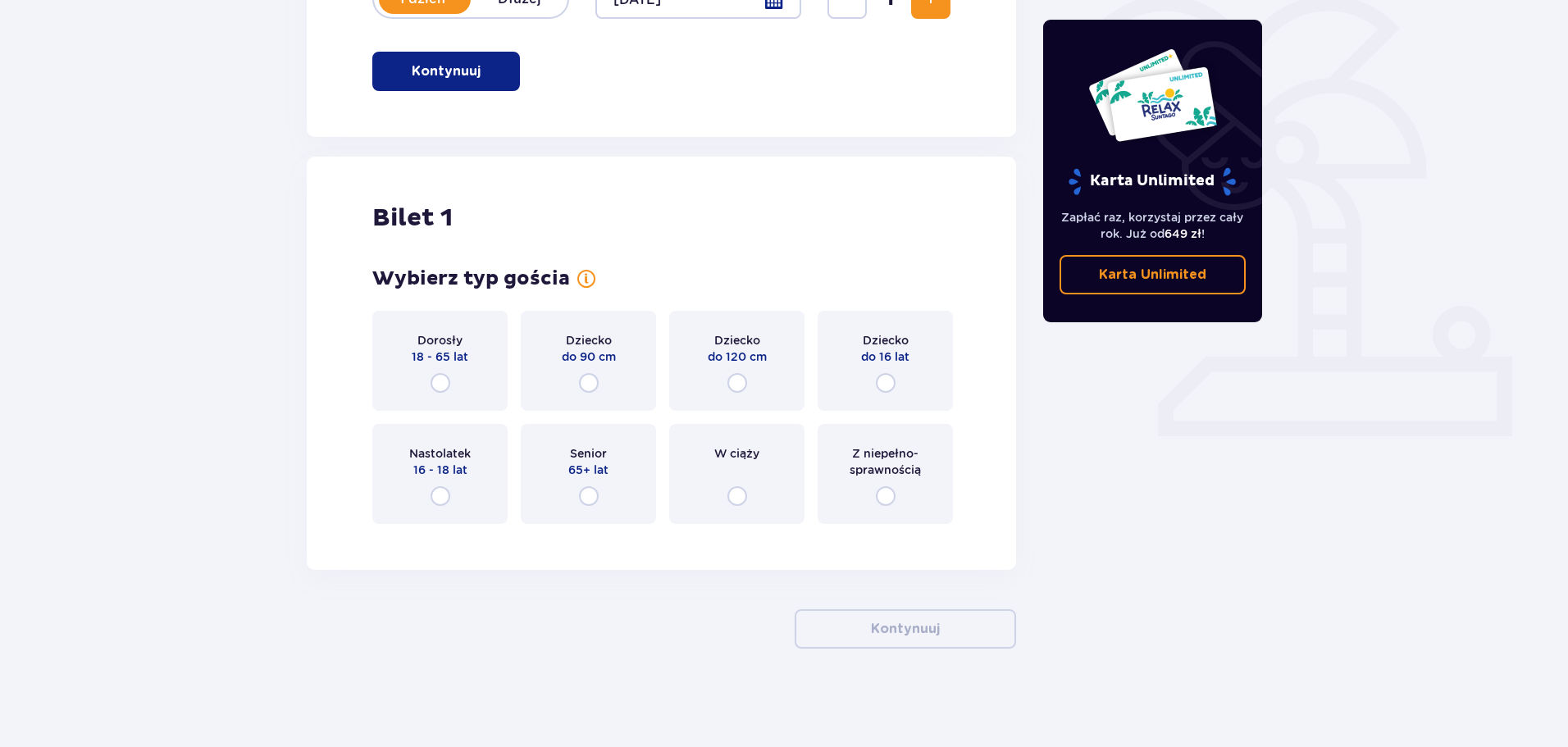
click at [441, 496] on input "radio" at bounding box center [440, 496] width 20 height 20
radio input "true"
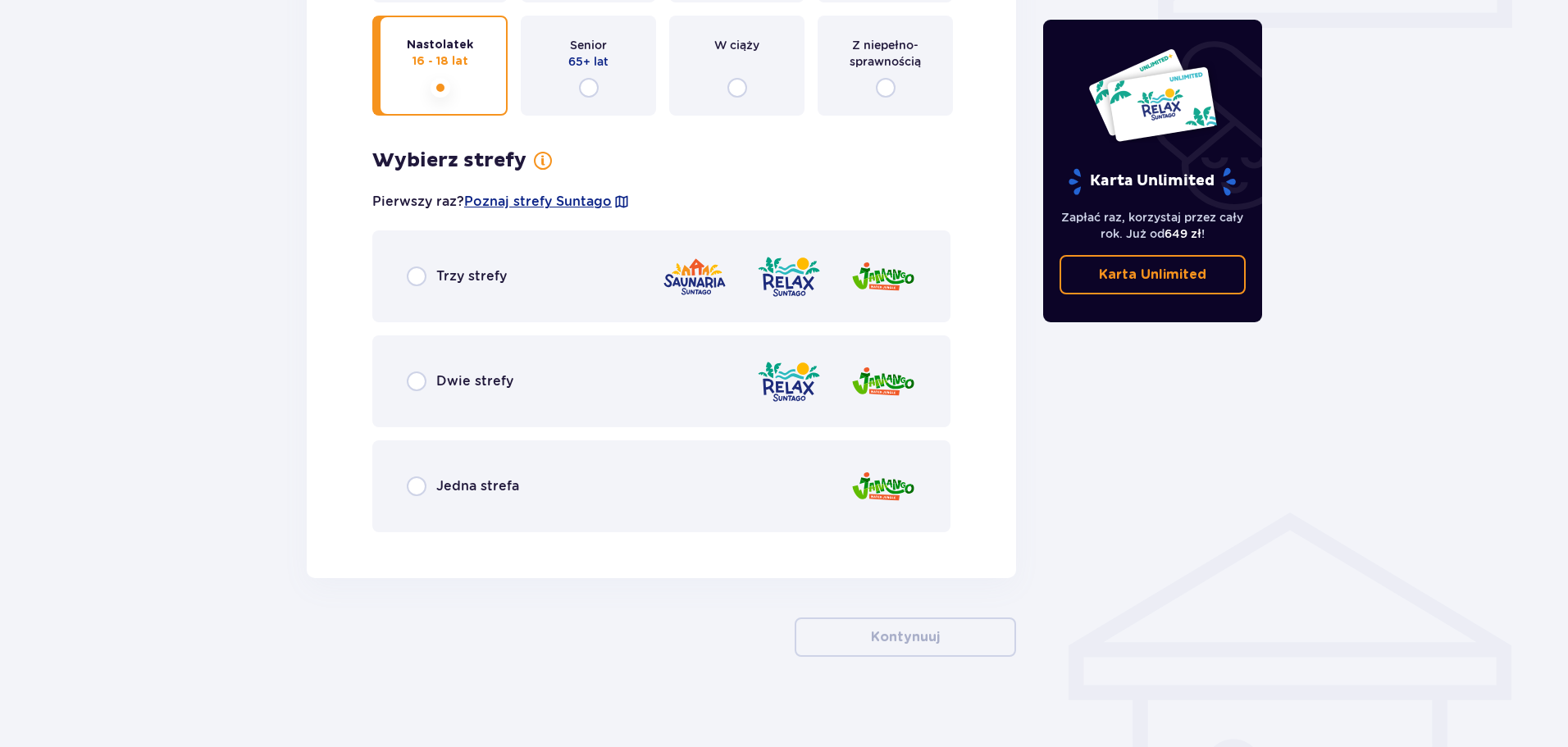
scroll to position [827, 0]
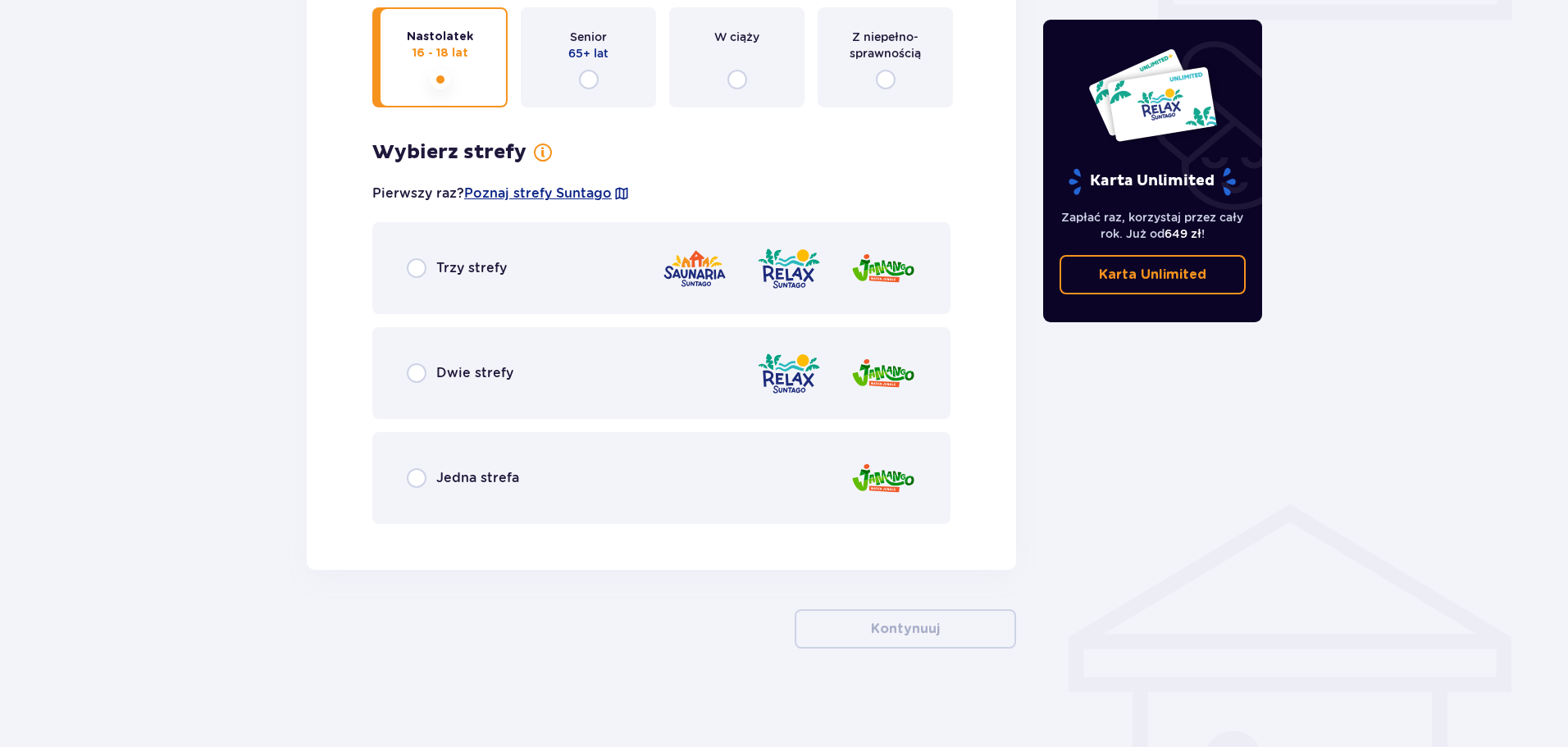
click at [424, 266] on input "radio" at bounding box center [416, 268] width 20 height 20
radio input "true"
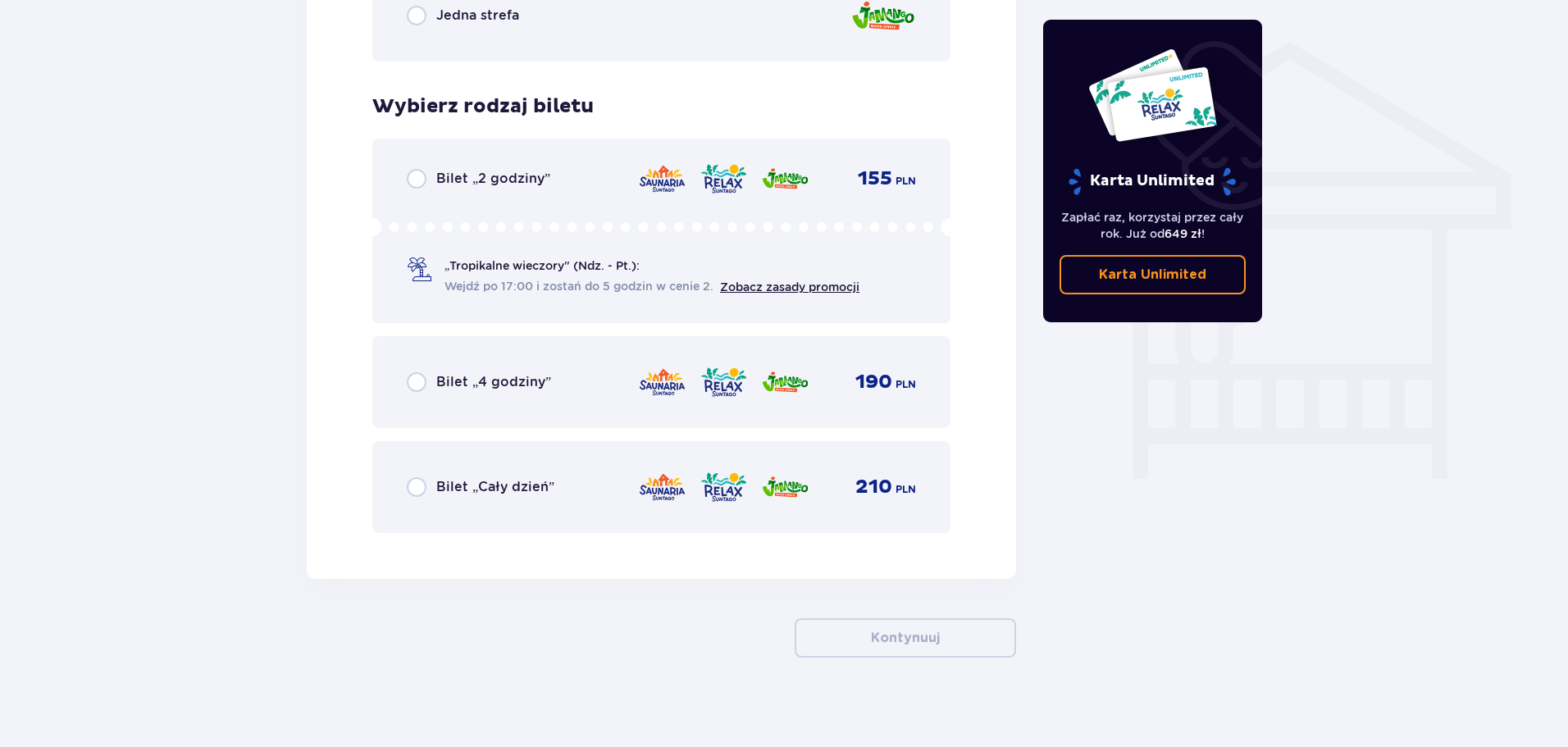
scroll to position [1300, 0]
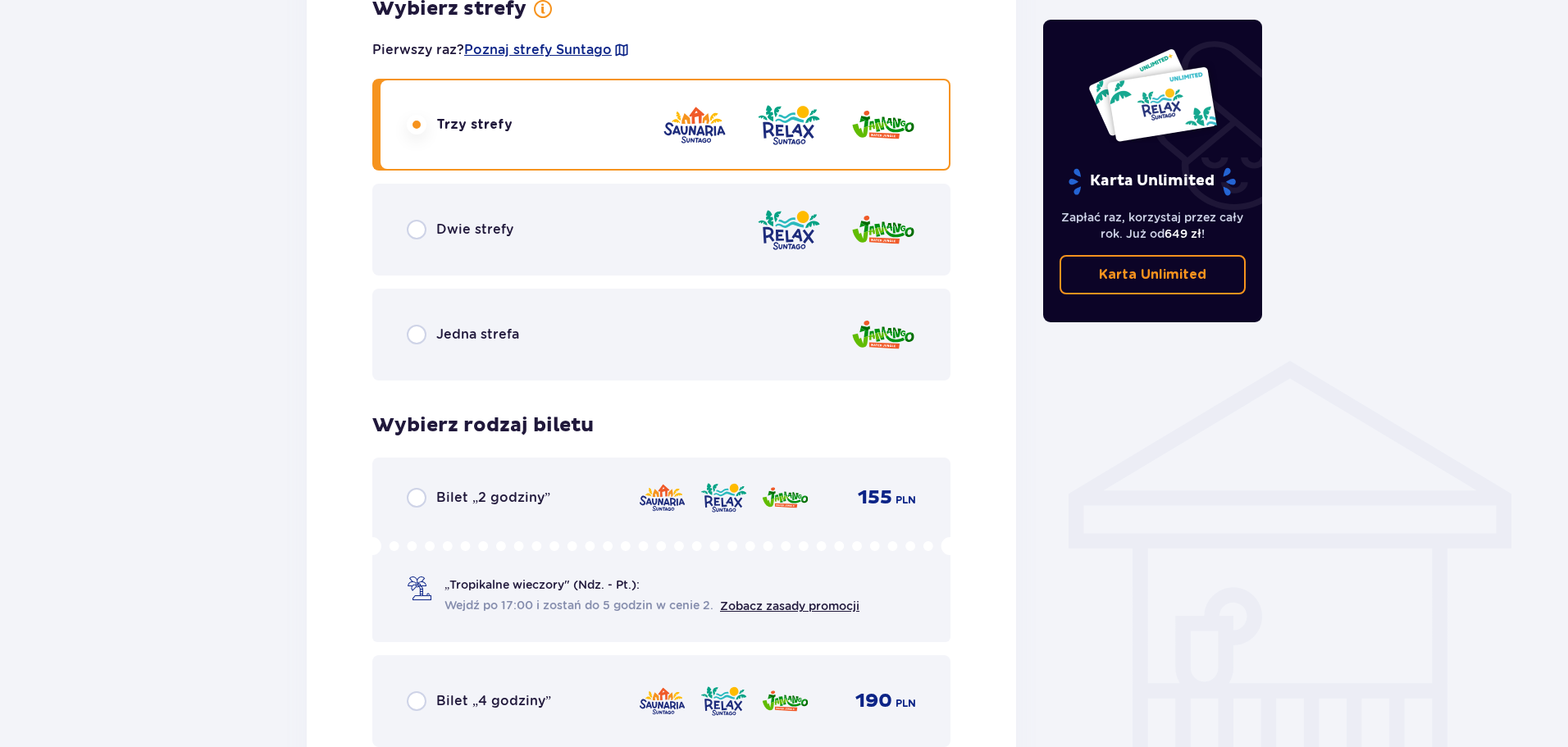
click at [464, 331] on span "Jedna strefa" at bounding box center [478, 334] width 83 height 18
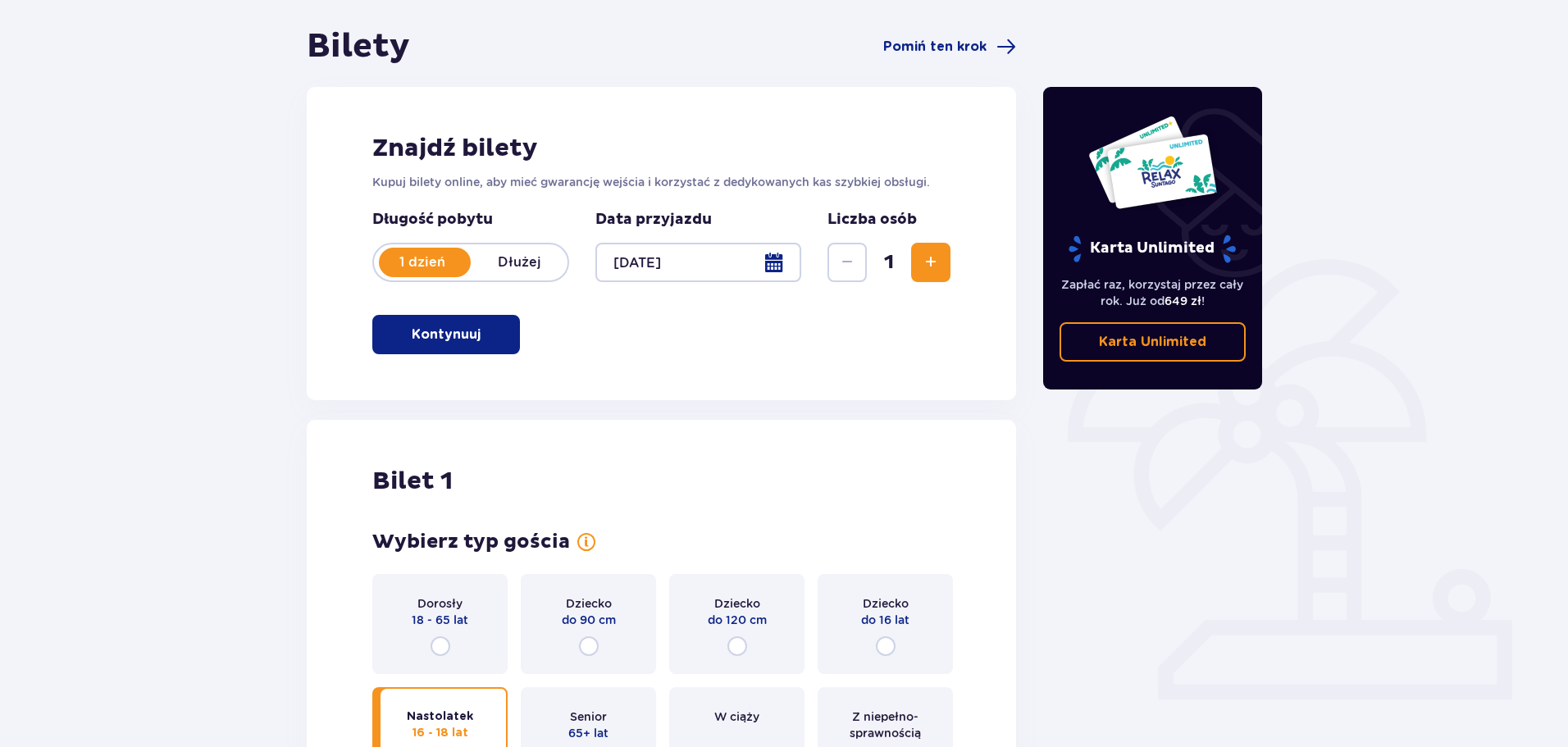
scroll to position [0, 0]
